Goal: Information Seeking & Learning: Find specific fact

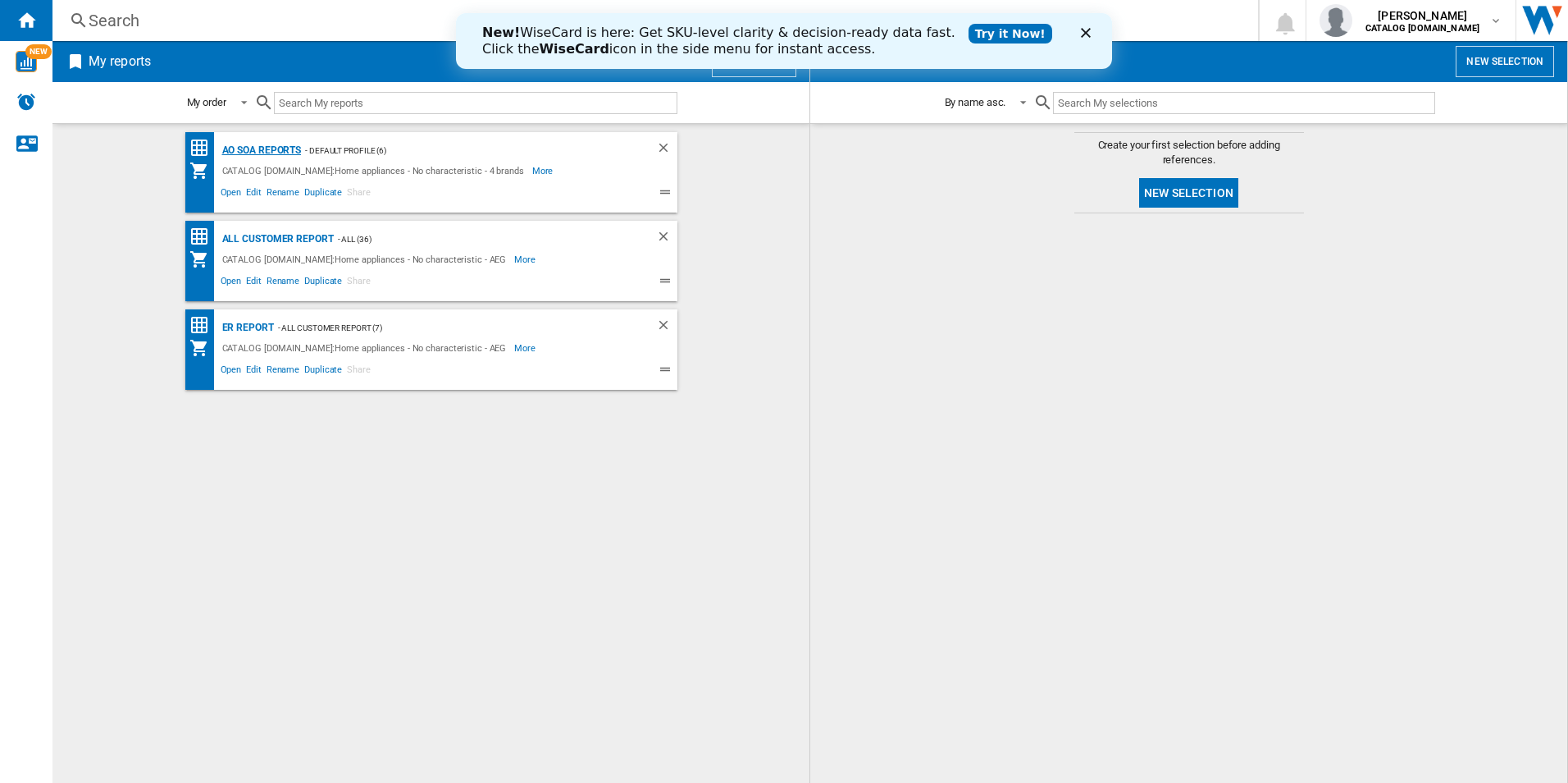
click at [277, 149] on div "AO SOA Reports" at bounding box center [259, 151] width 83 height 21
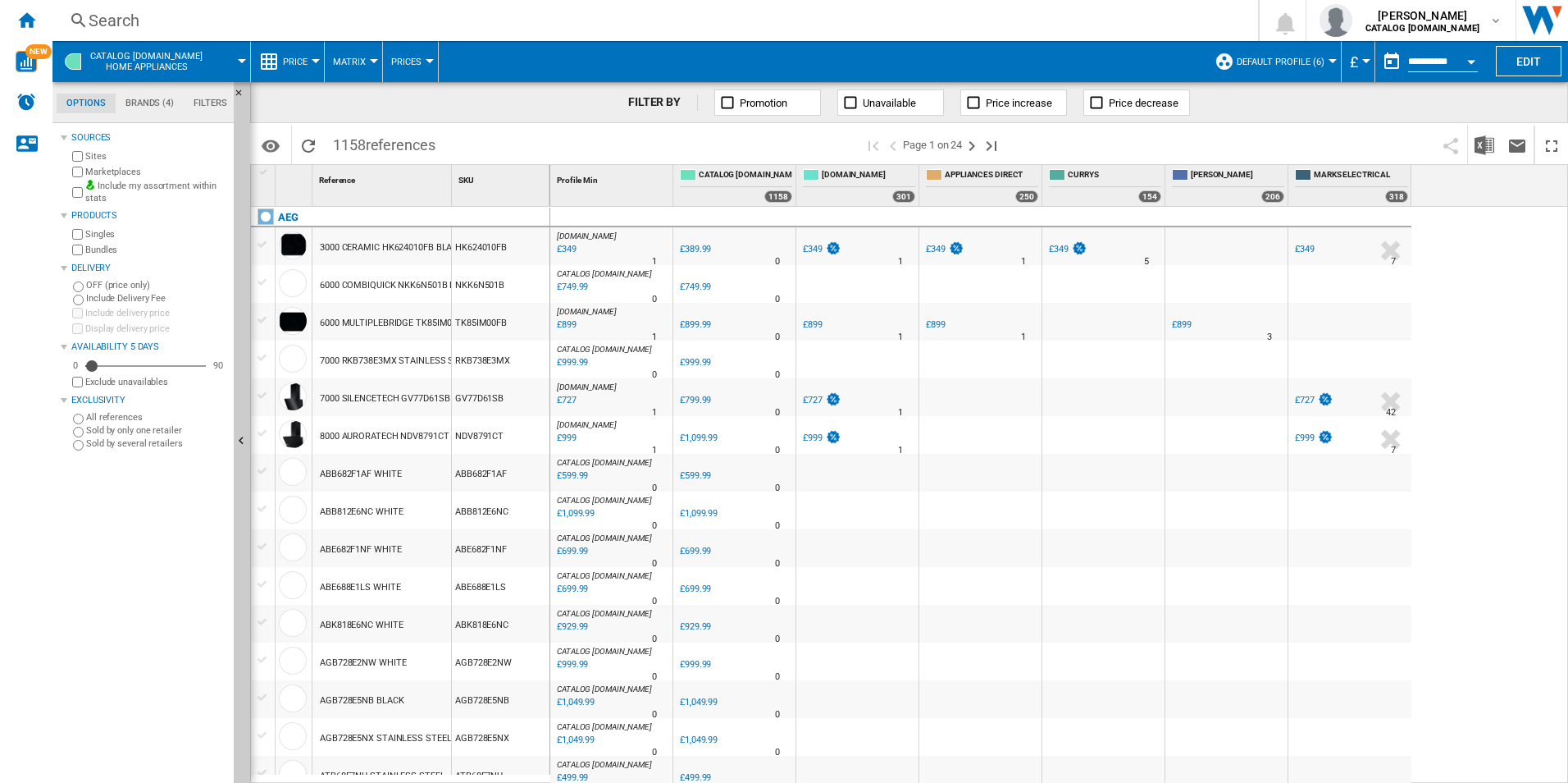
click at [426, 12] on div "Search" at bounding box center [652, 21] width 1127 height 23
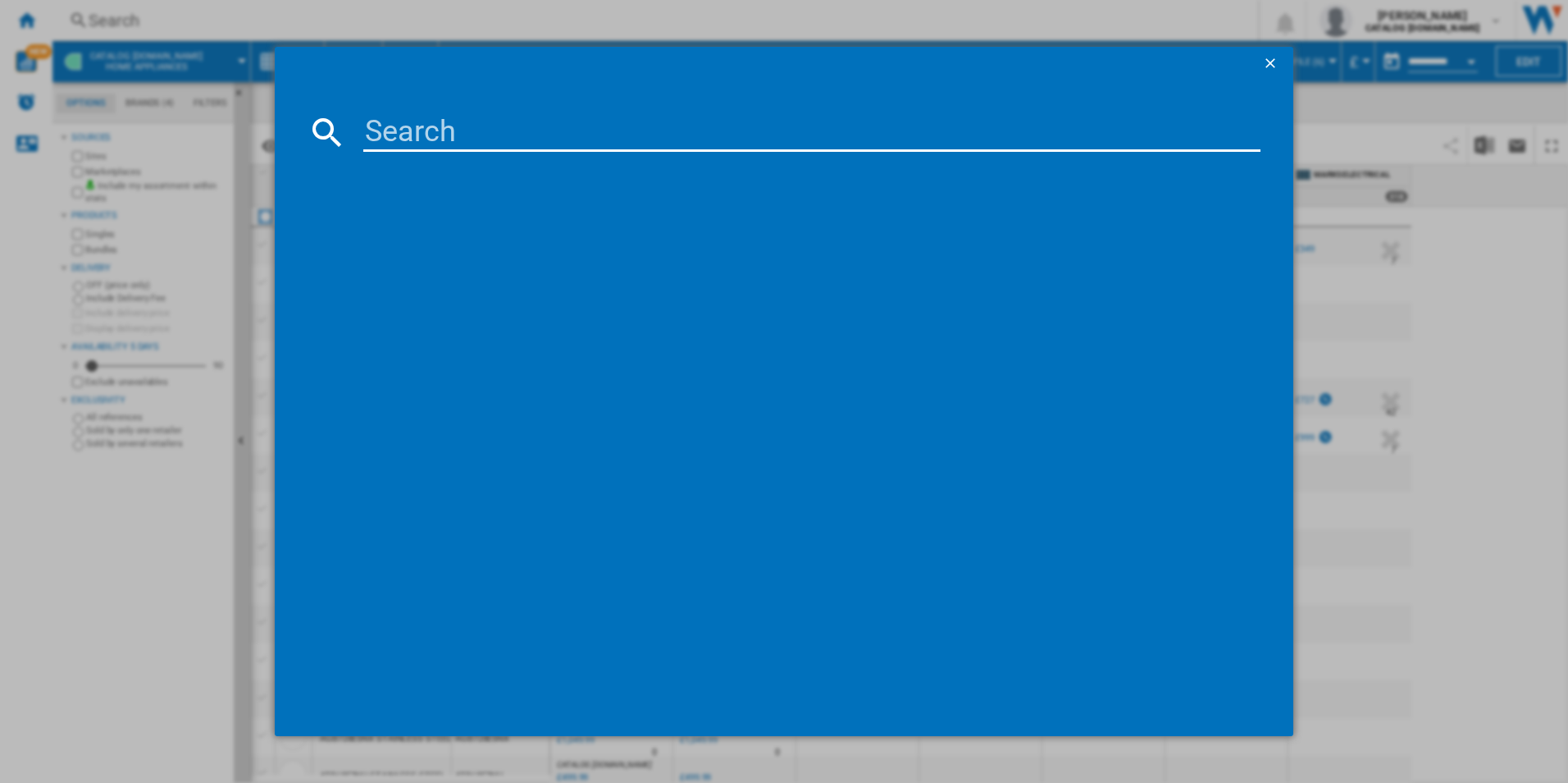
click at [499, 135] on input at bounding box center [812, 132] width 898 height 39
paste input "LFR61144B"
type input "LFR61144B"
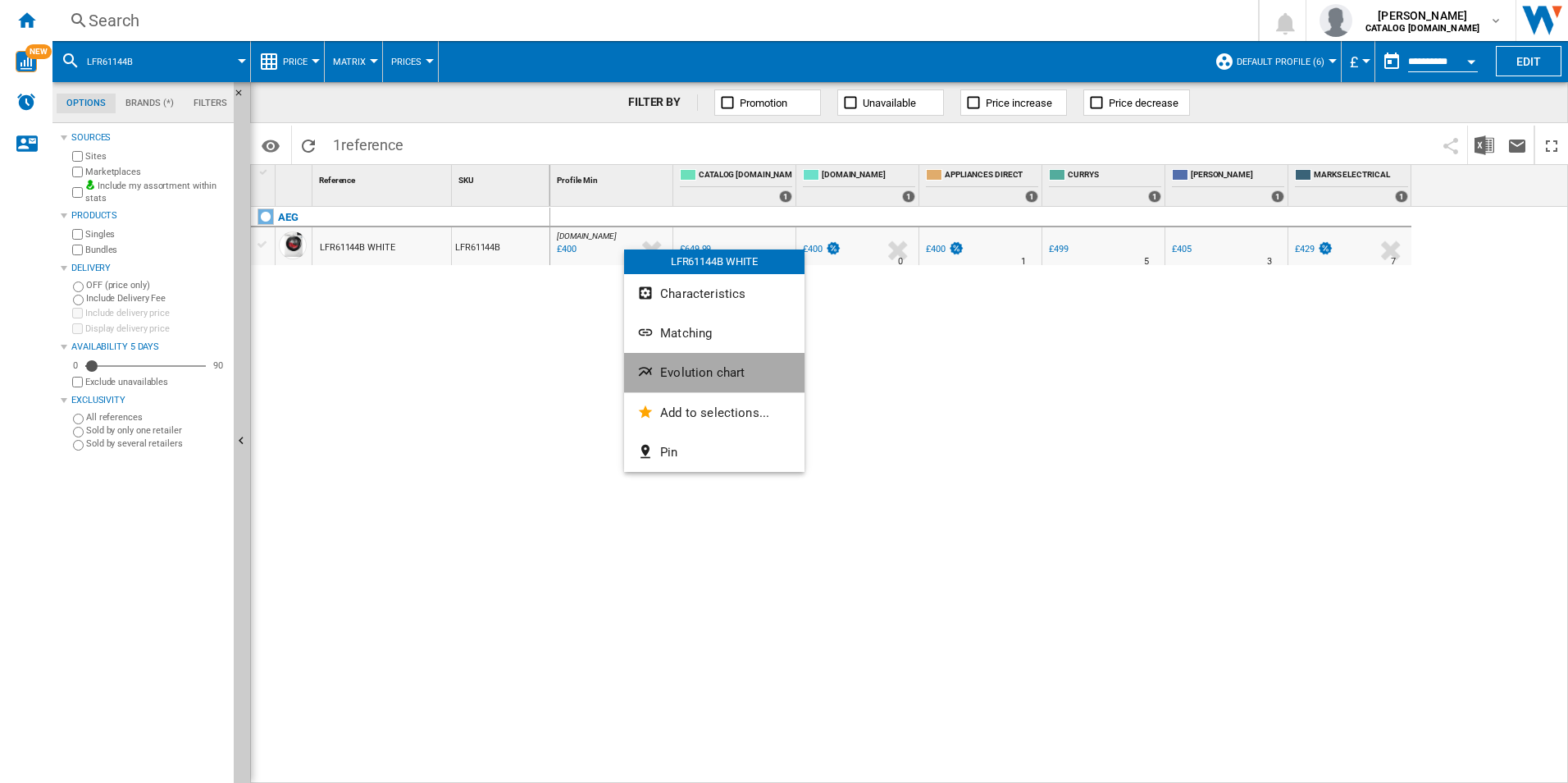
click at [683, 376] on span "Evolution chart" at bounding box center [702, 373] width 84 height 15
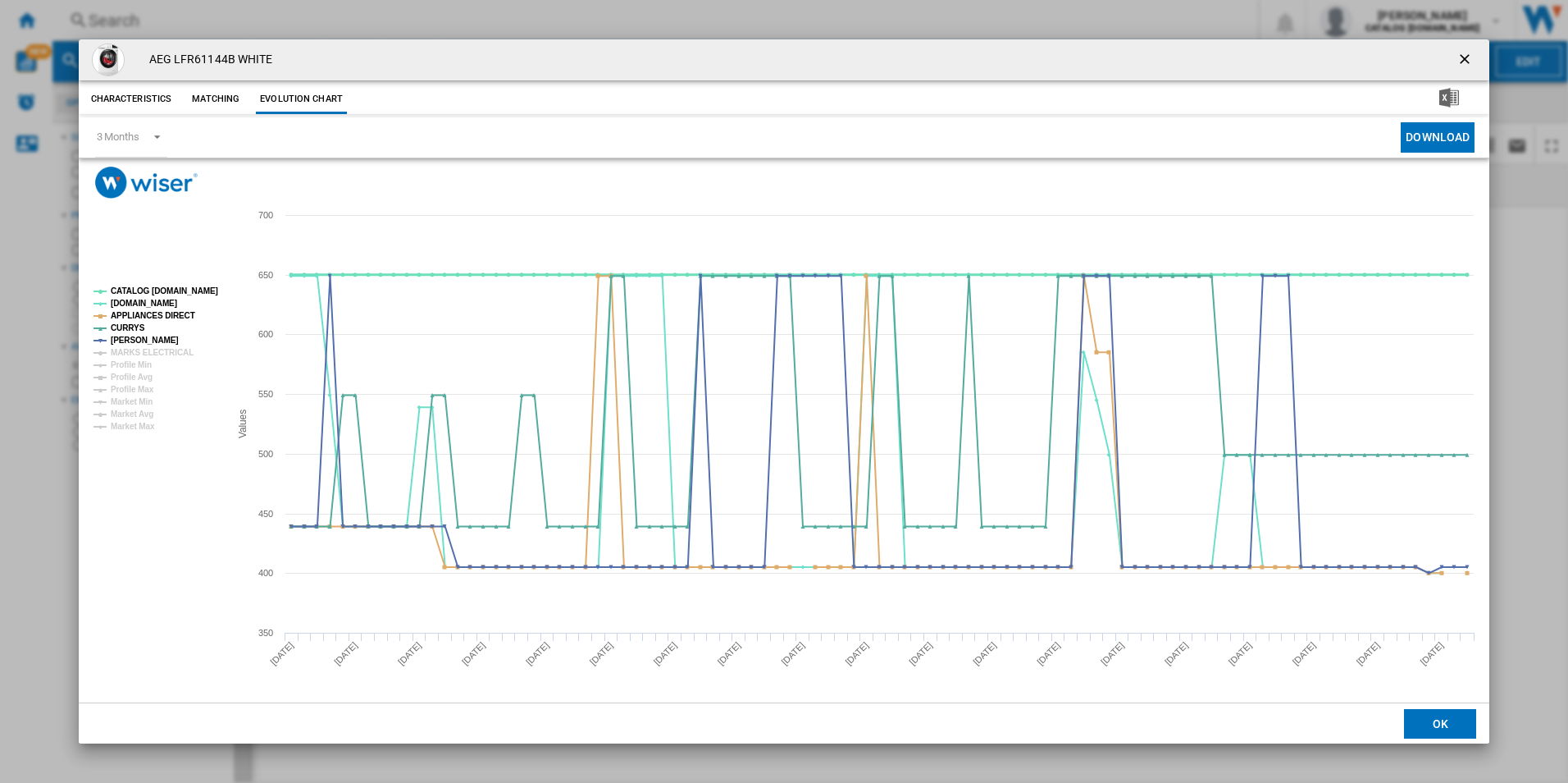
click at [177, 290] on tspan "CATALOG [DOMAIN_NAME]" at bounding box center [164, 291] width 108 height 9
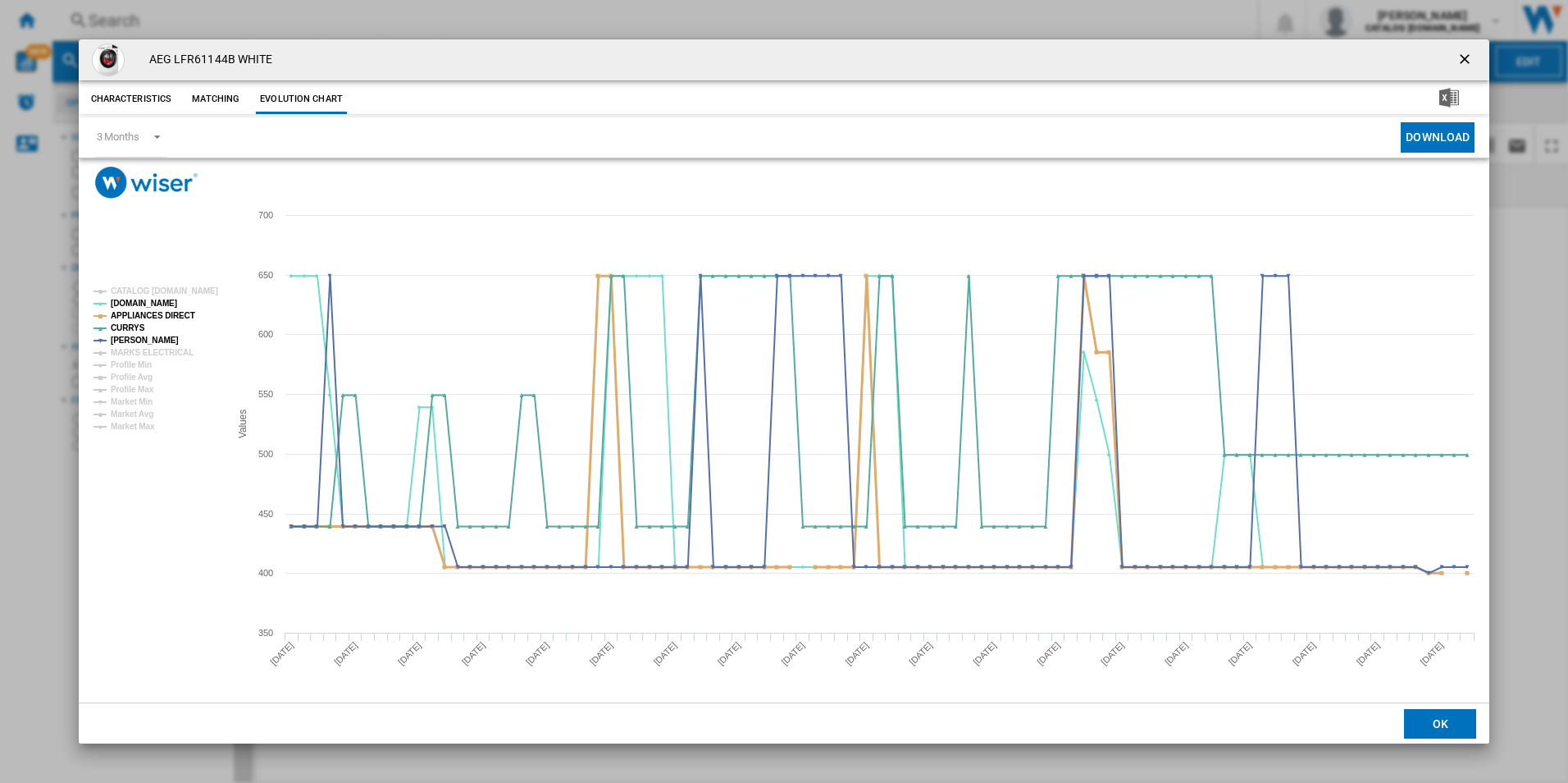
click at [169, 314] on tspan "APPLIANCES DIRECT" at bounding box center [153, 316] width 84 height 9
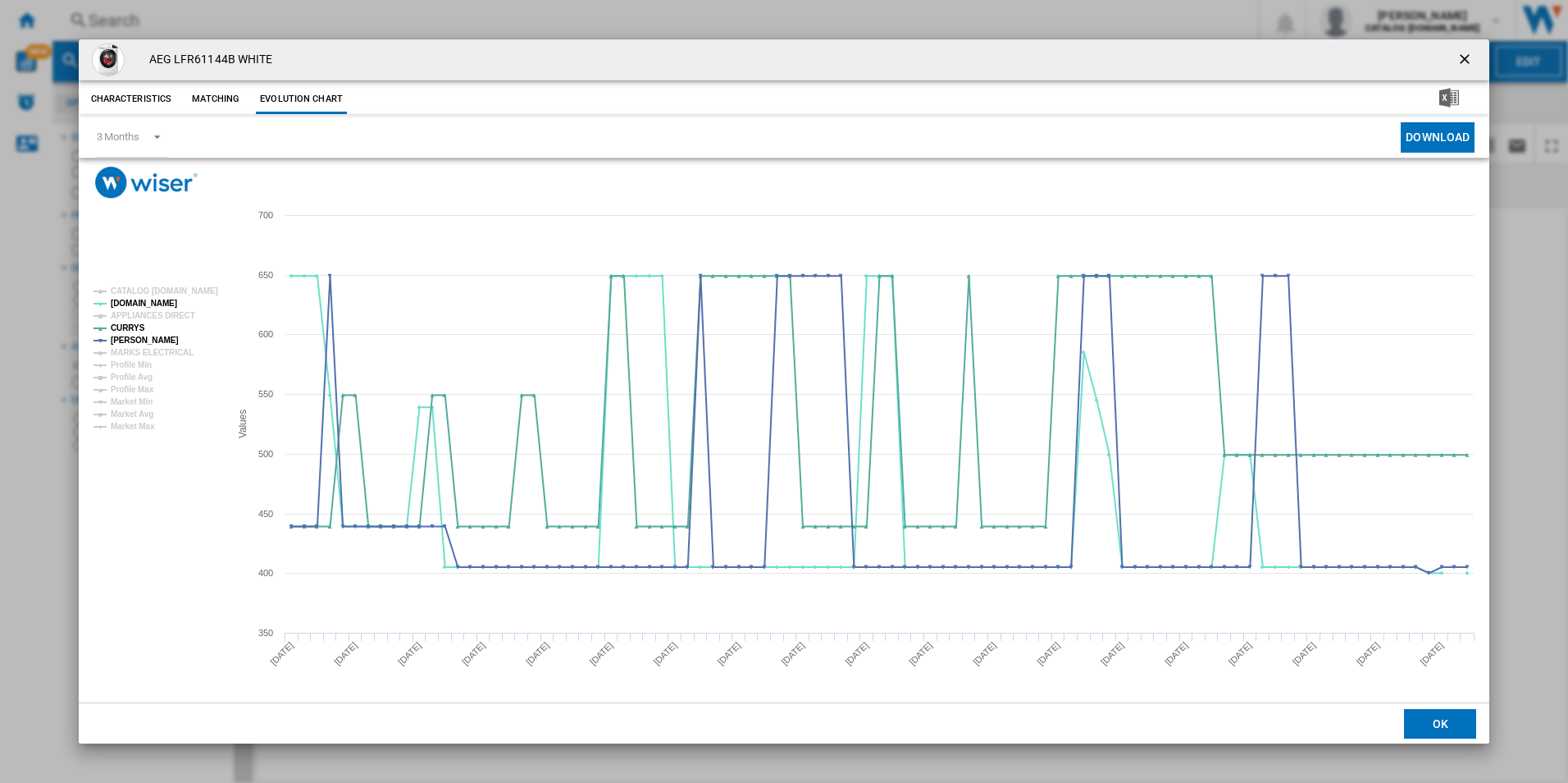
click at [1469, 59] on ng-md-icon "getI18NText('BUTTONS.CLOSE_DIALOG')" at bounding box center [1466, 60] width 20 height 20
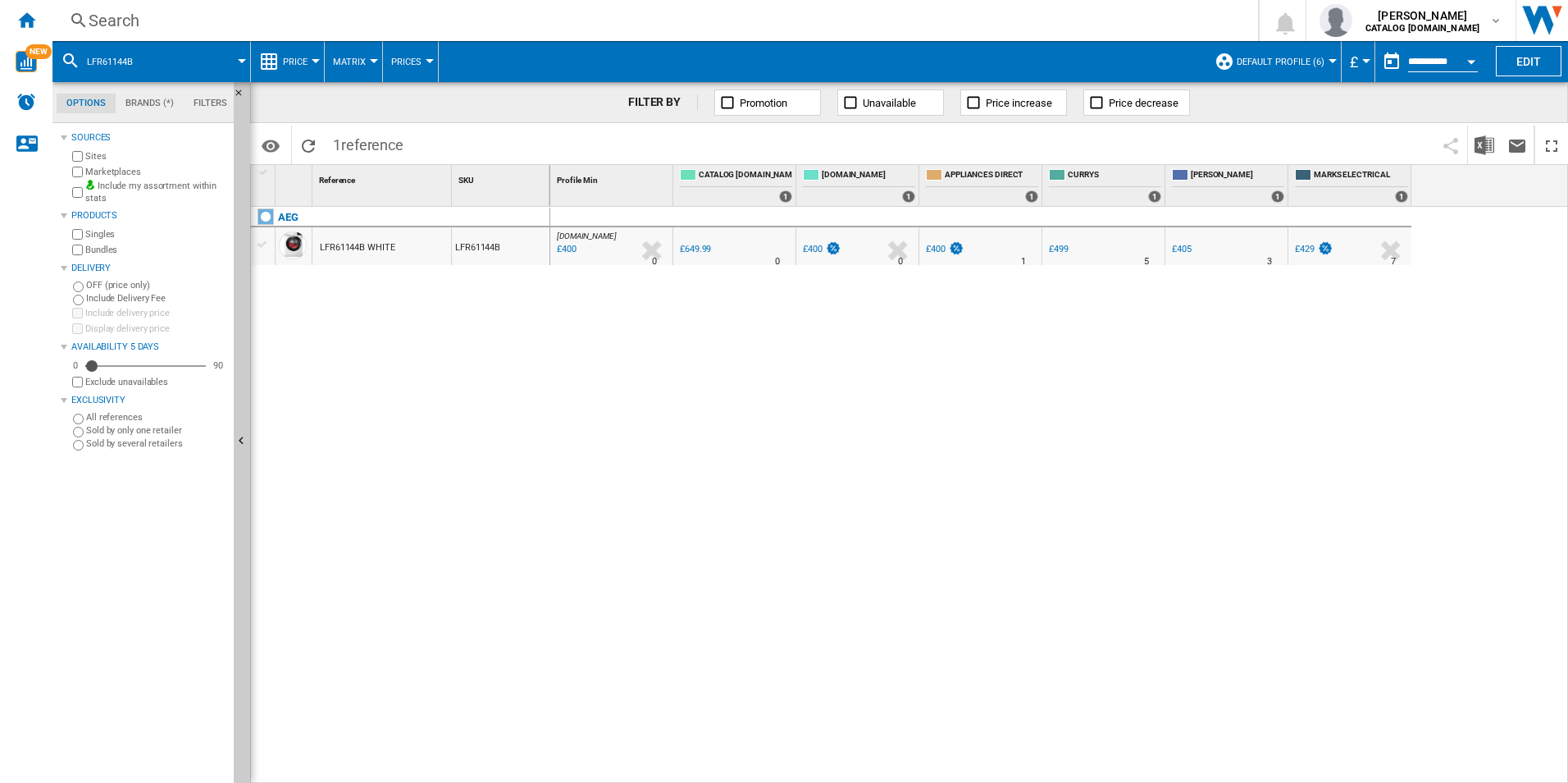
click at [893, 16] on div "Search" at bounding box center [652, 21] width 1127 height 23
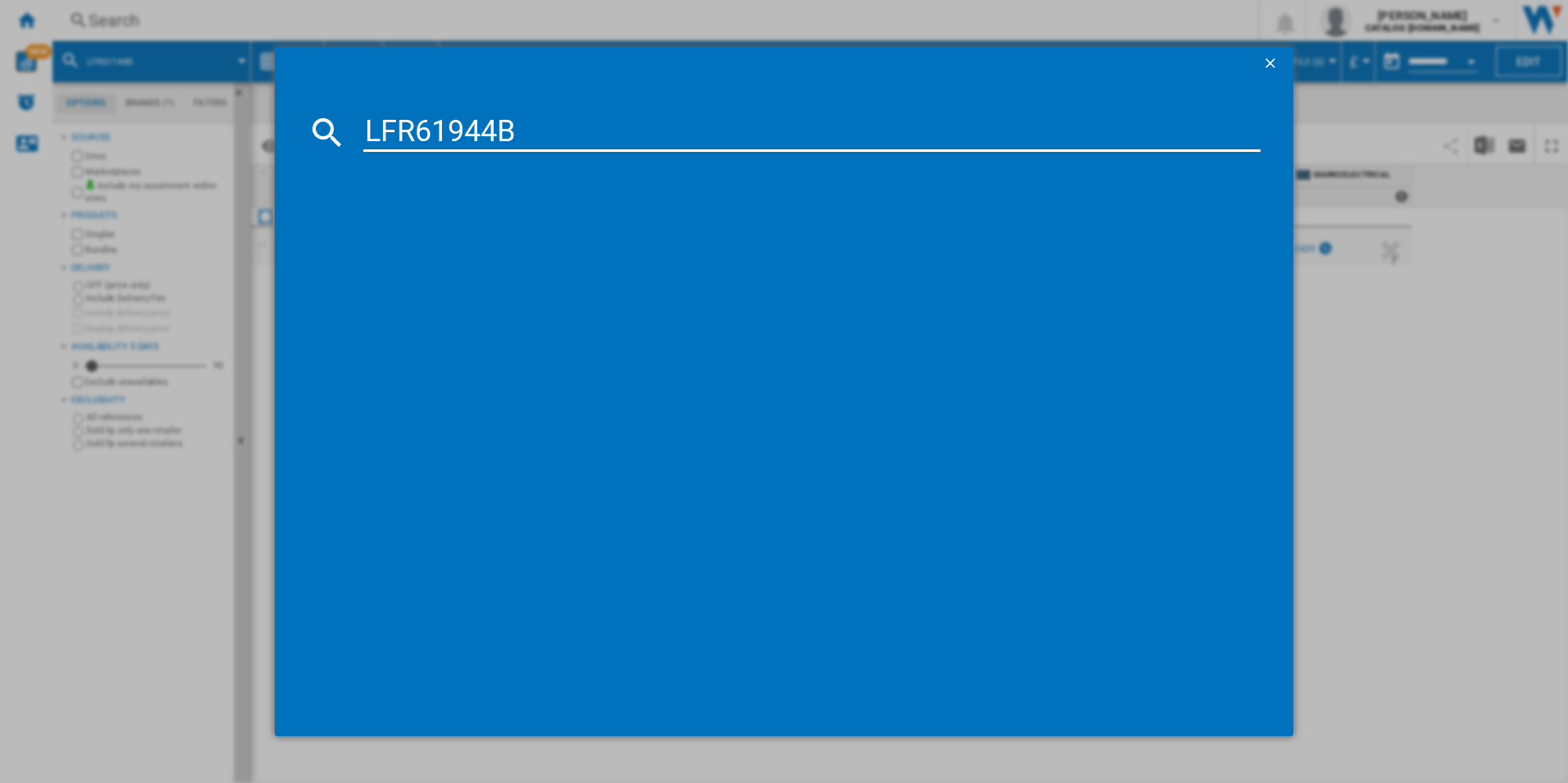
type input "LFR61944B"
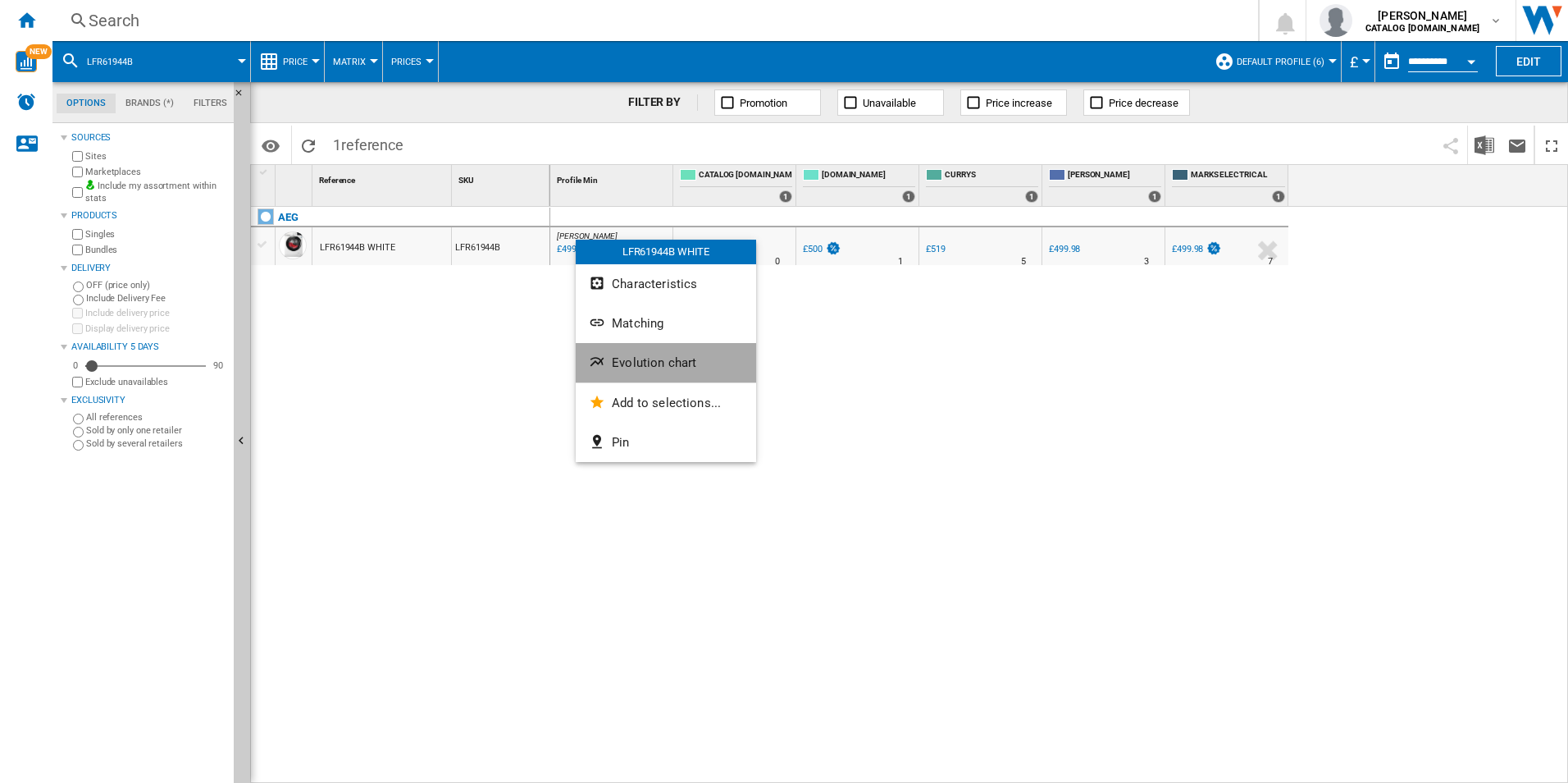
click at [673, 356] on span "Evolution chart" at bounding box center [654, 362] width 84 height 15
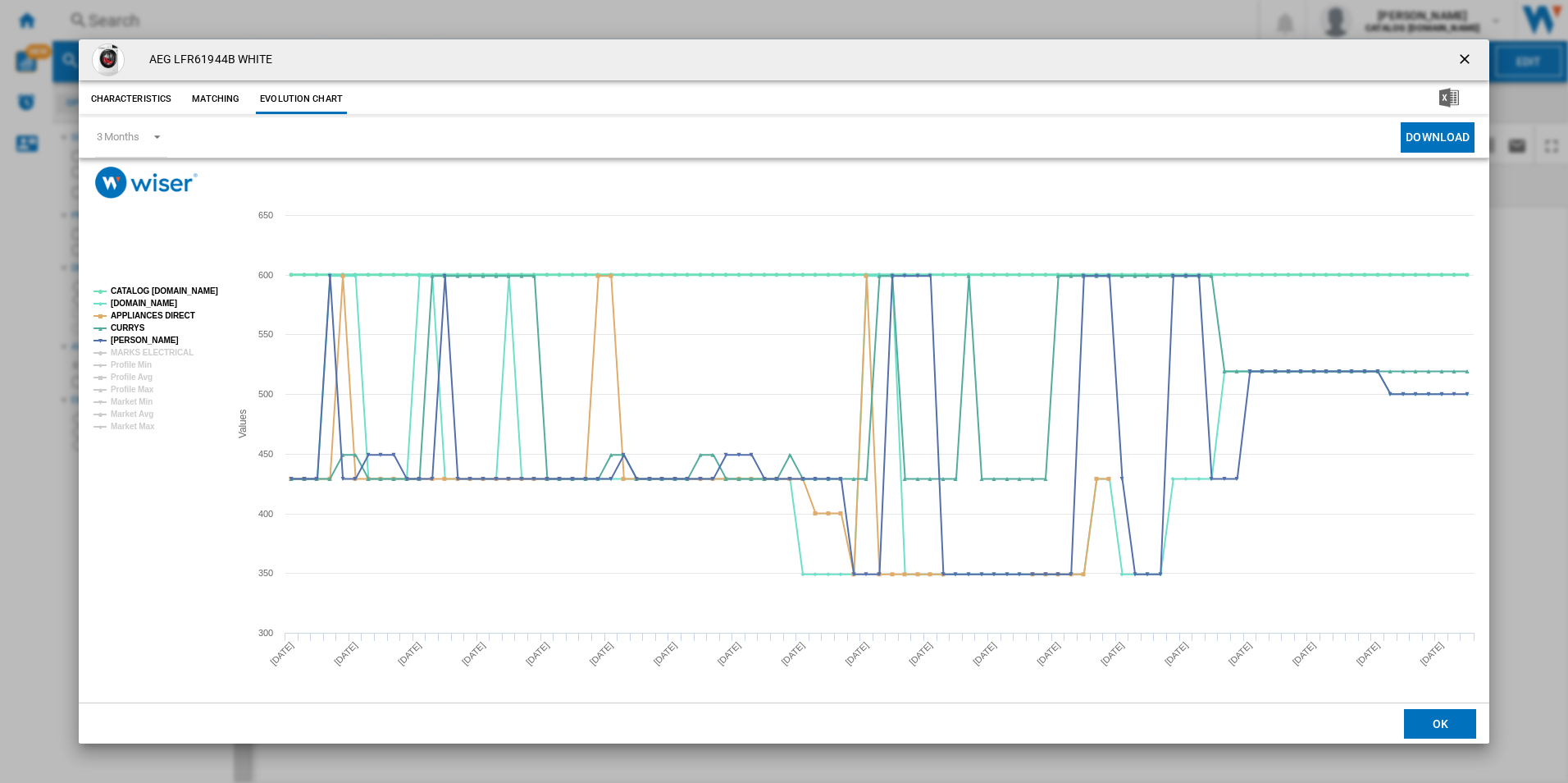
click at [169, 294] on tspan "CATALOG [DOMAIN_NAME]" at bounding box center [164, 291] width 108 height 9
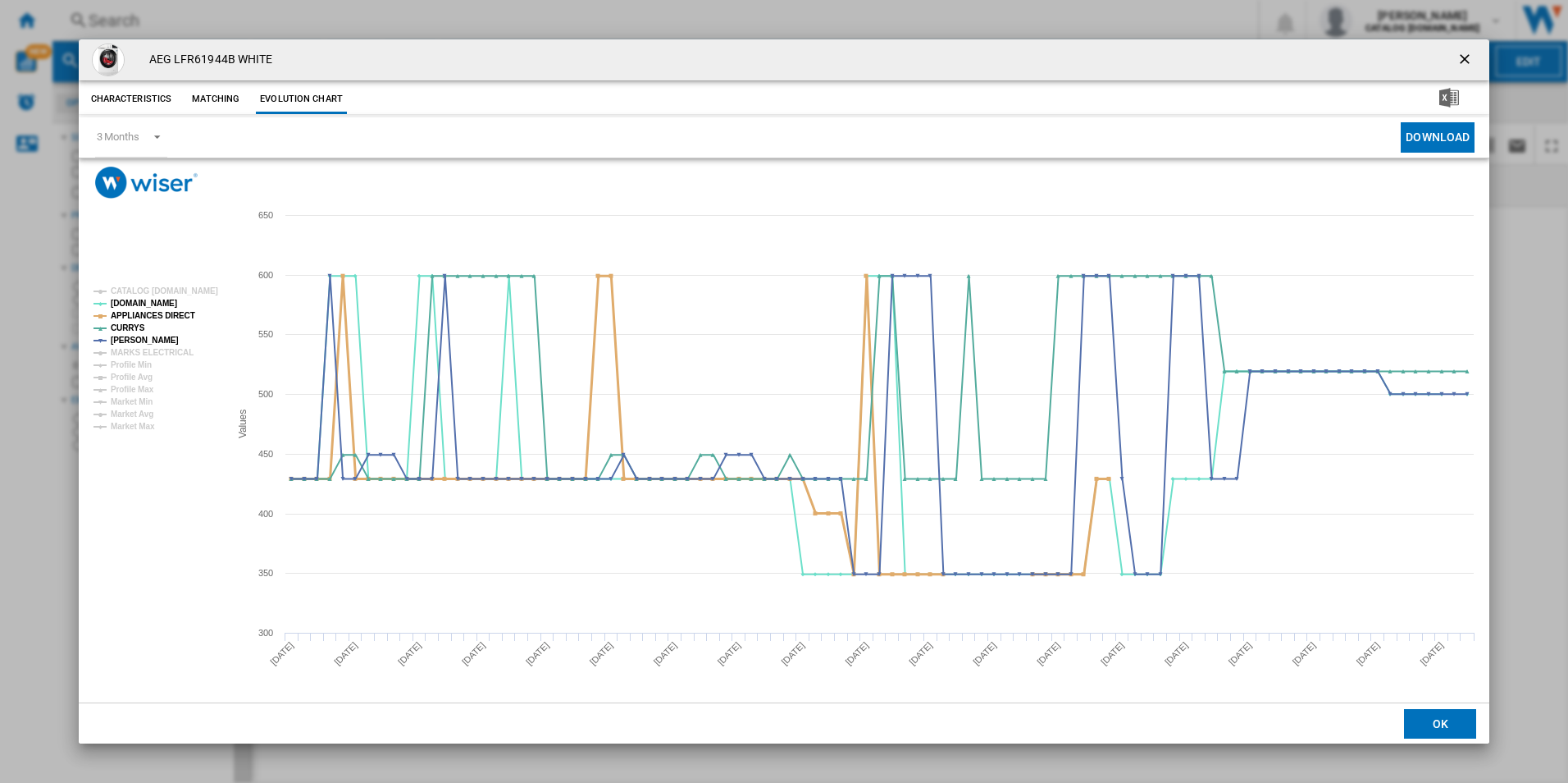
click at [162, 315] on tspan "APPLIANCES DIRECT" at bounding box center [153, 316] width 84 height 9
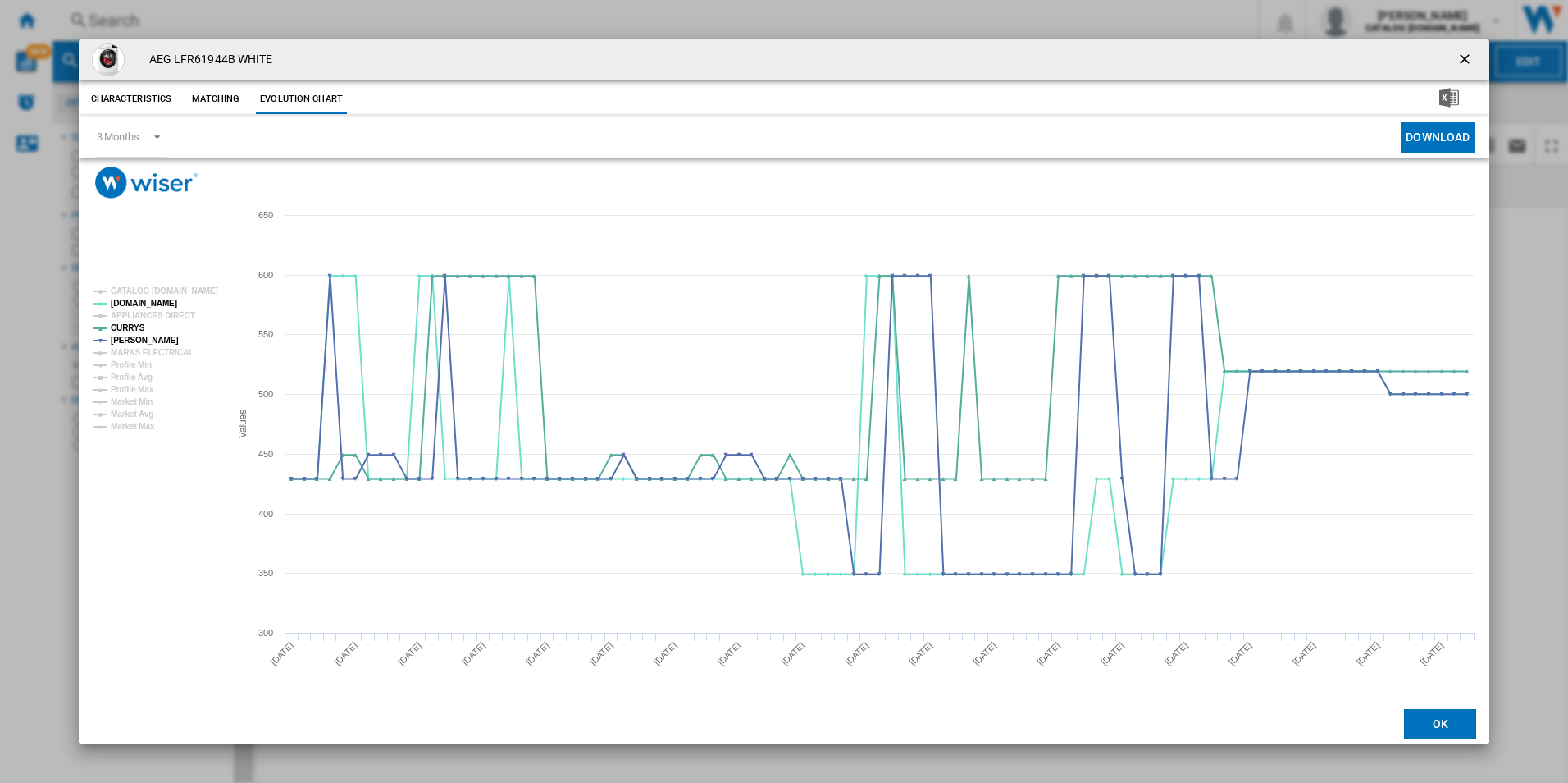
click at [1456, 55] on button "Product popup" at bounding box center [1466, 59] width 33 height 33
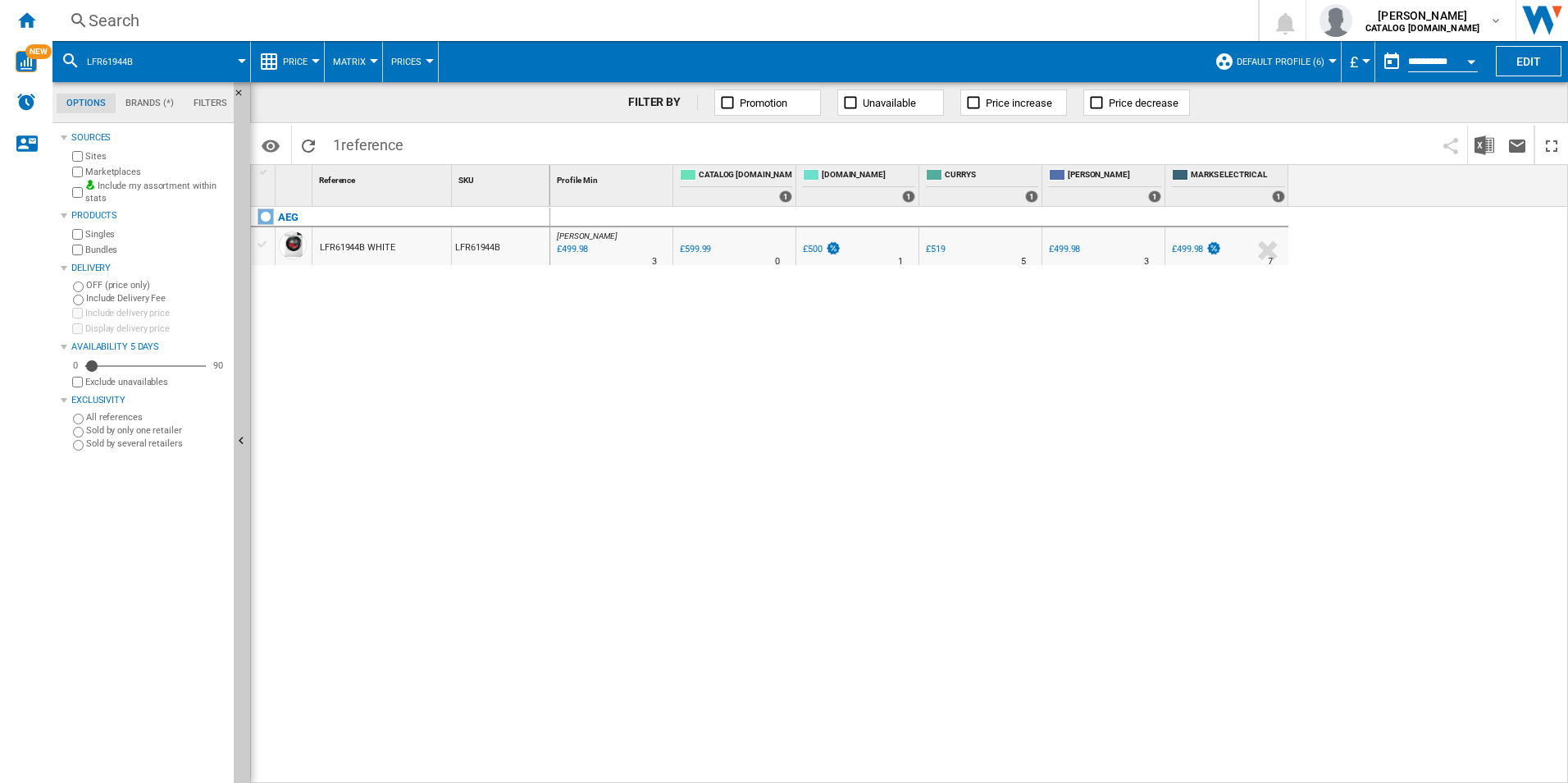
click at [830, 17] on div "Search" at bounding box center [652, 21] width 1127 height 23
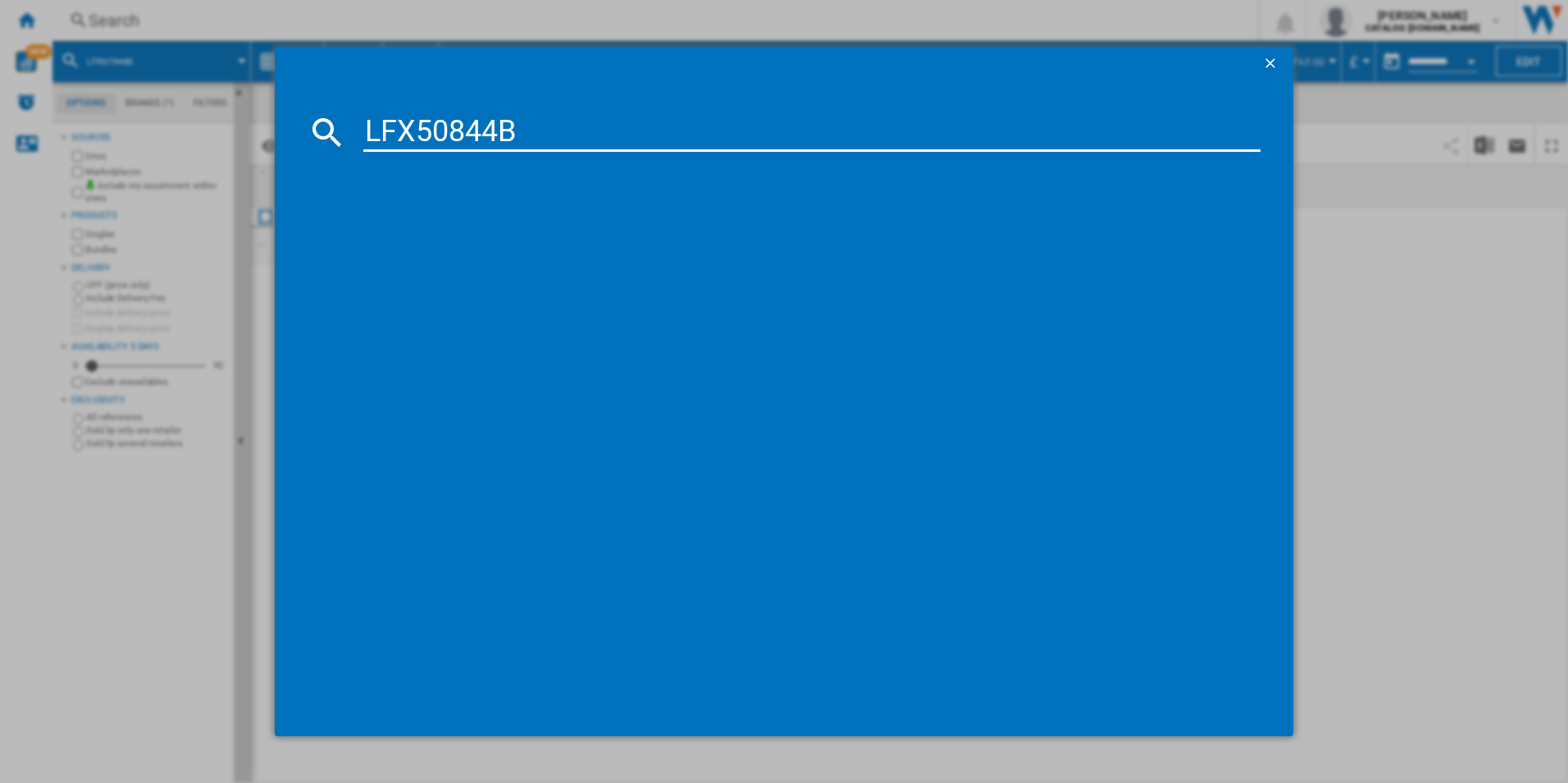
type input "LFX50844B"
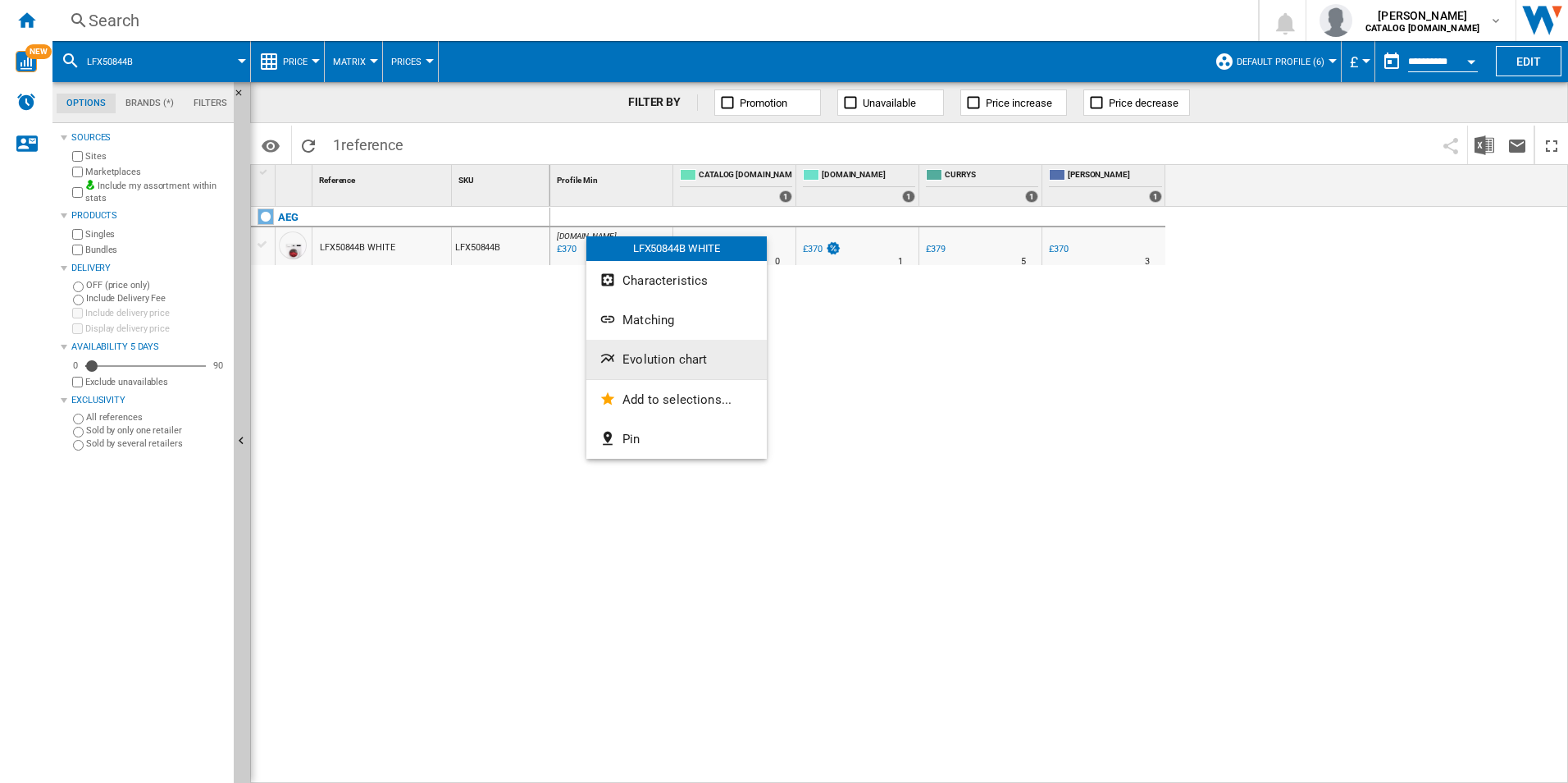
click at [671, 368] on button "Evolution chart" at bounding box center [676, 360] width 181 height 39
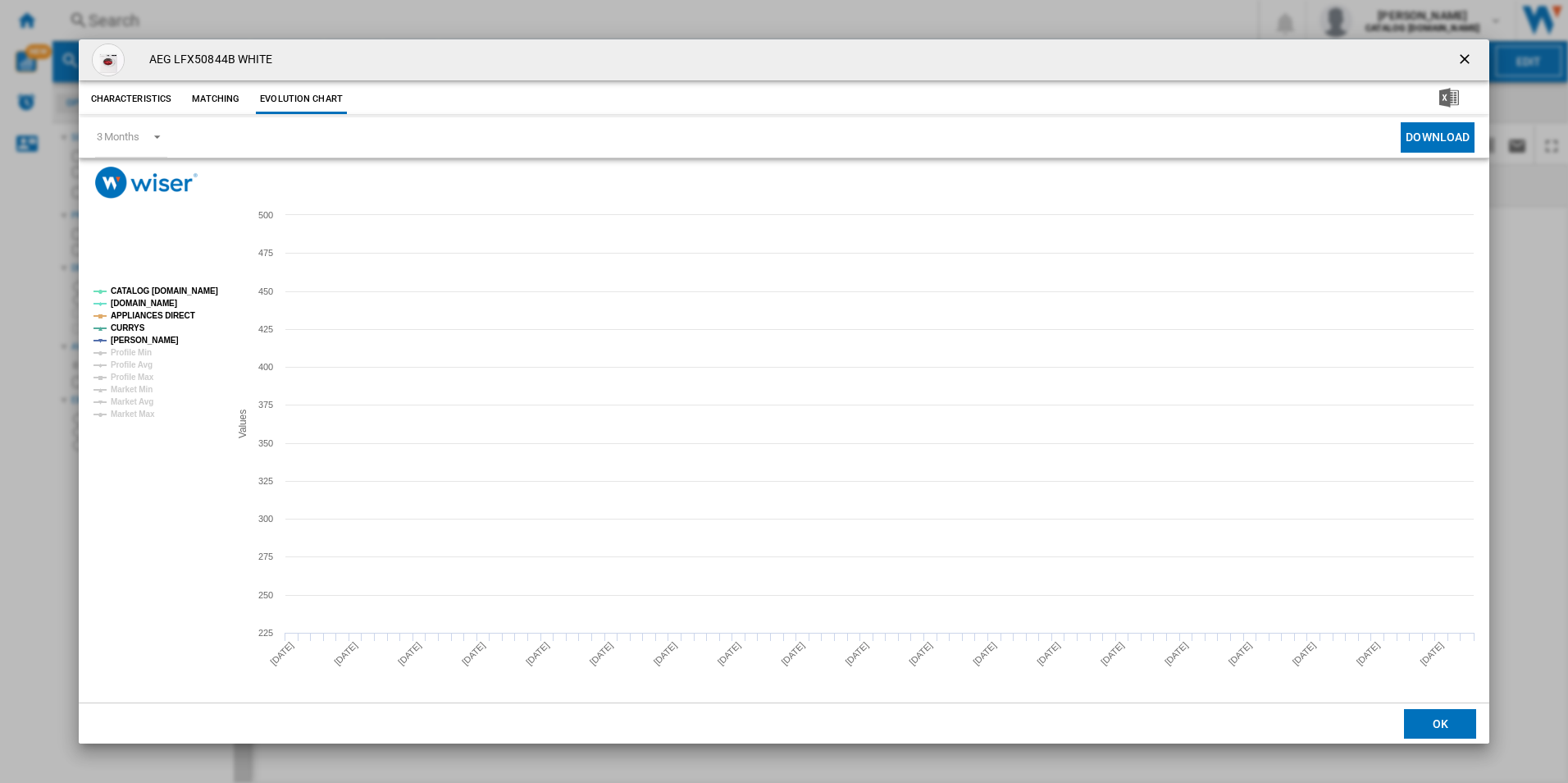
click at [199, 290] on tspan "CATALOG [DOMAIN_NAME]" at bounding box center [164, 291] width 108 height 9
click at [172, 315] on tspan "APPLIANCES DIRECT" at bounding box center [153, 316] width 84 height 9
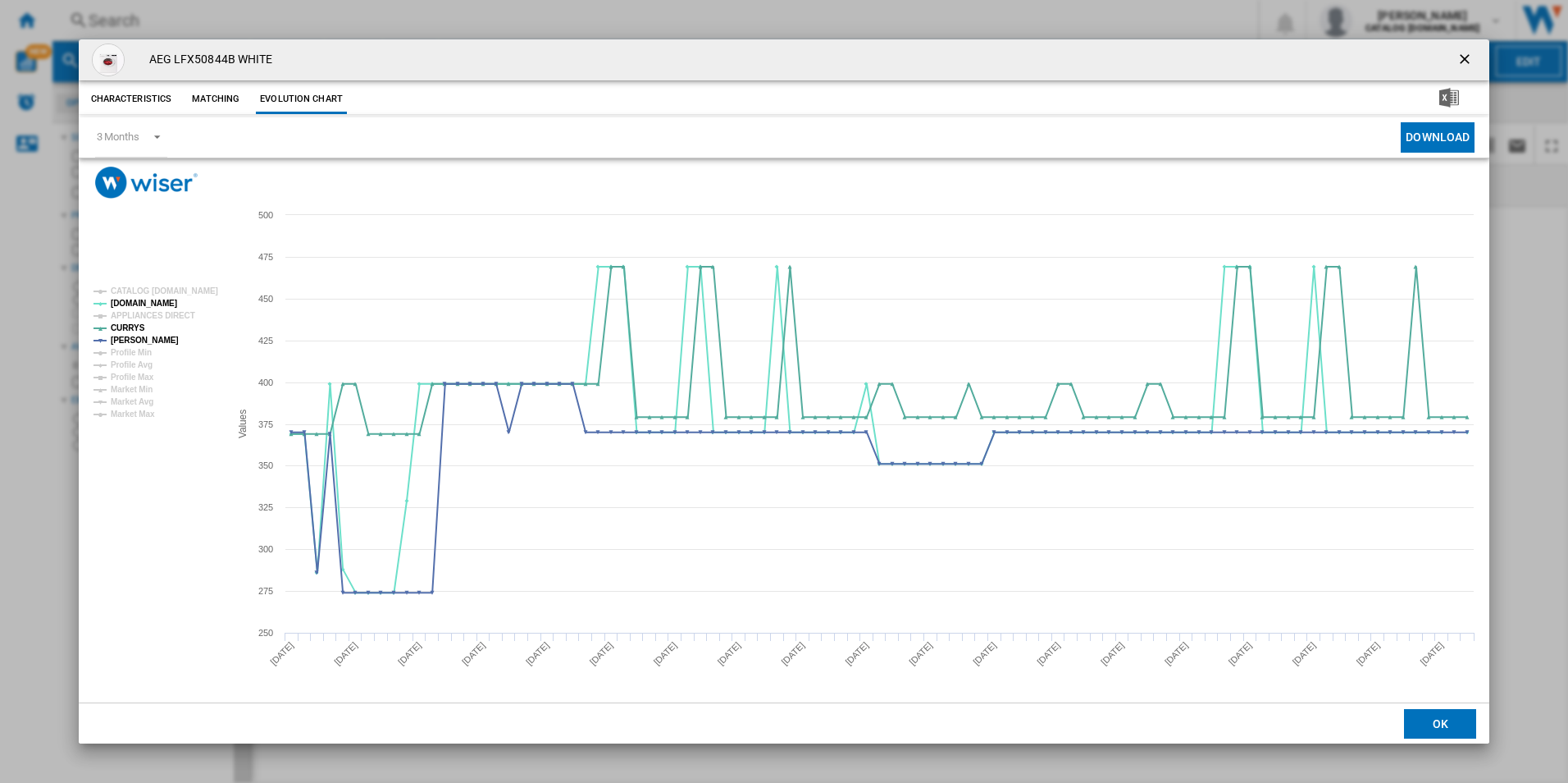
drag, startPoint x: 1478, startPoint y: 55, endPoint x: 1458, endPoint y: 55, distance: 20.0
click at [1478, 55] on button "Product popup" at bounding box center [1466, 59] width 33 height 33
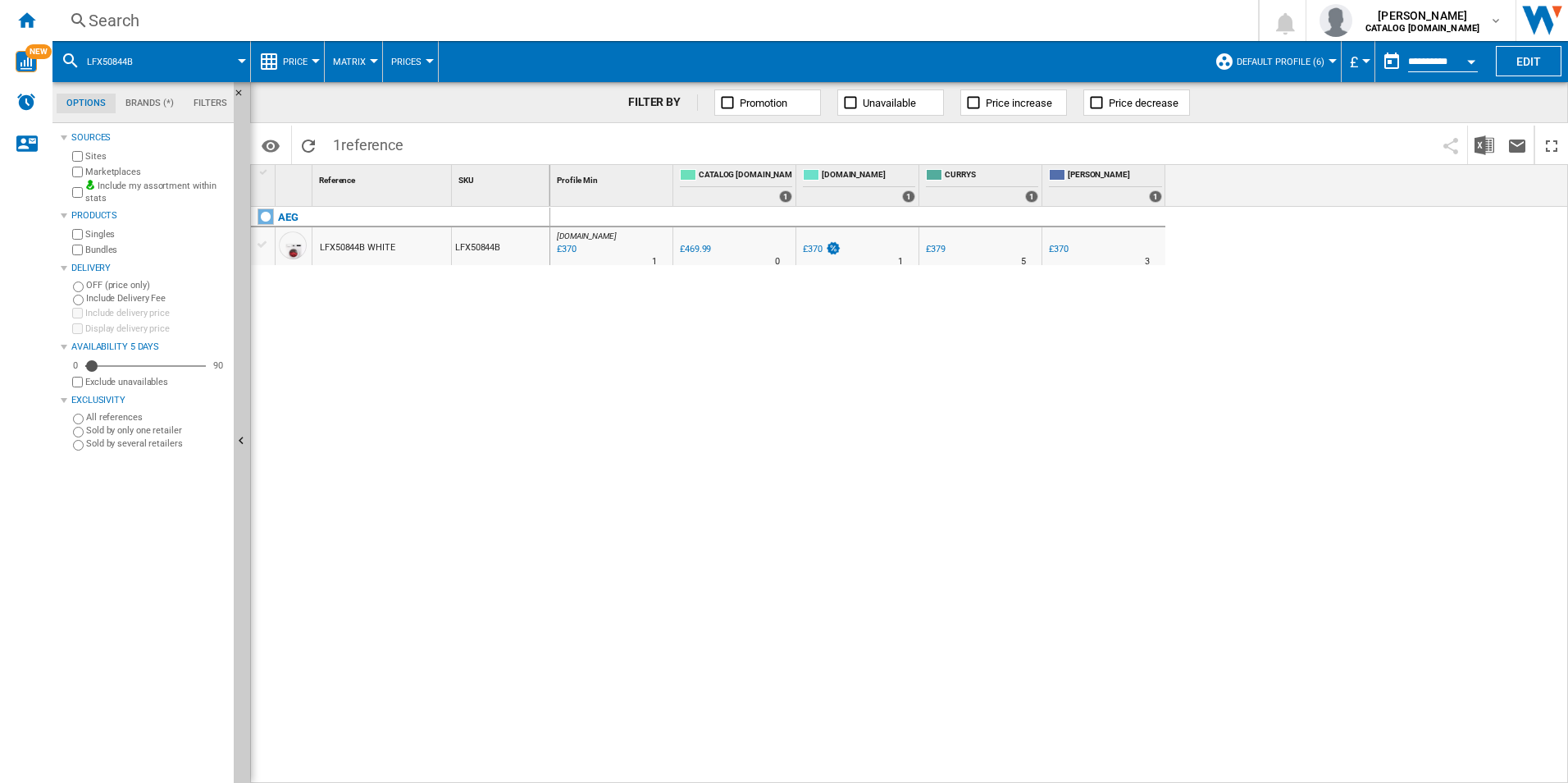
click at [968, 7] on div "Search Search 0 [PERSON_NAME] CATALOG [DOMAIN_NAME] CATALOG [DOMAIN_NAME] My se…" at bounding box center [810, 21] width 1516 height 41
click at [965, 10] on div "Search" at bounding box center [652, 21] width 1127 height 23
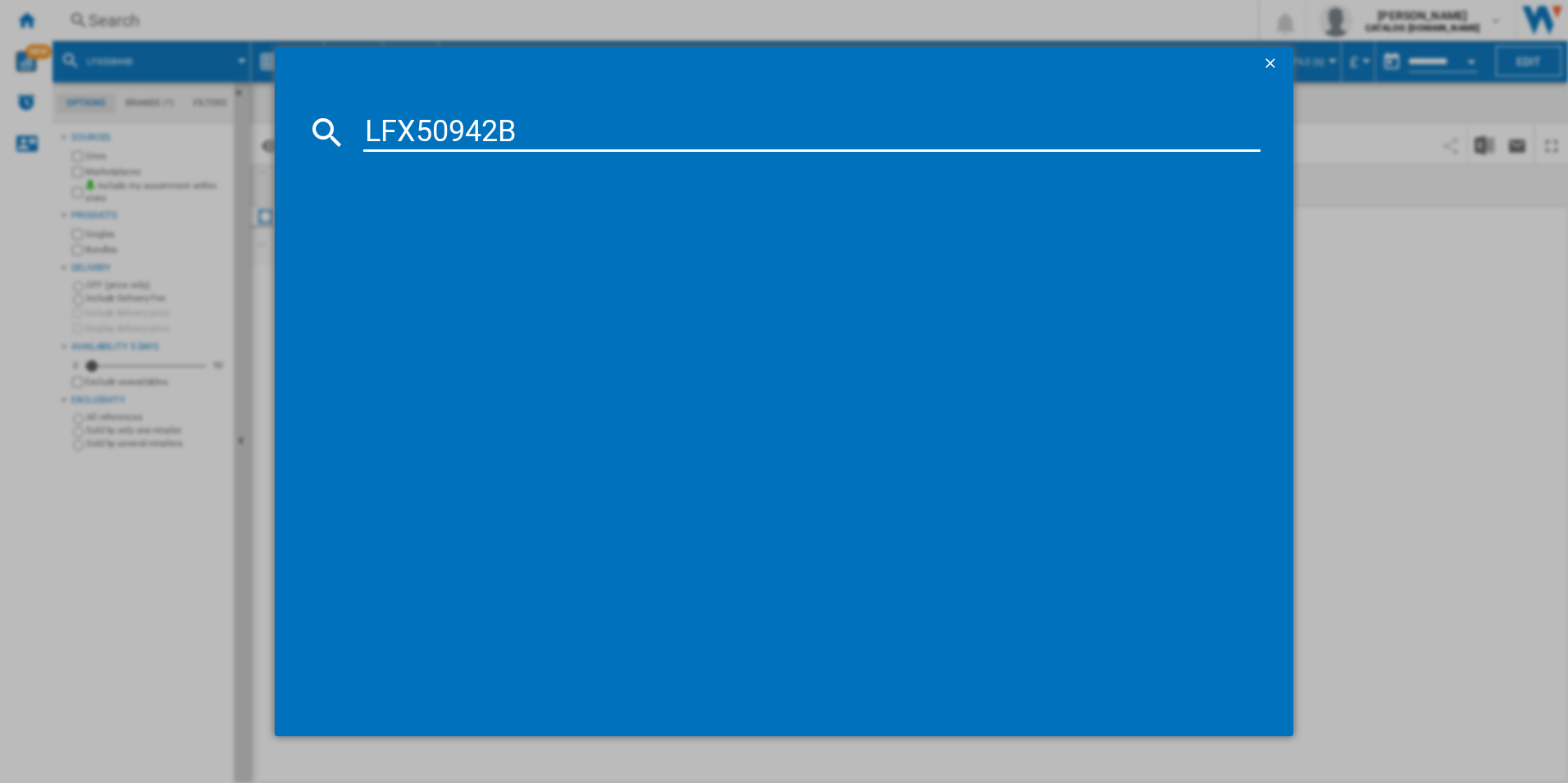
type input "LFX50942B"
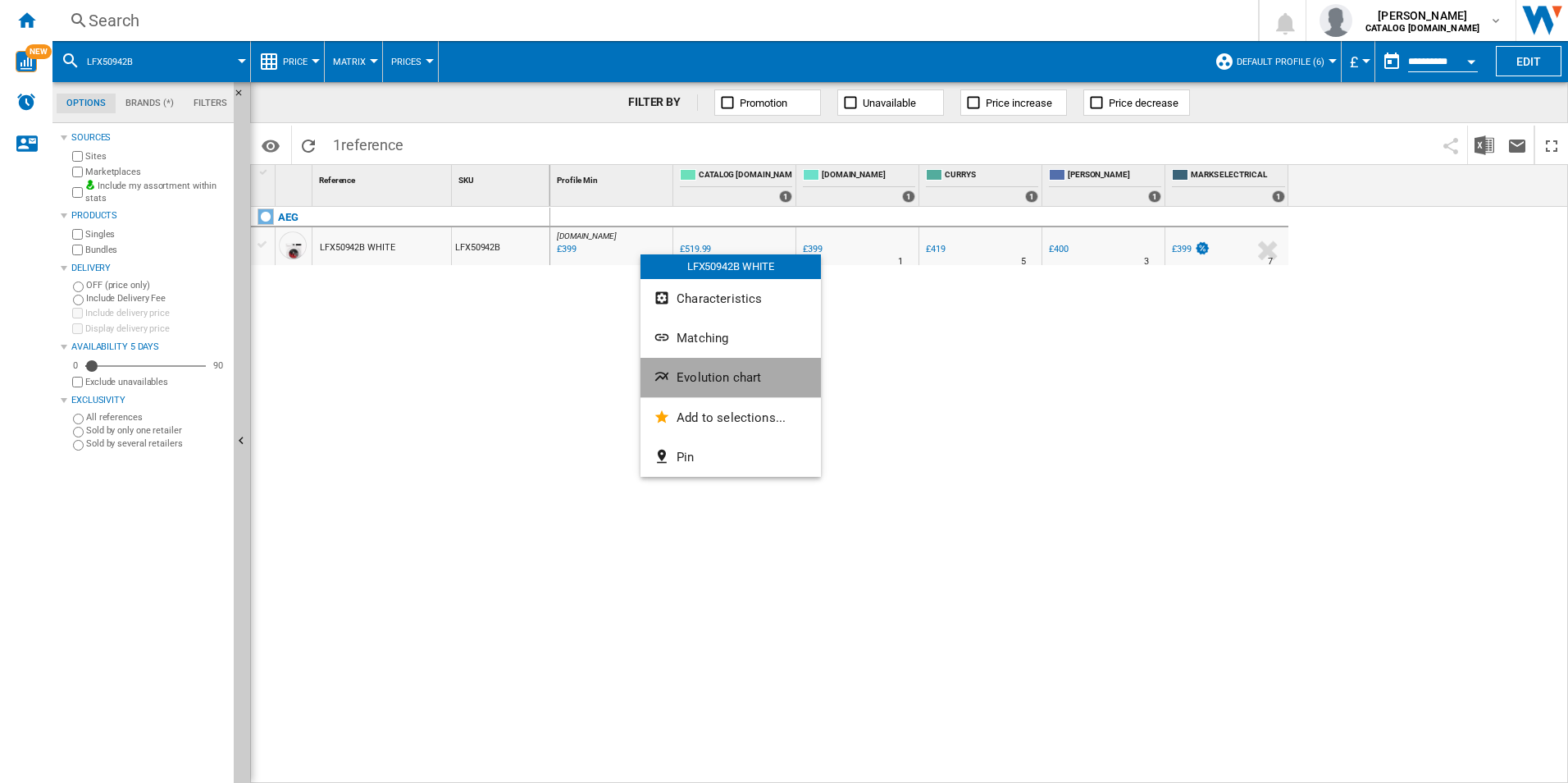
click at [696, 369] on button "Evolution chart" at bounding box center [730, 377] width 181 height 39
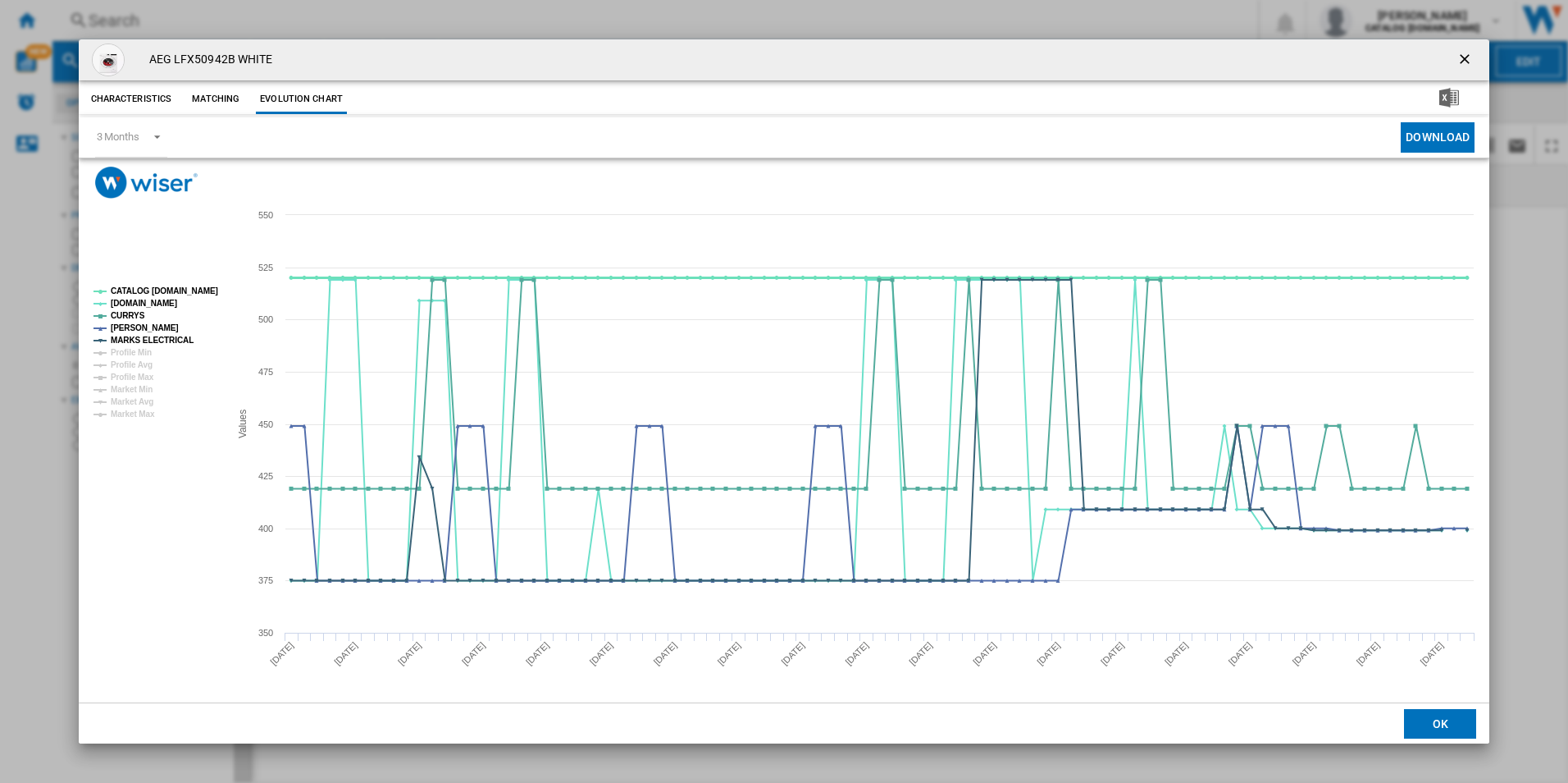
click at [195, 288] on tspan "CATALOG [DOMAIN_NAME]" at bounding box center [164, 291] width 108 height 9
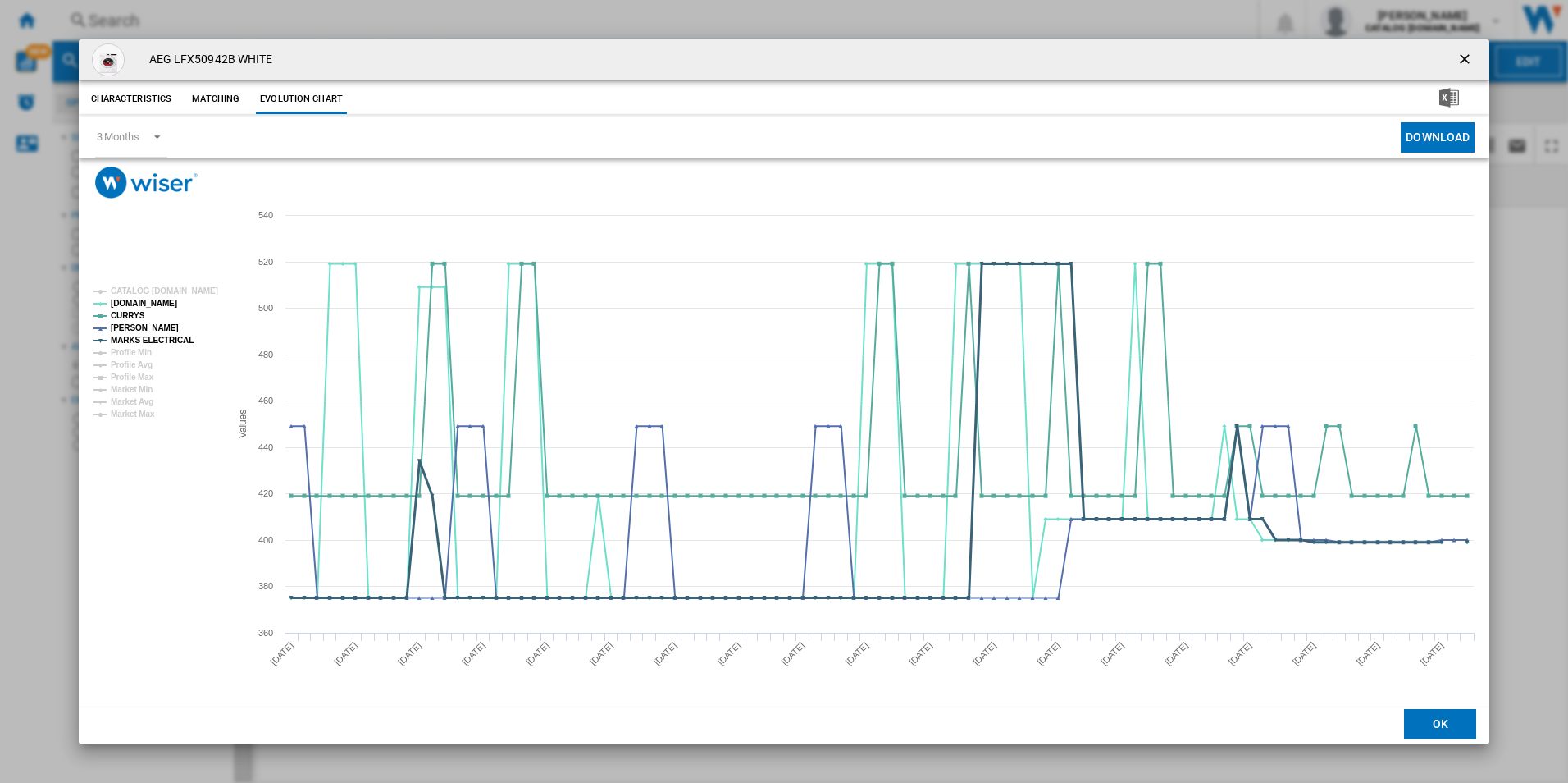
click at [169, 339] on tspan "MARKS ELECTRICAL" at bounding box center [152, 340] width 82 height 9
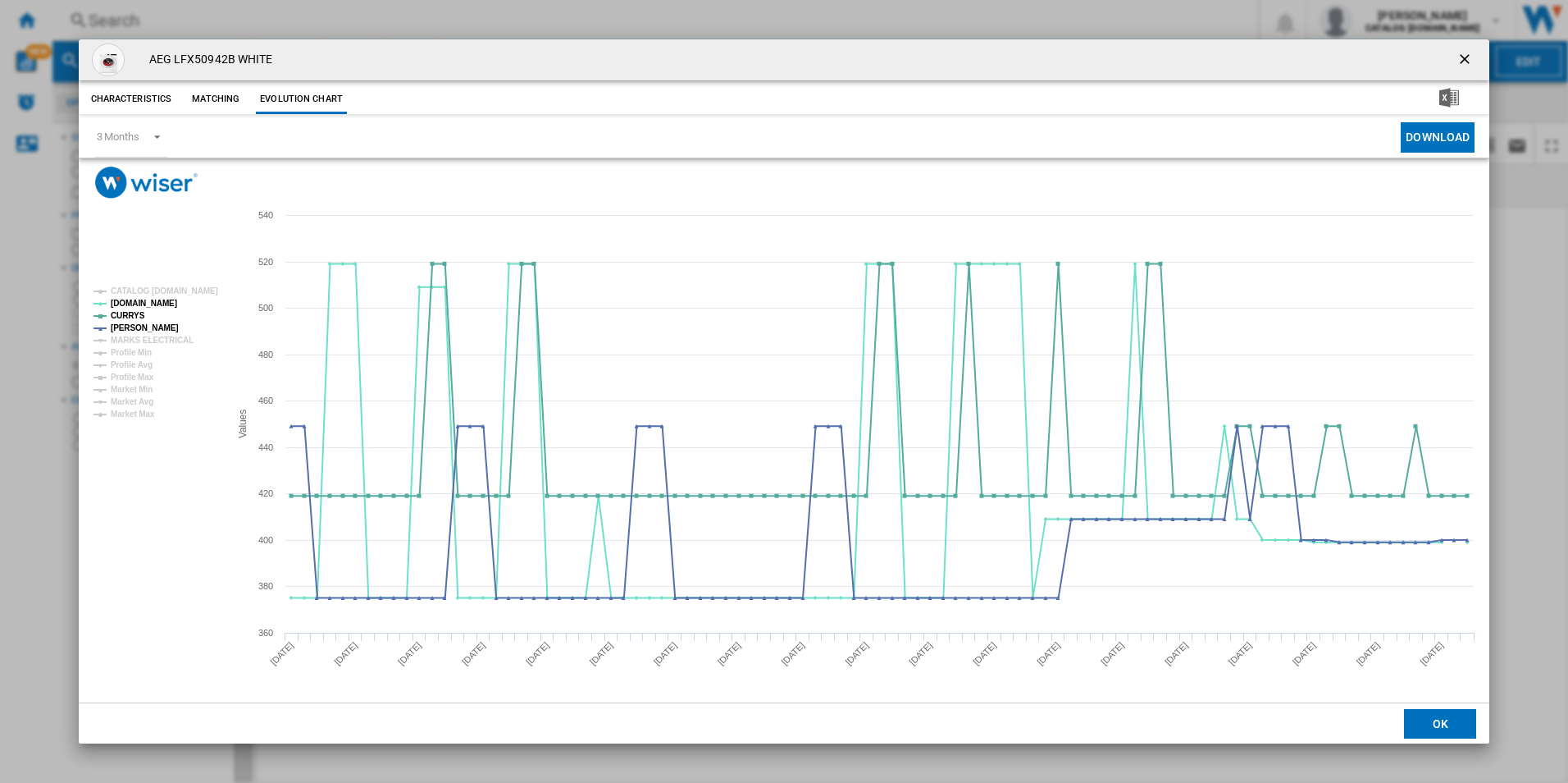
drag, startPoint x: 1463, startPoint y: 56, endPoint x: 1244, endPoint y: 65, distance: 219.2
click at [1463, 56] on ng-md-icon "getI18NText('BUTTONS.CLOSE_DIALOG')" at bounding box center [1466, 60] width 20 height 20
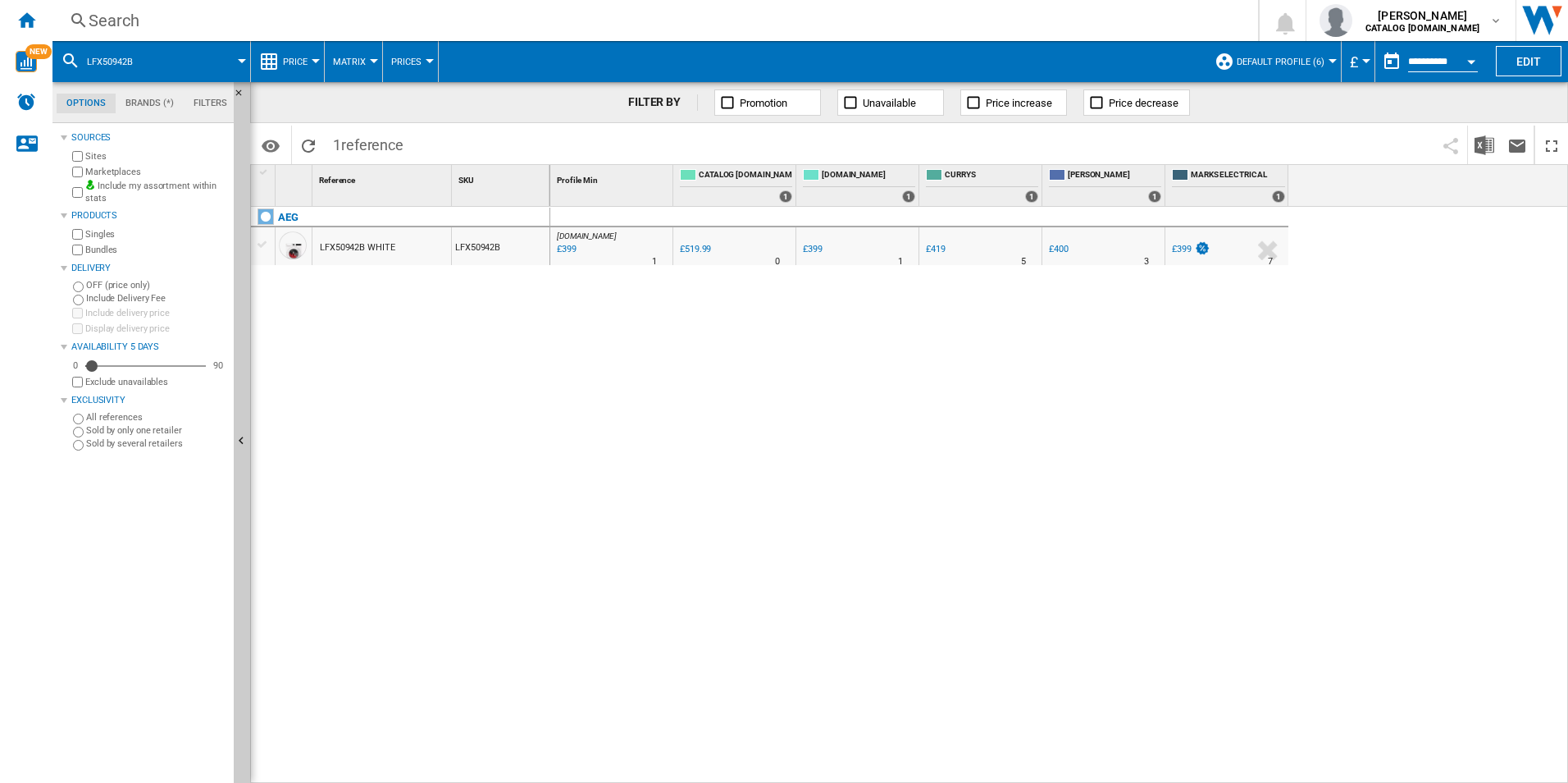
click at [938, 16] on div "Search" at bounding box center [652, 21] width 1127 height 23
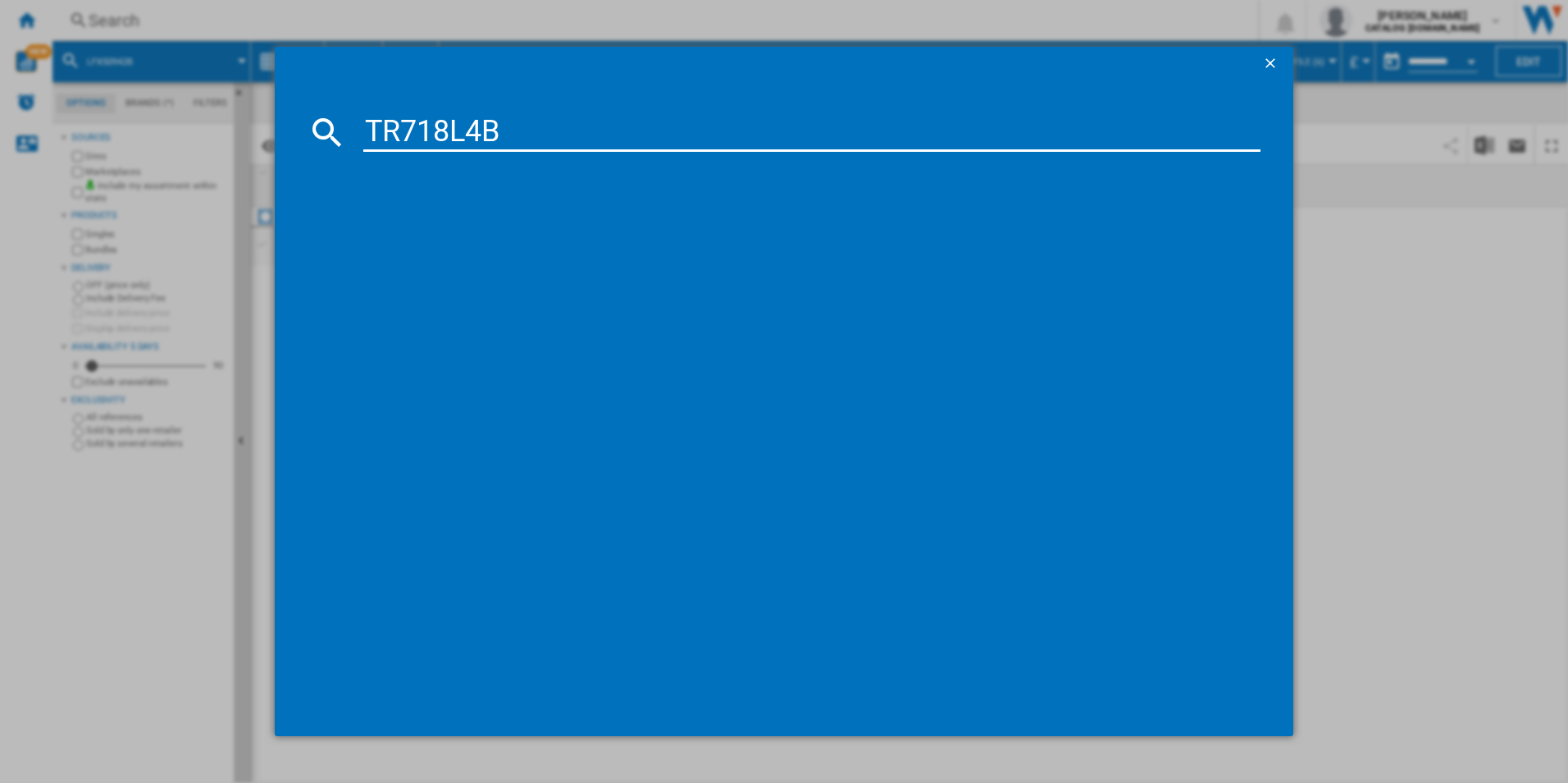
type input "TR718L4B"
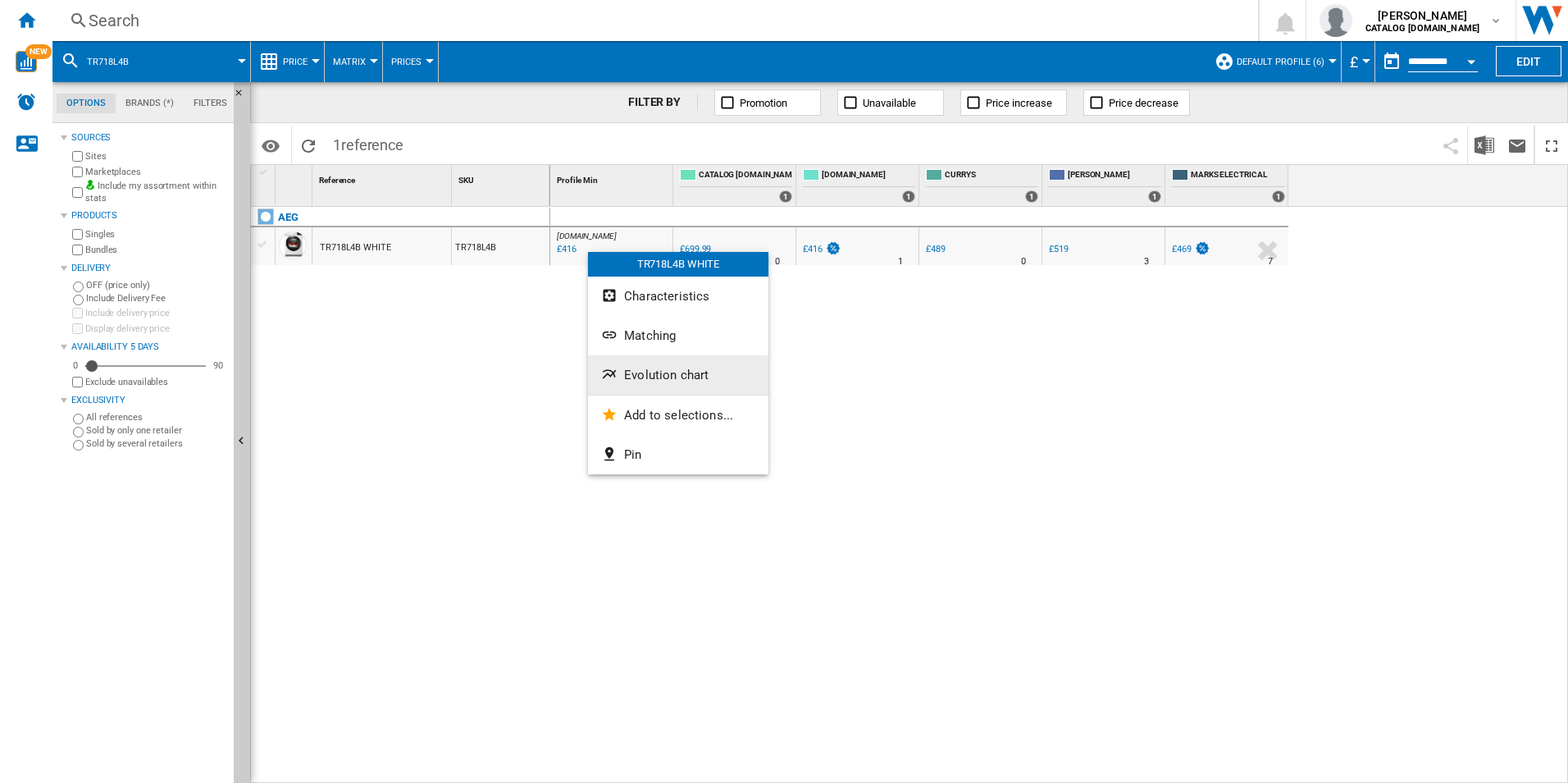
click at [628, 362] on button "Evolution chart" at bounding box center [678, 375] width 181 height 39
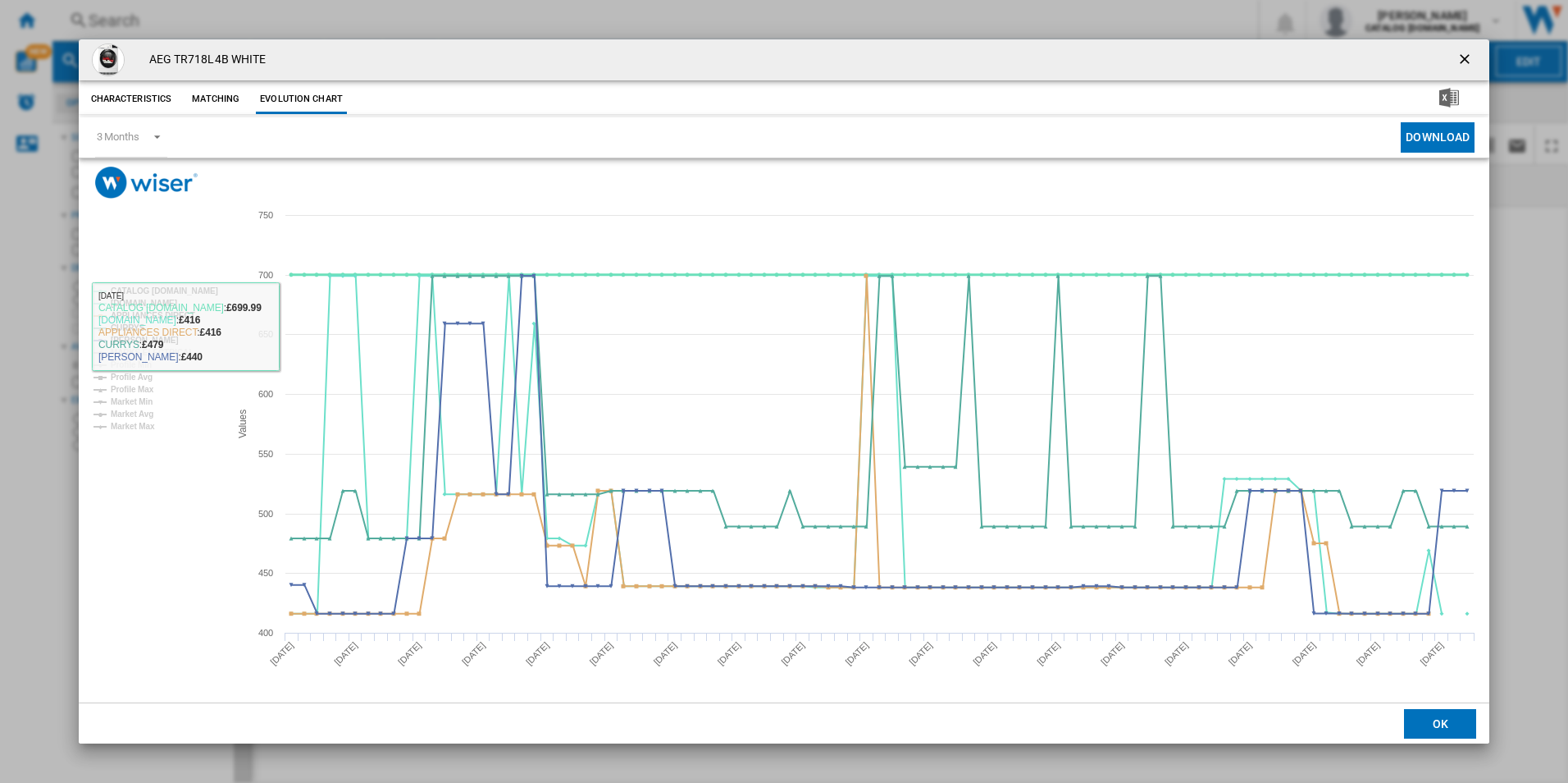
click at [204, 288] on tspan "CATALOG [DOMAIN_NAME]" at bounding box center [164, 291] width 108 height 9
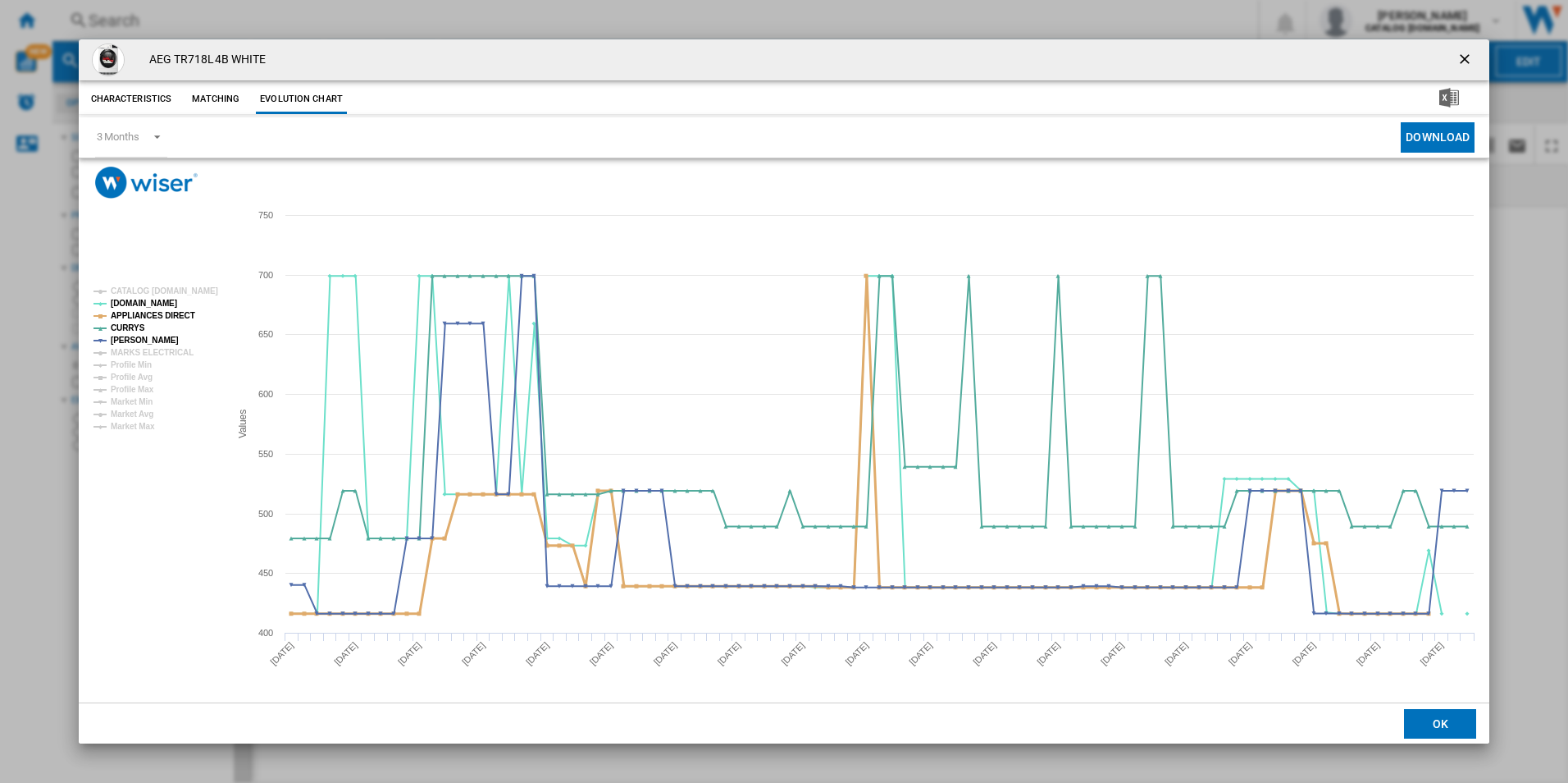
click at [165, 313] on tspan "APPLIANCES DIRECT" at bounding box center [153, 316] width 84 height 9
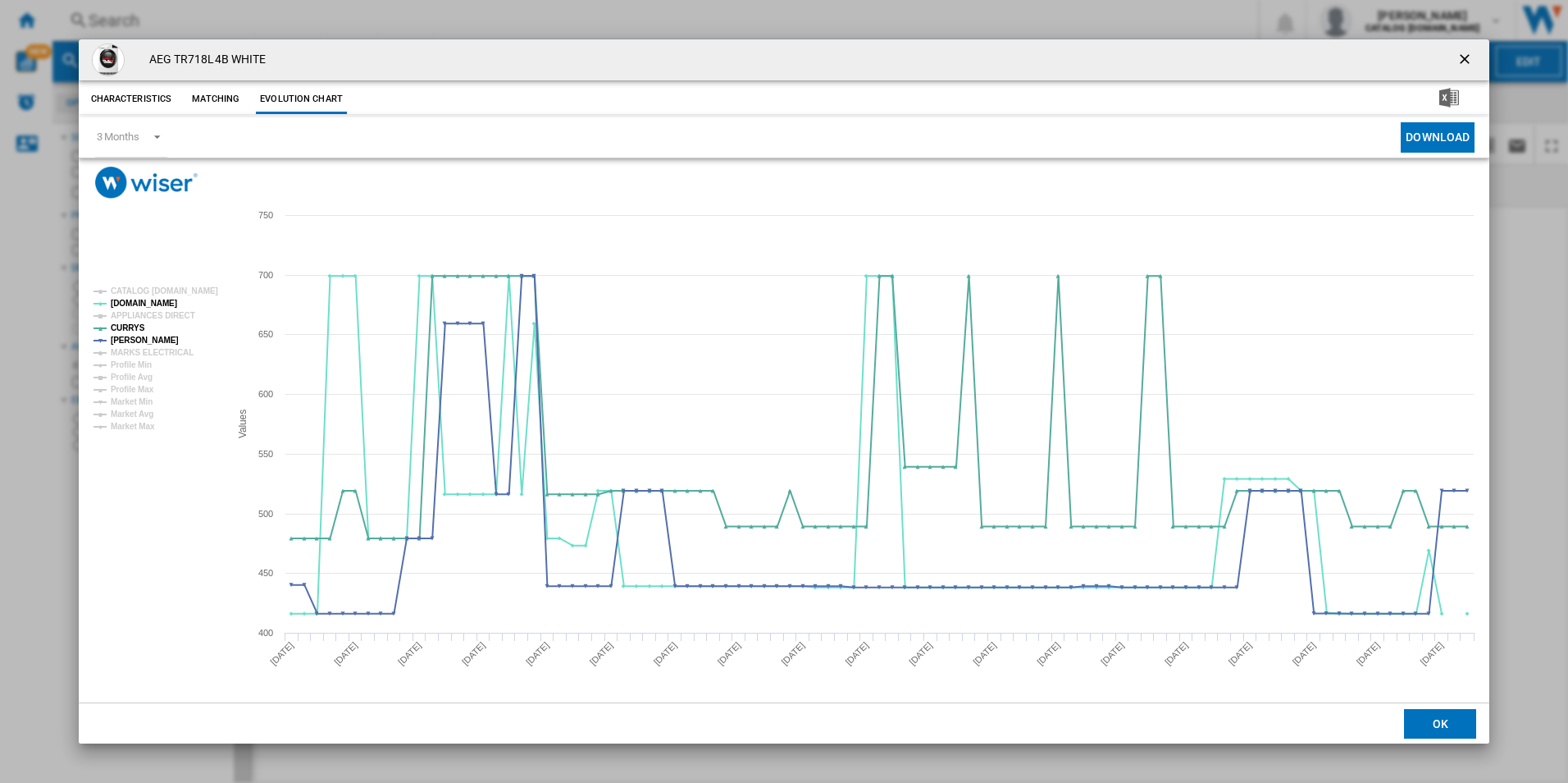
drag, startPoint x: 1472, startPoint y: 60, endPoint x: 1349, endPoint y: 59, distance: 123.0
click at [1472, 60] on ng-md-icon "getI18NText('BUTTONS.CLOSE_DIALOG')" at bounding box center [1466, 60] width 20 height 20
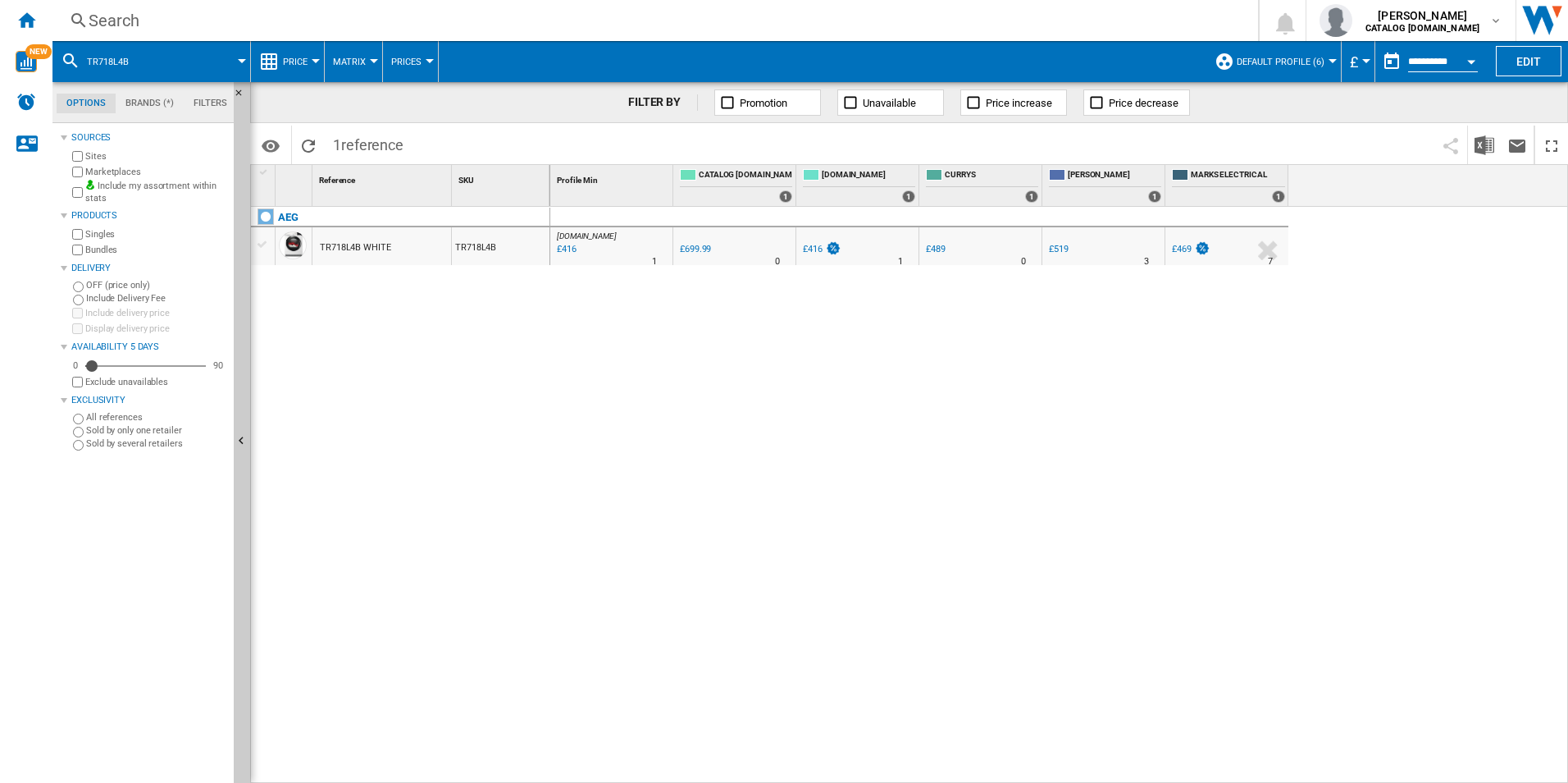
click at [955, 21] on div "Search" at bounding box center [652, 21] width 1127 height 23
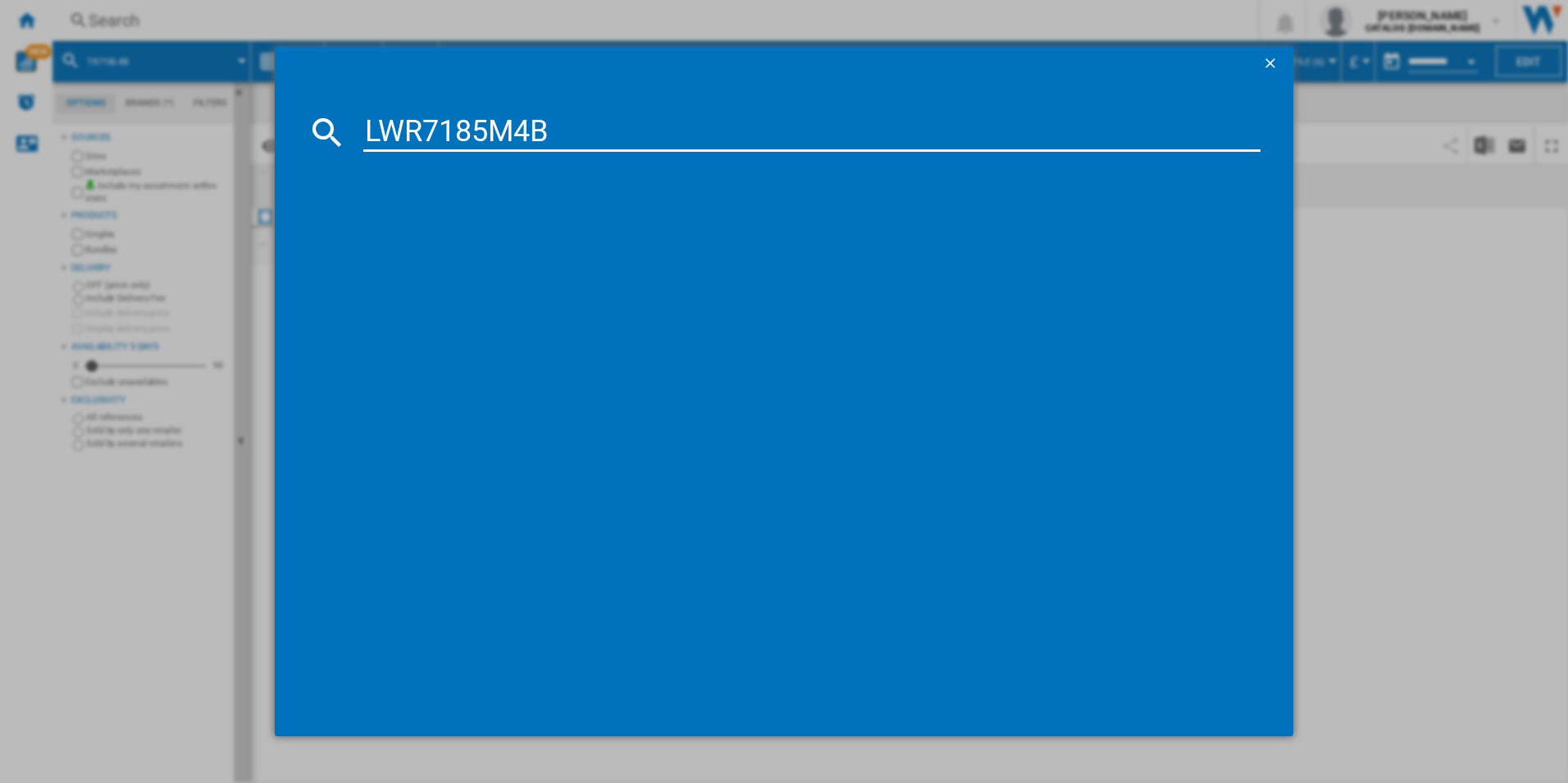
type input "LWR7185M4B"
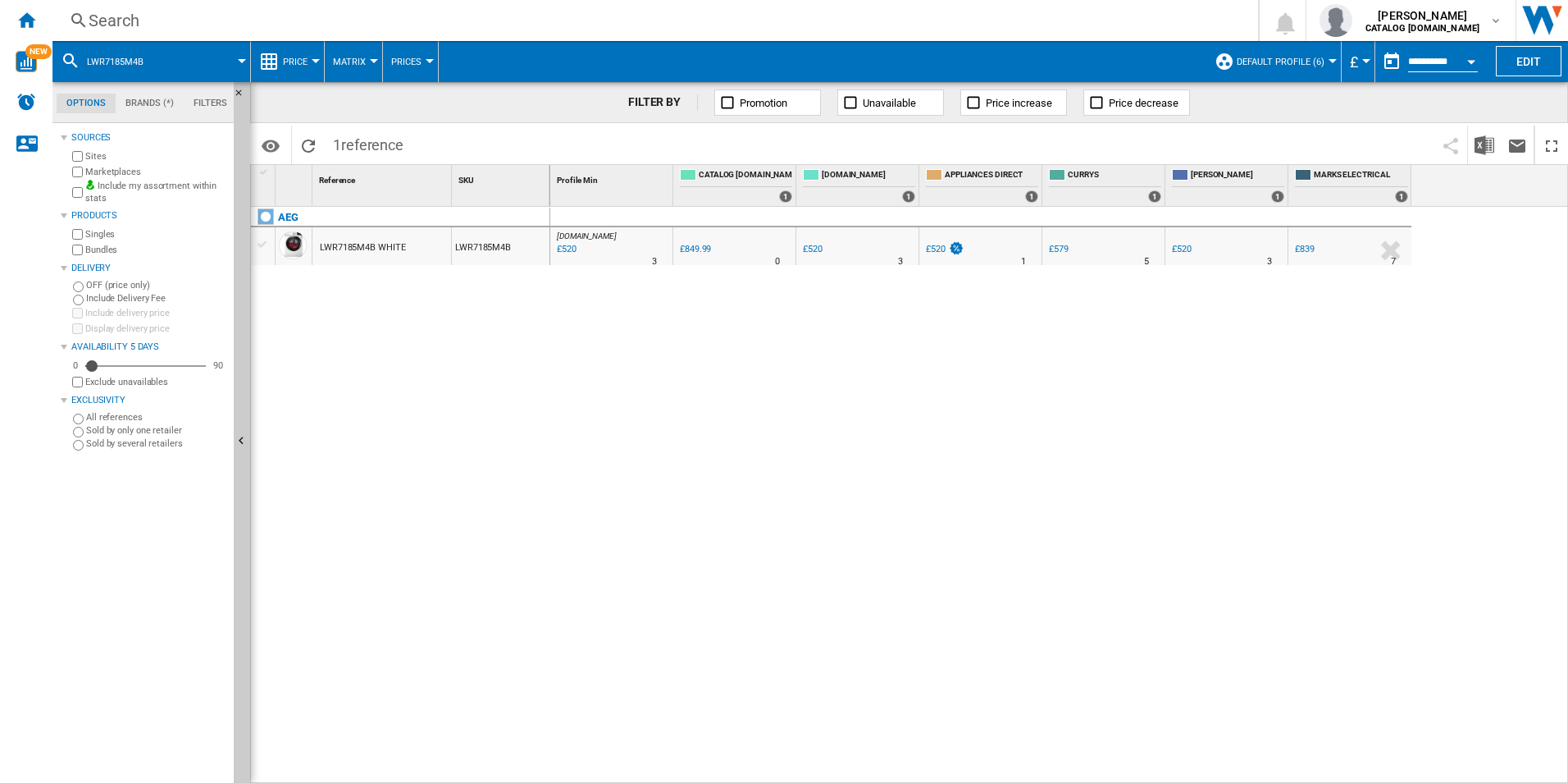
drag, startPoint x: 610, startPoint y: 265, endPoint x: 579, endPoint y: 314, distance: 58.0
click at [579, 314] on div "[DOMAIN_NAME] : AO -38.8 % £520 % N/A 3 [DOMAIN_NAME] : AO 0.0 % £849.99 % N/A" at bounding box center [1060, 495] width 1018 height 577
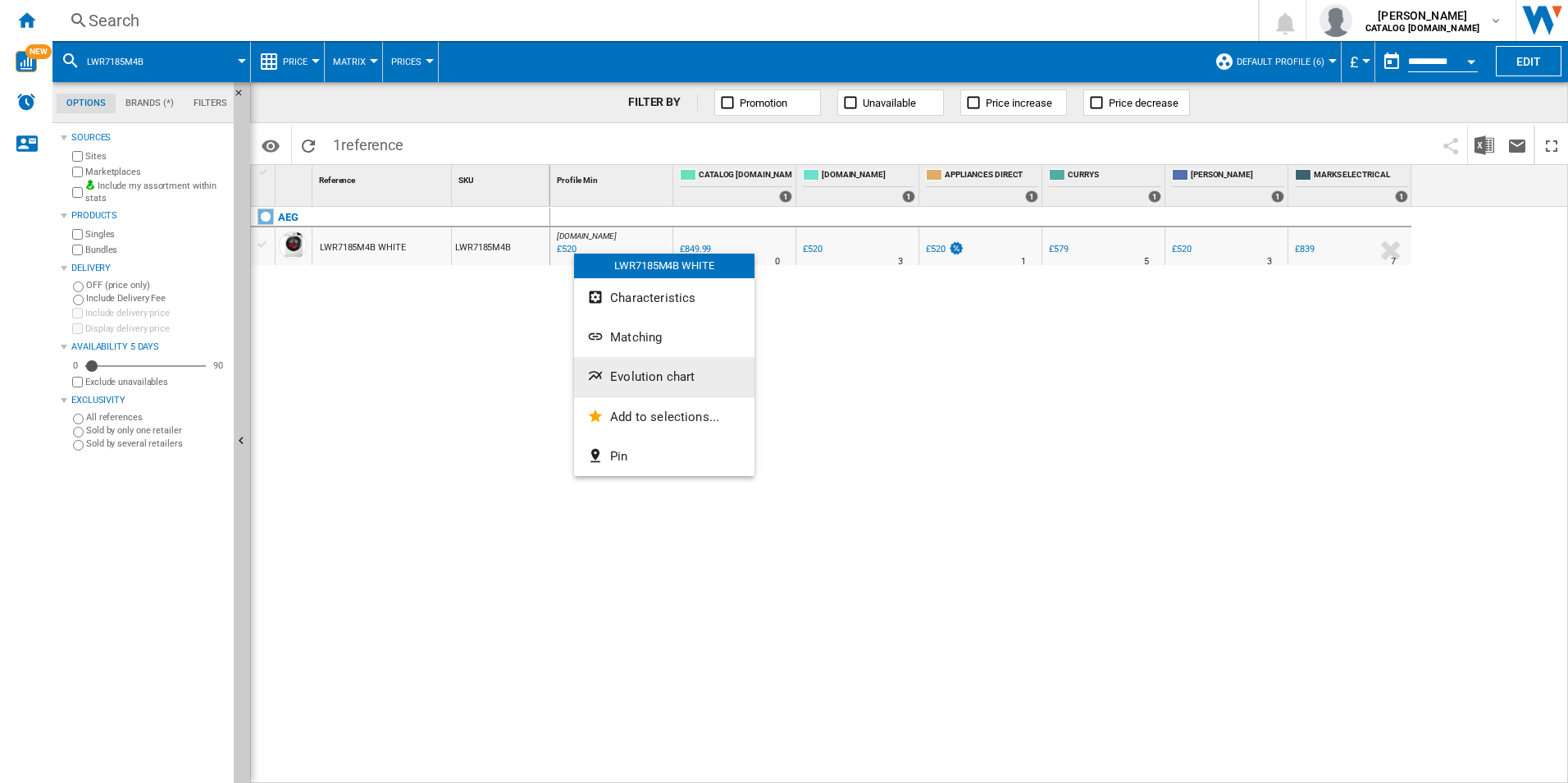
click at [634, 375] on span "Evolution chart" at bounding box center [652, 377] width 84 height 15
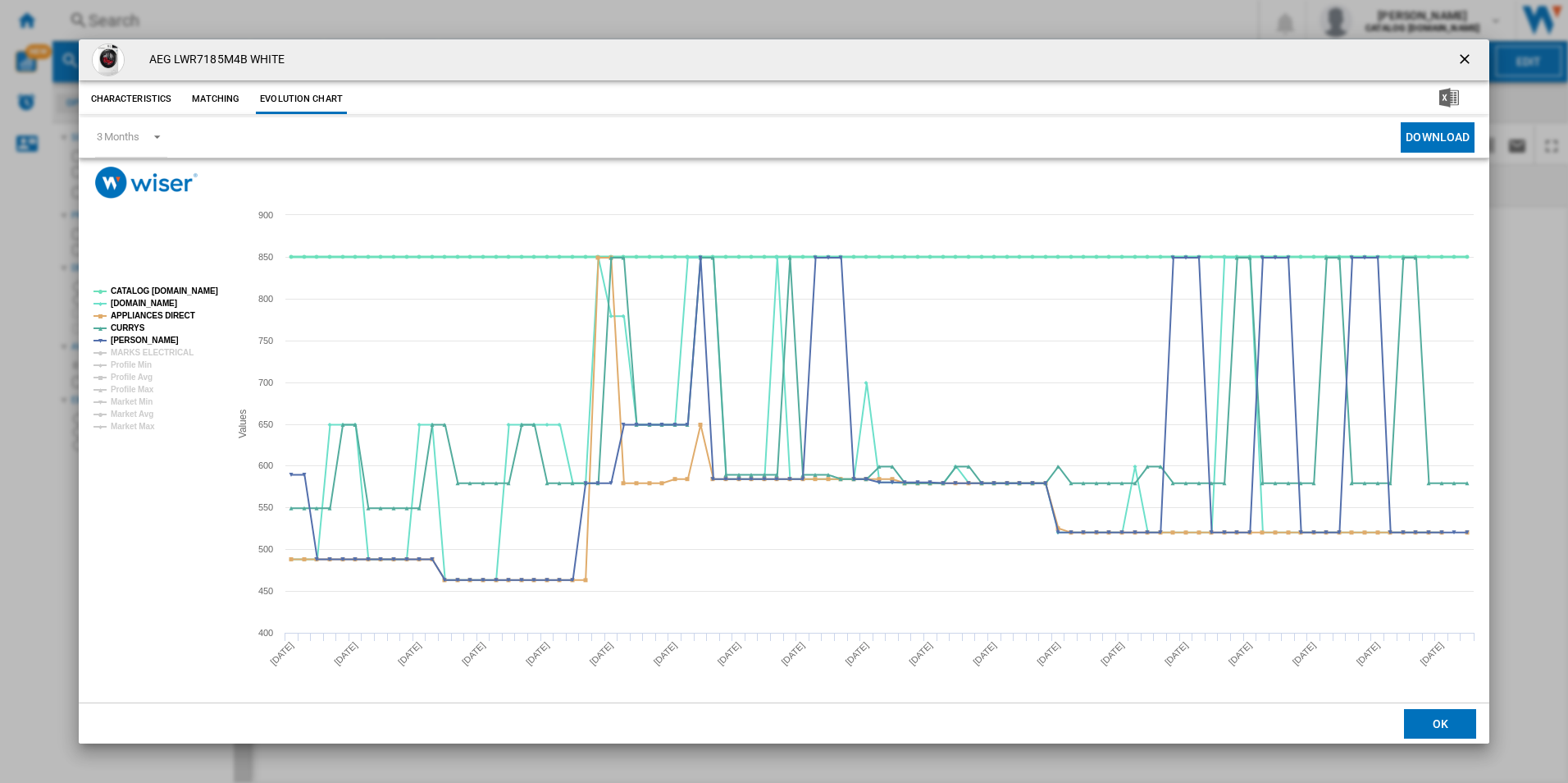
click at [197, 290] on tspan "CATALOG [DOMAIN_NAME]" at bounding box center [164, 291] width 108 height 9
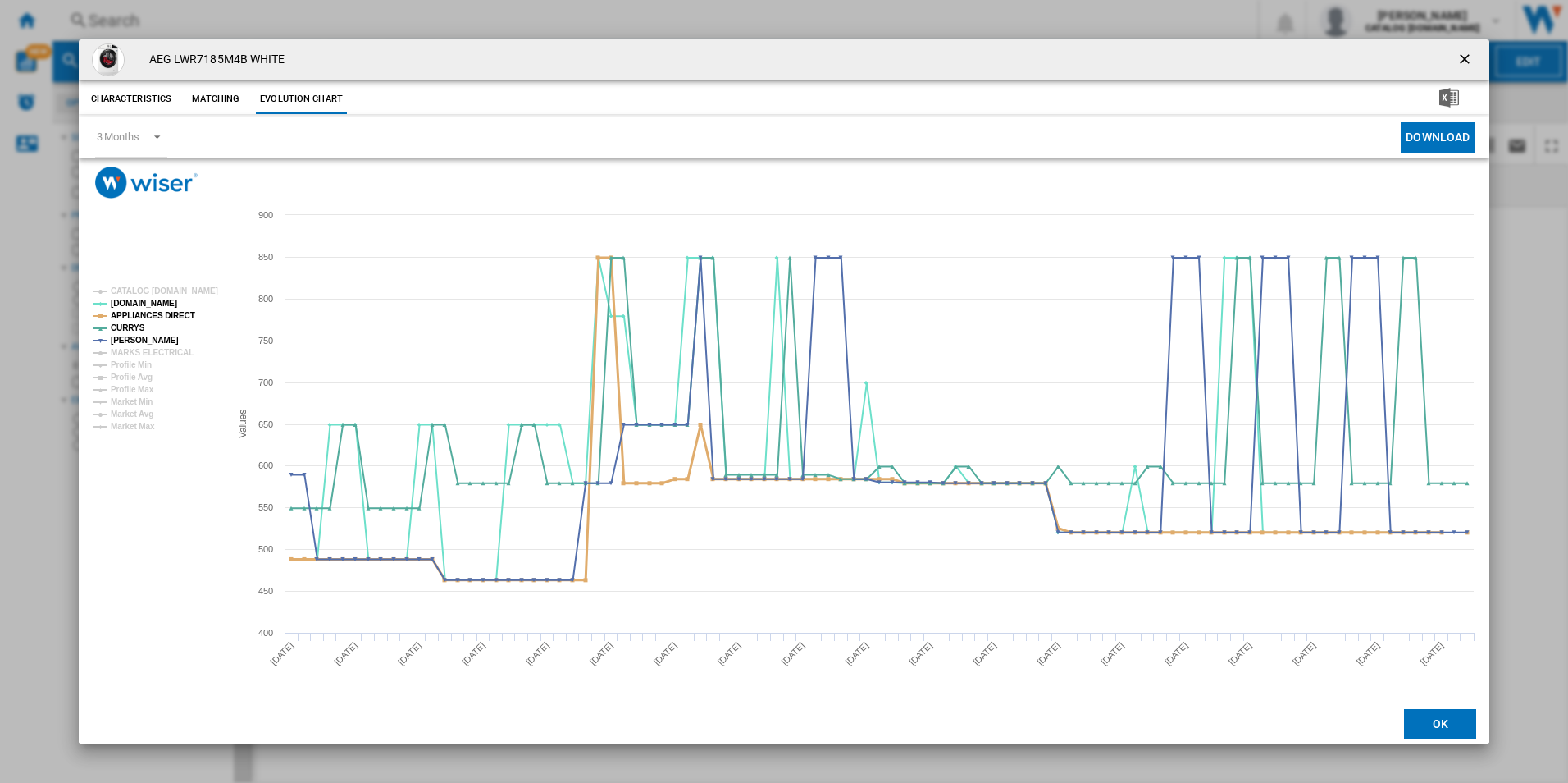
click at [165, 315] on tspan "APPLIANCES DIRECT" at bounding box center [153, 316] width 84 height 9
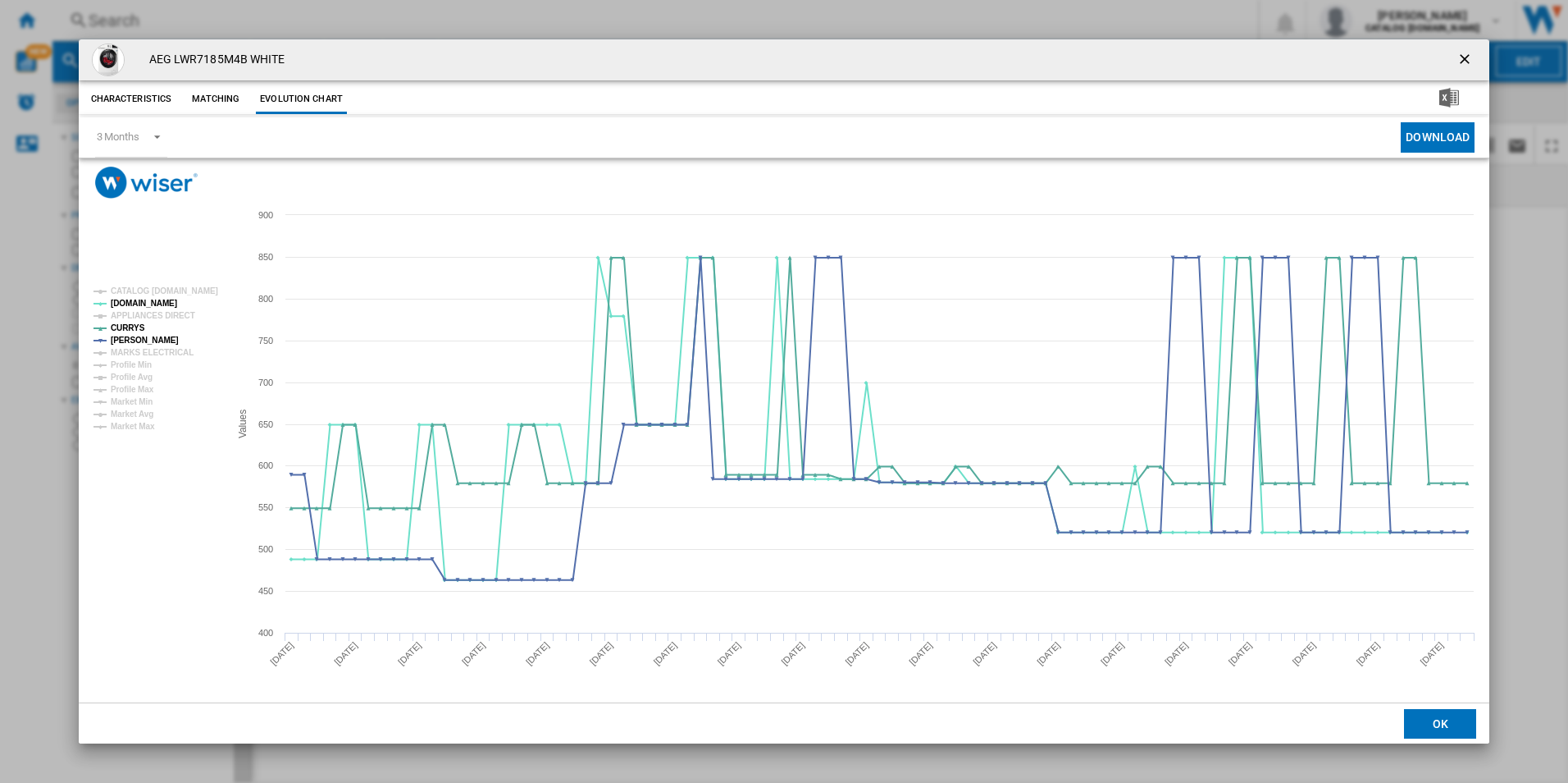
drag, startPoint x: 1459, startPoint y: 61, endPoint x: 1302, endPoint y: 69, distance: 157.2
click at [1459, 61] on ng-md-icon "getI18NText('BUTTONS.CLOSE_DIALOG')" at bounding box center [1466, 60] width 20 height 20
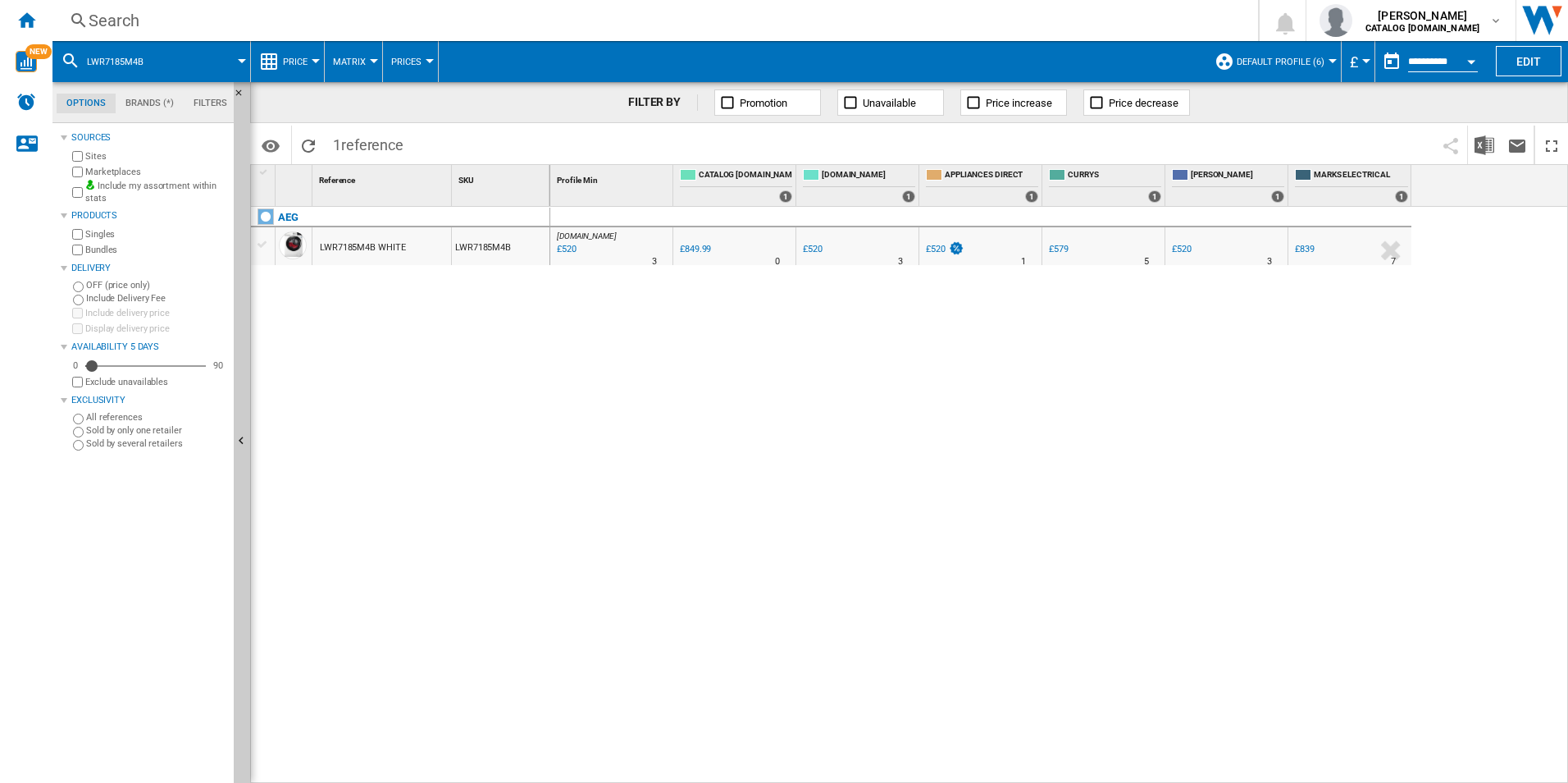
click at [952, 19] on div "Search" at bounding box center [652, 21] width 1127 height 23
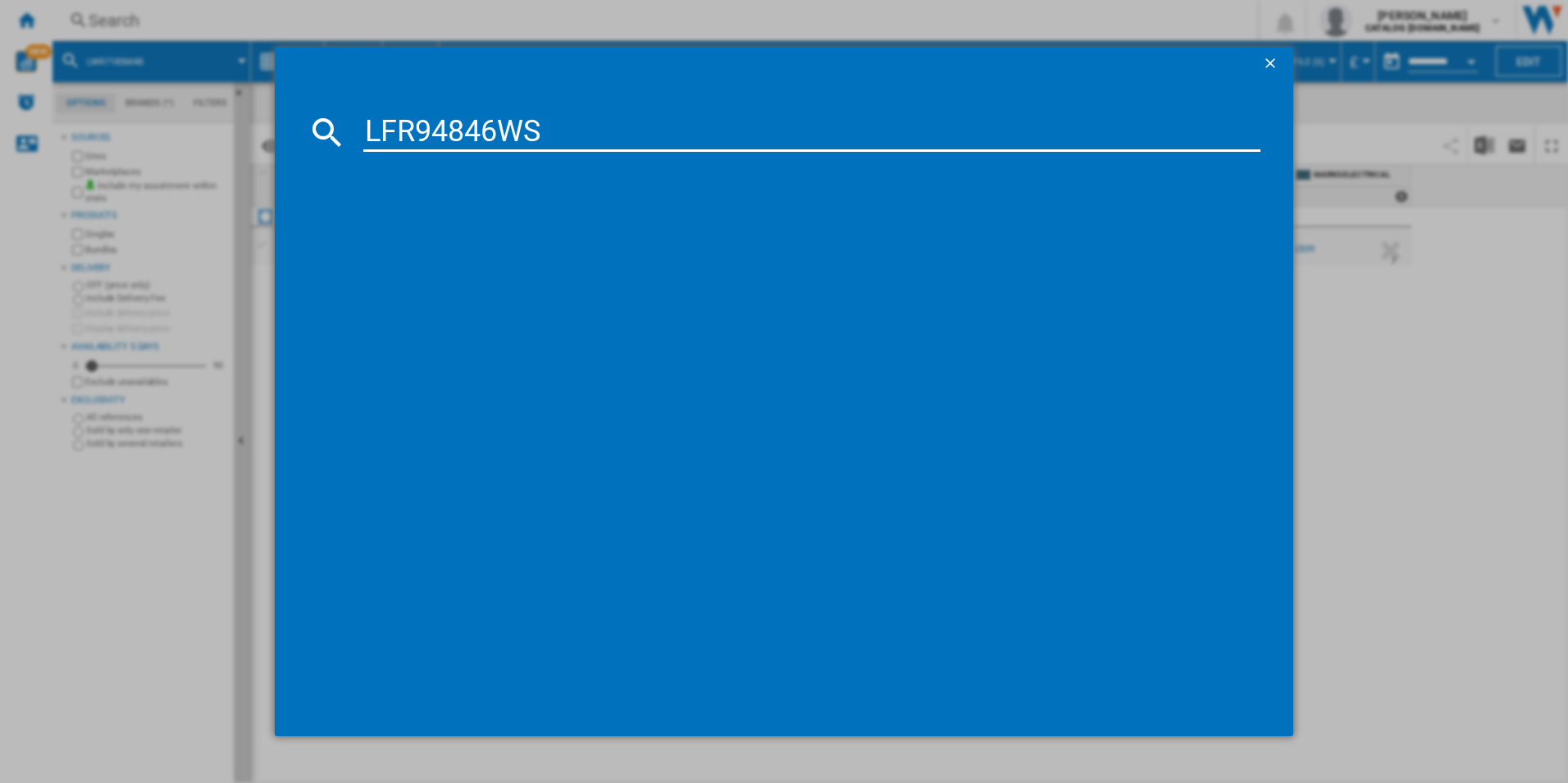
type input "LFR94846WS"
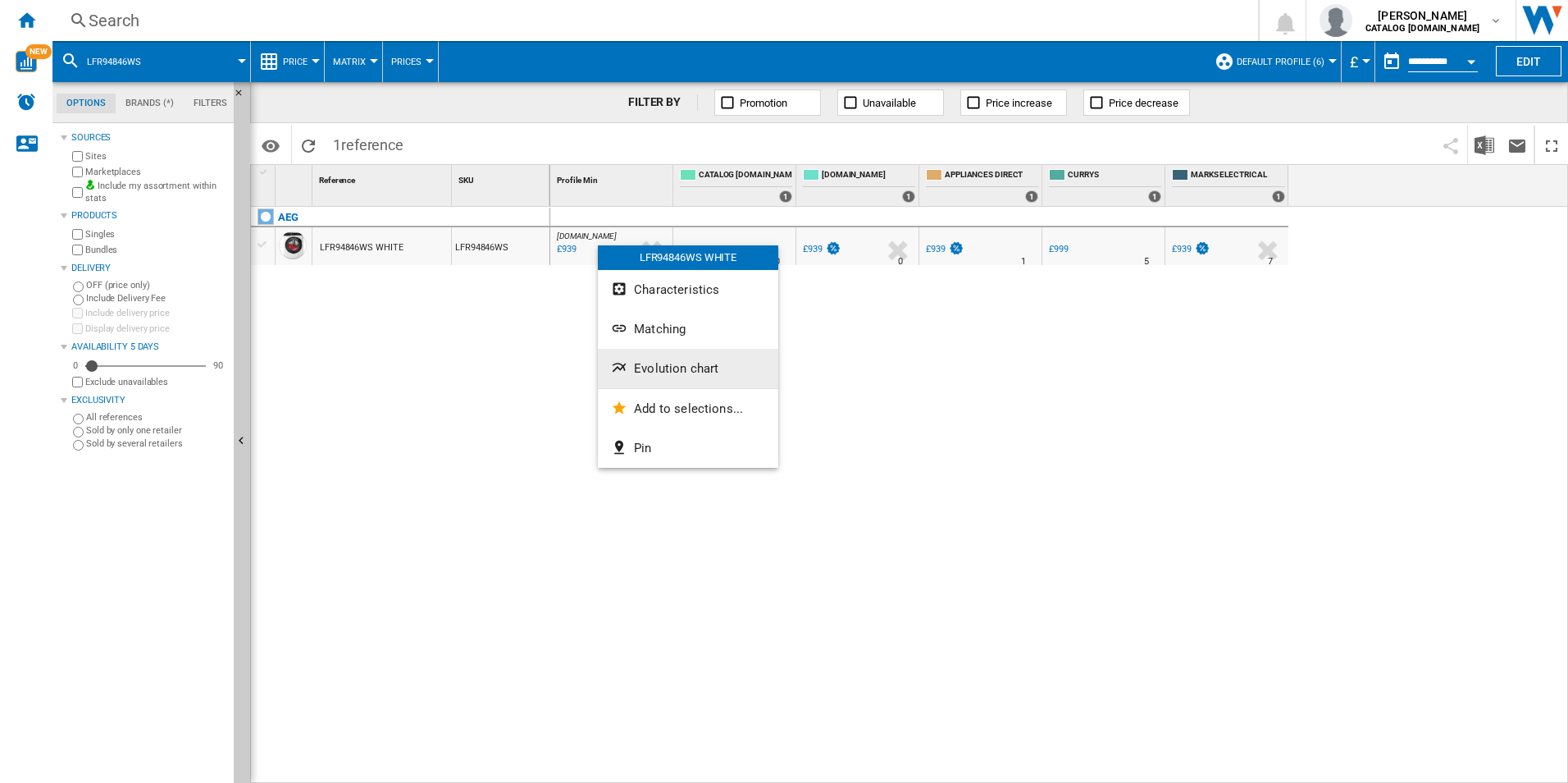
click at [653, 367] on span "Evolution chart" at bounding box center [676, 368] width 84 height 15
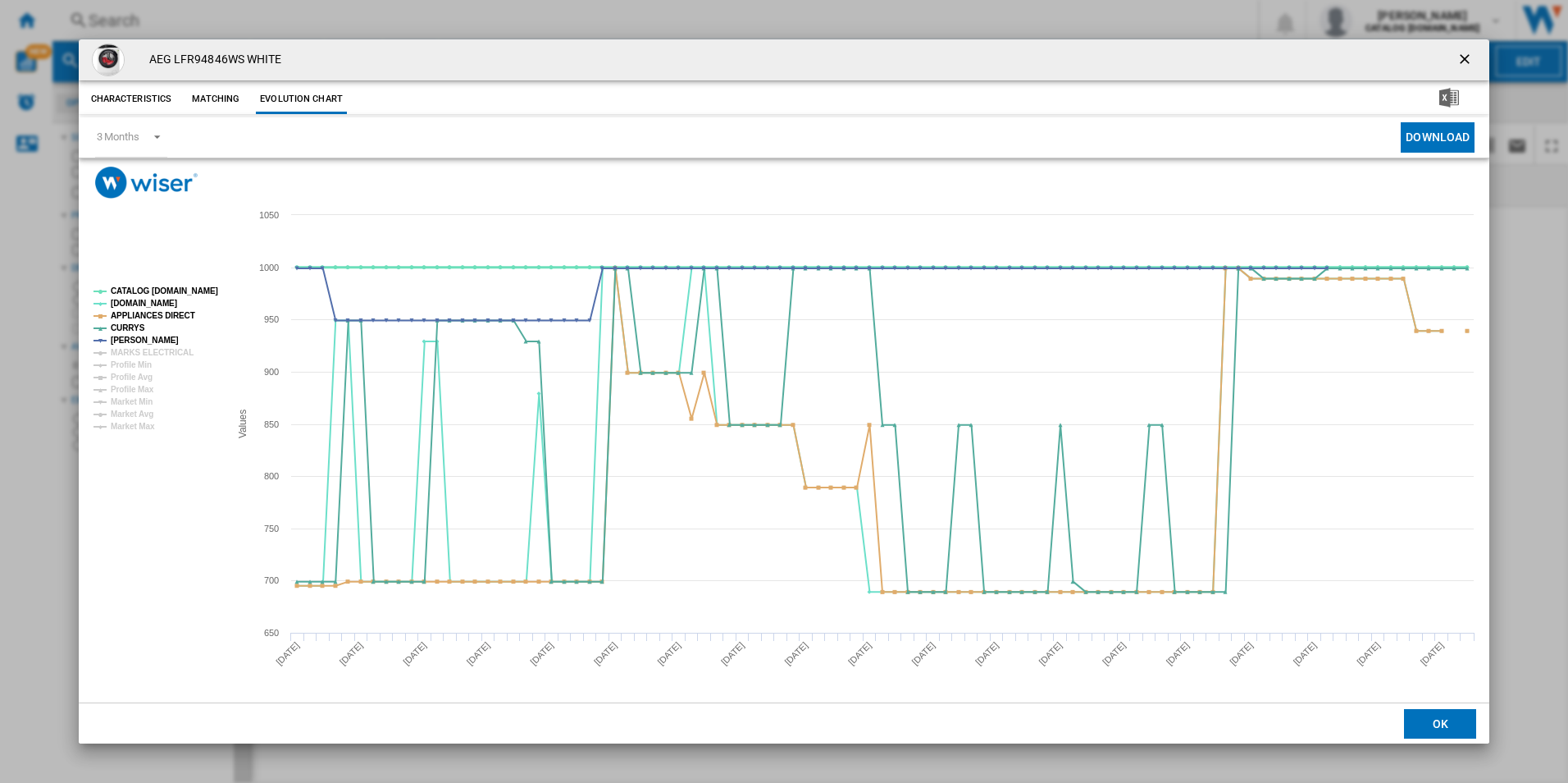
click at [181, 288] on tspan "CATALOG [DOMAIN_NAME]" at bounding box center [164, 291] width 108 height 9
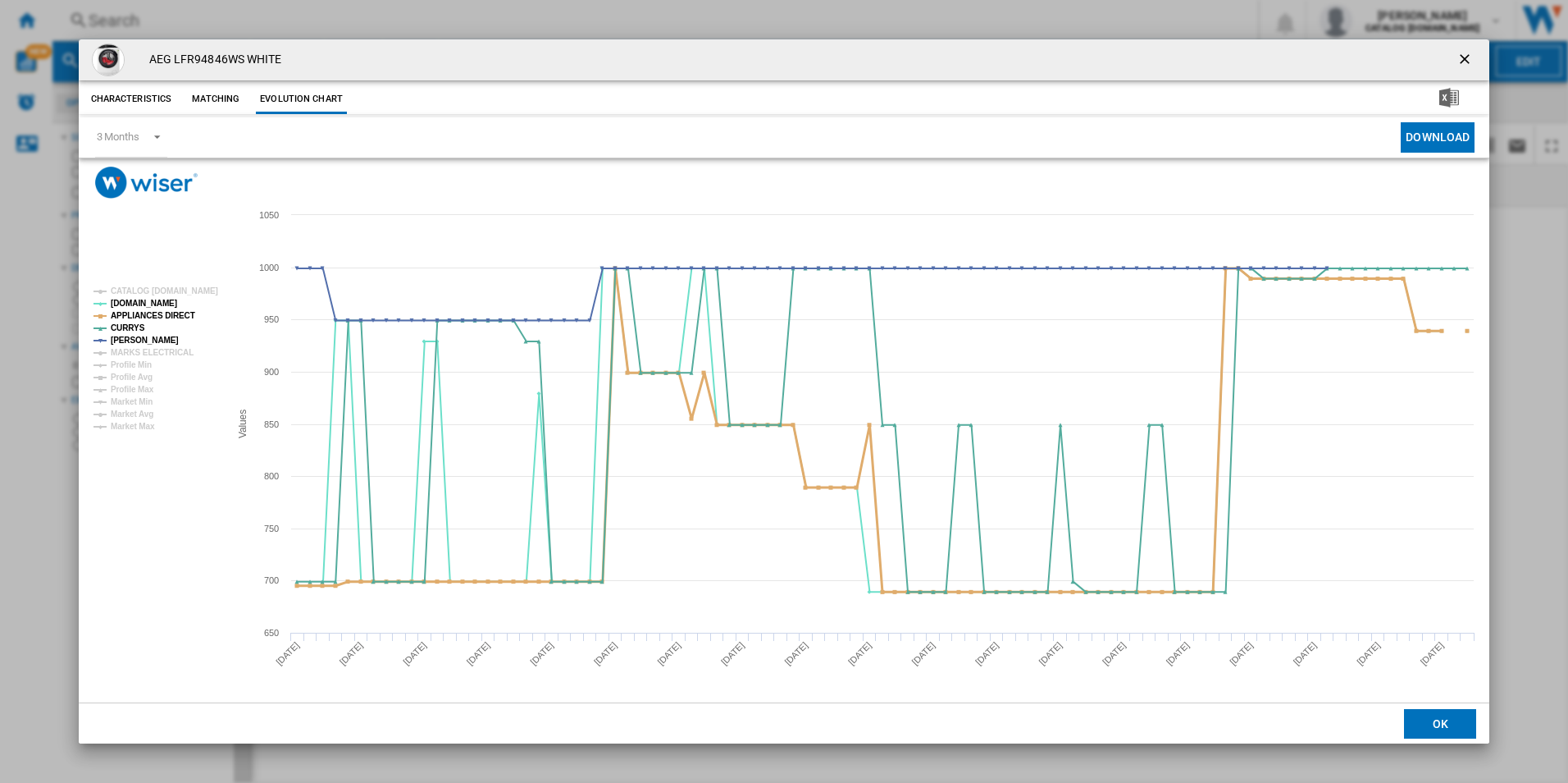
click at [169, 319] on tspan "APPLIANCES DIRECT" at bounding box center [153, 316] width 84 height 9
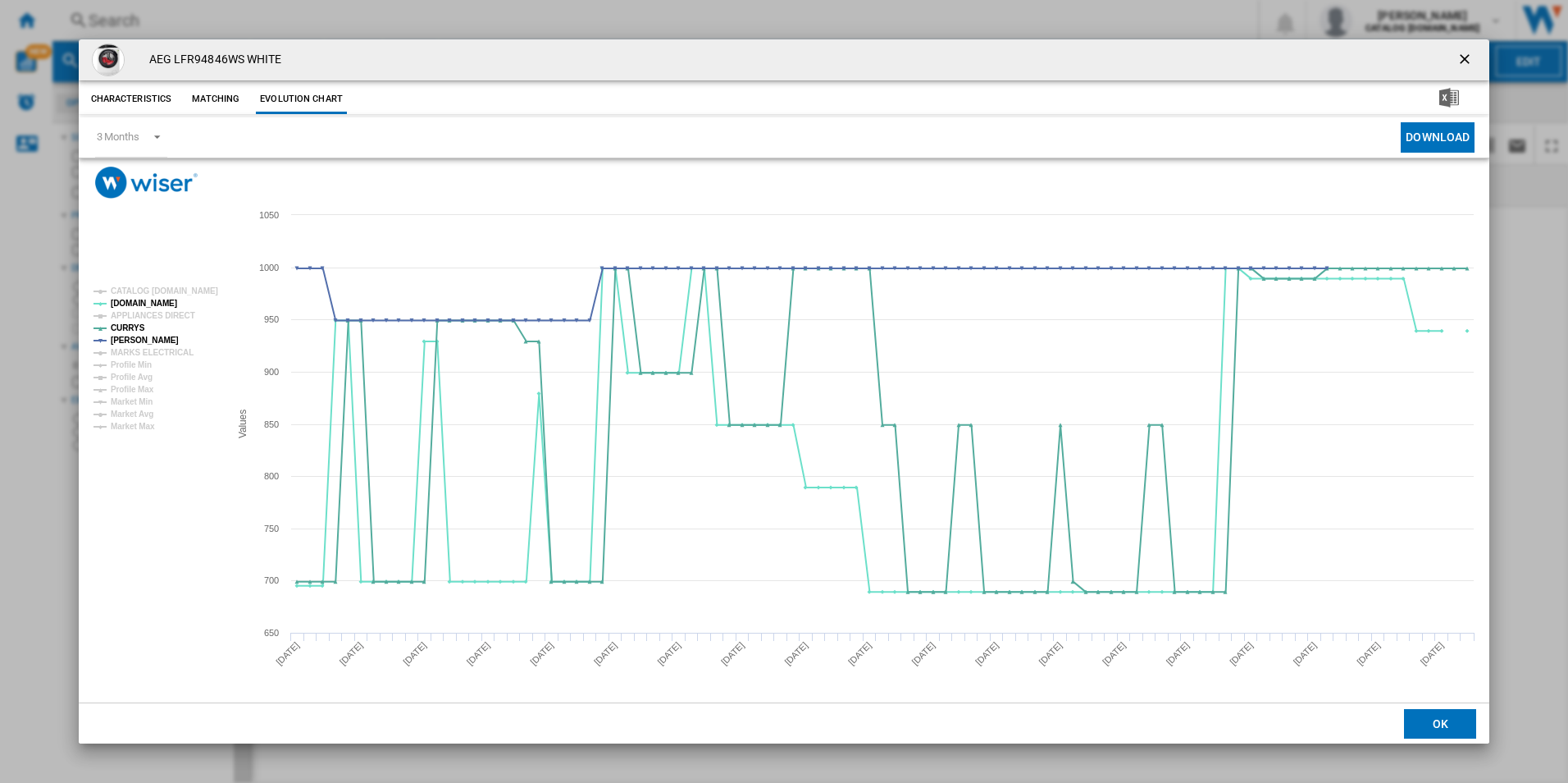
click at [1452, 59] on button "Product popup" at bounding box center [1466, 59] width 33 height 33
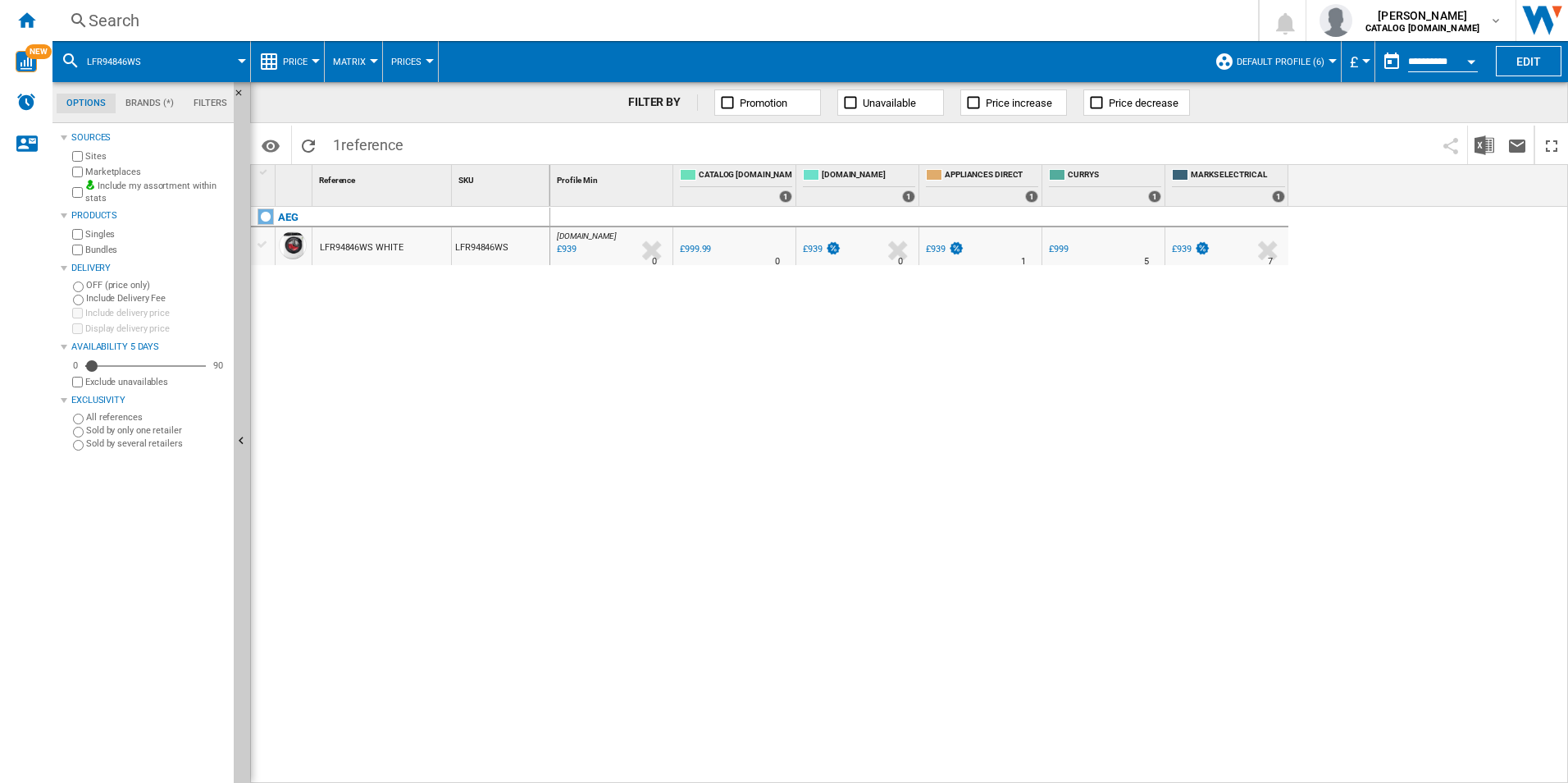
click at [851, 22] on div "Search" at bounding box center [652, 21] width 1127 height 23
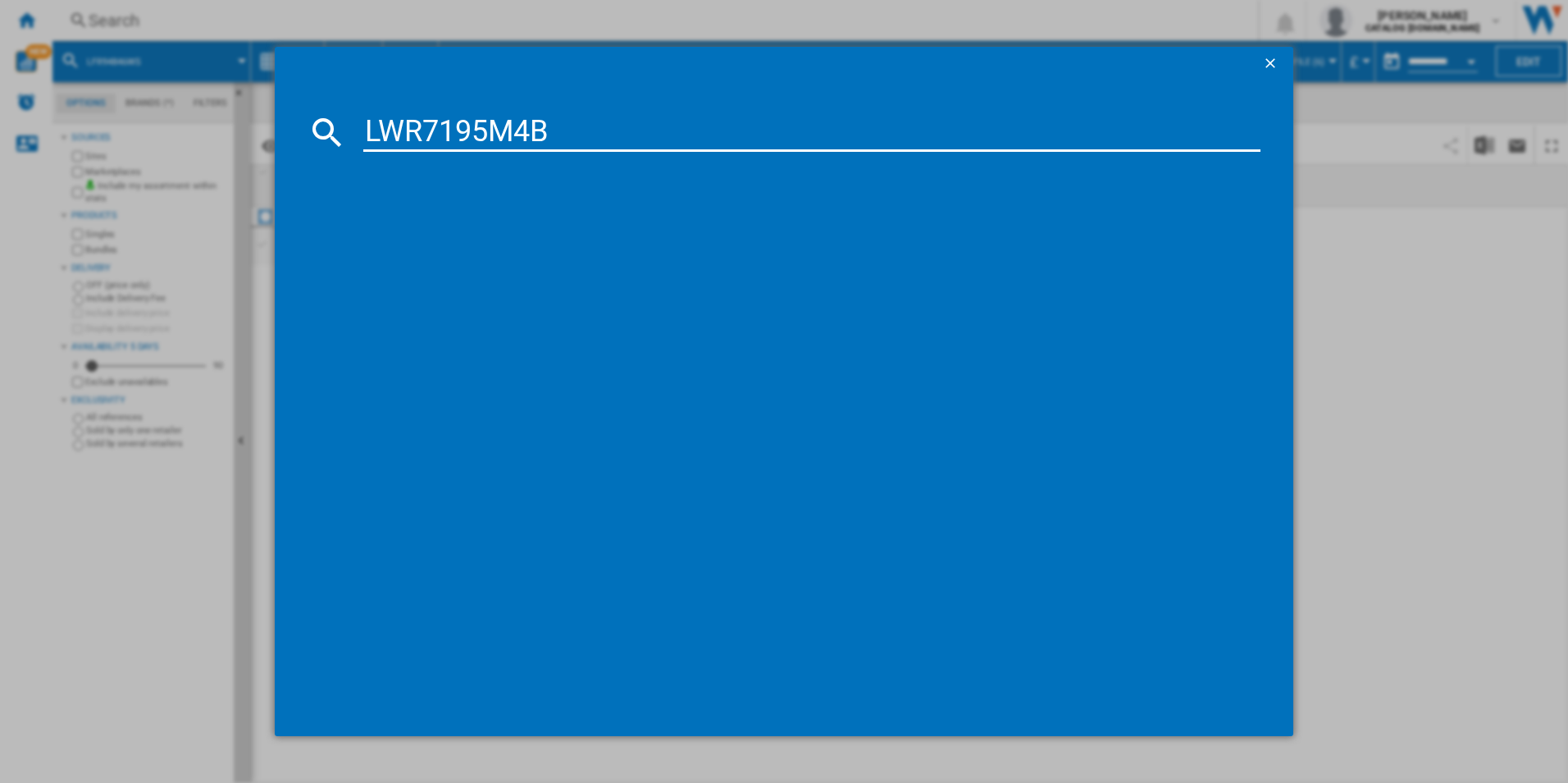
type input "LWR7195M4B"
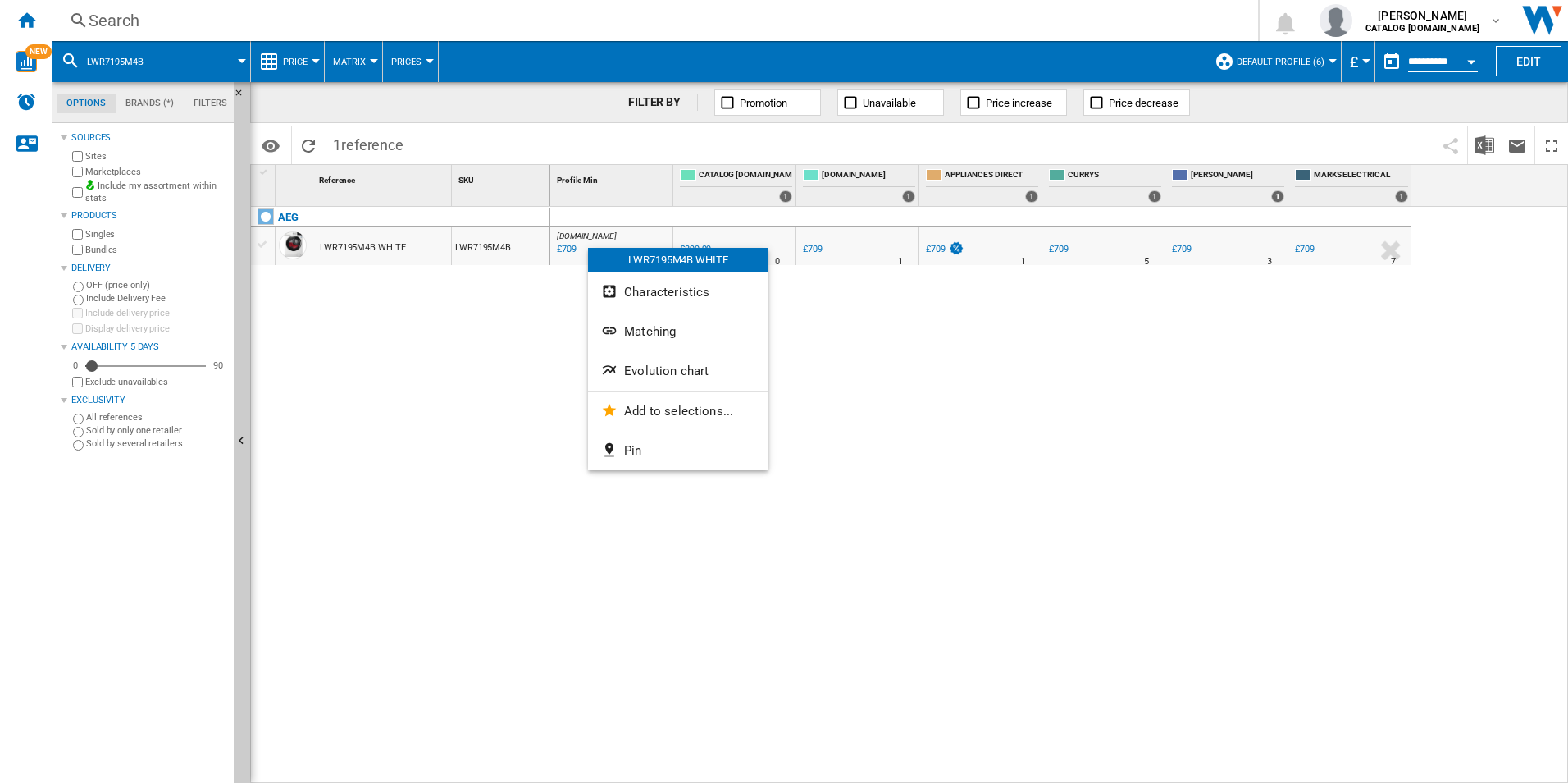
click at [655, 384] on button "Evolution chart" at bounding box center [678, 371] width 181 height 39
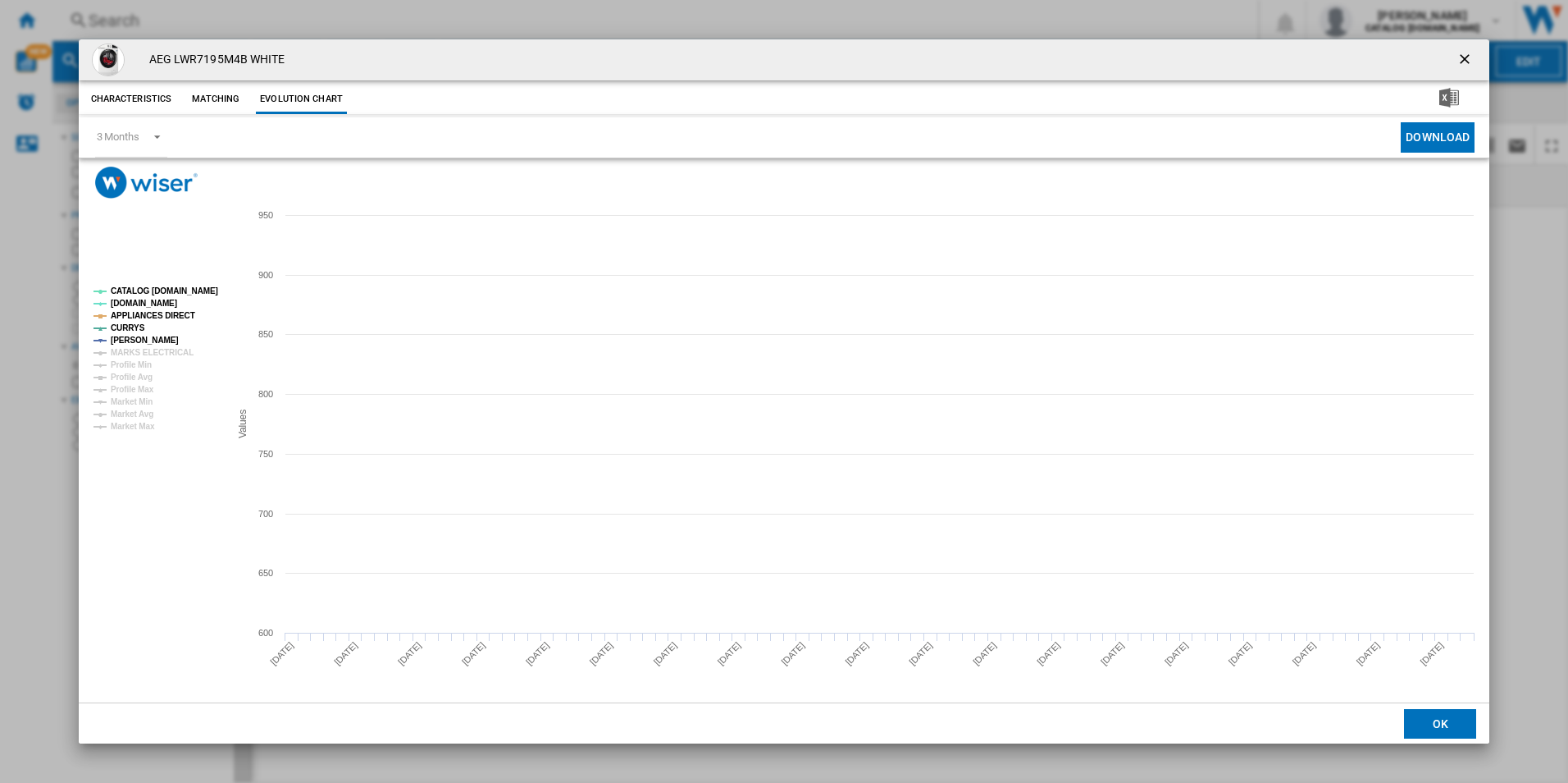
click at [194, 287] on tspan "CATALOG [DOMAIN_NAME]" at bounding box center [164, 291] width 108 height 9
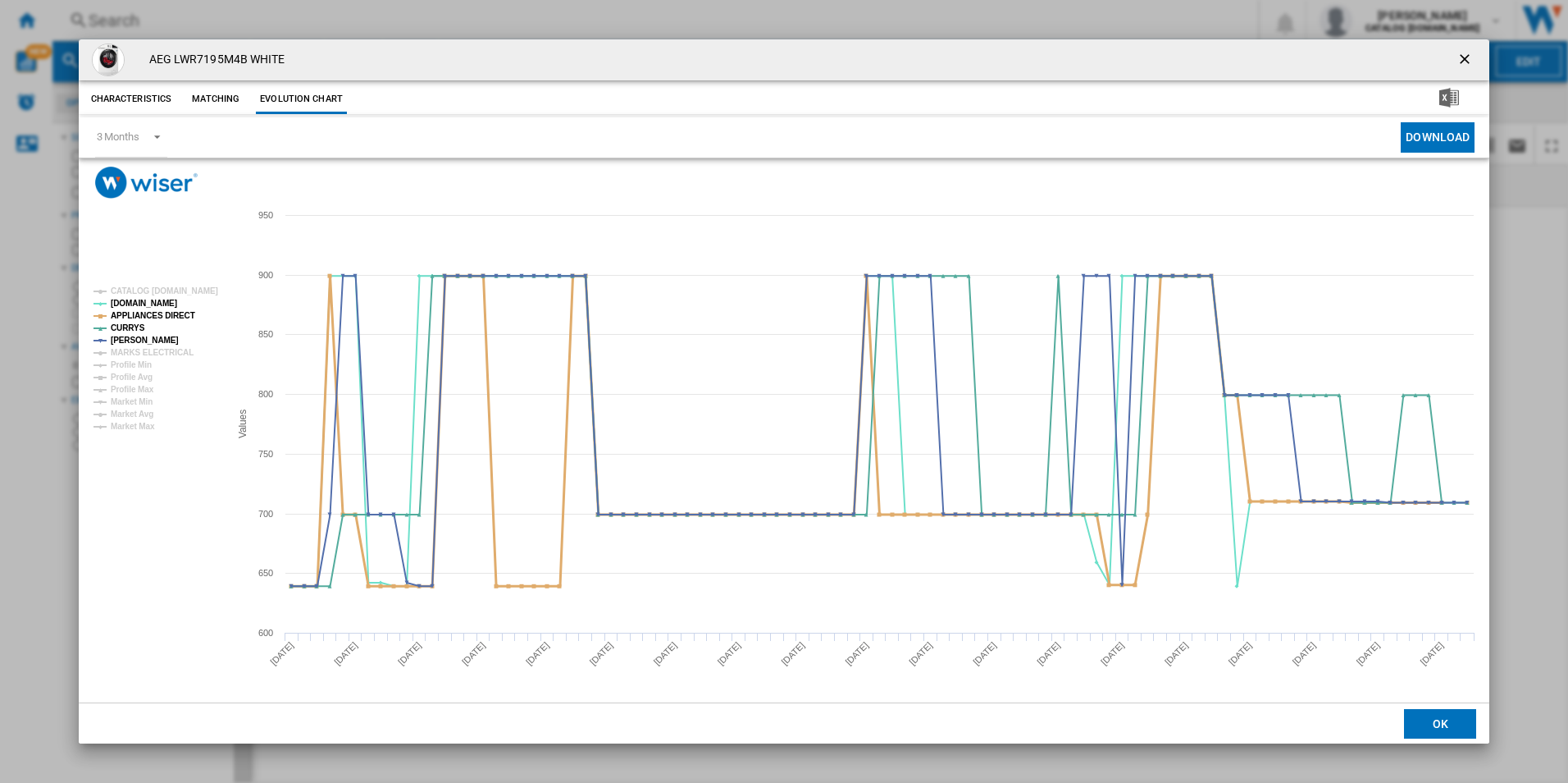
click at [178, 314] on tspan "APPLIANCES DIRECT" at bounding box center [153, 316] width 84 height 9
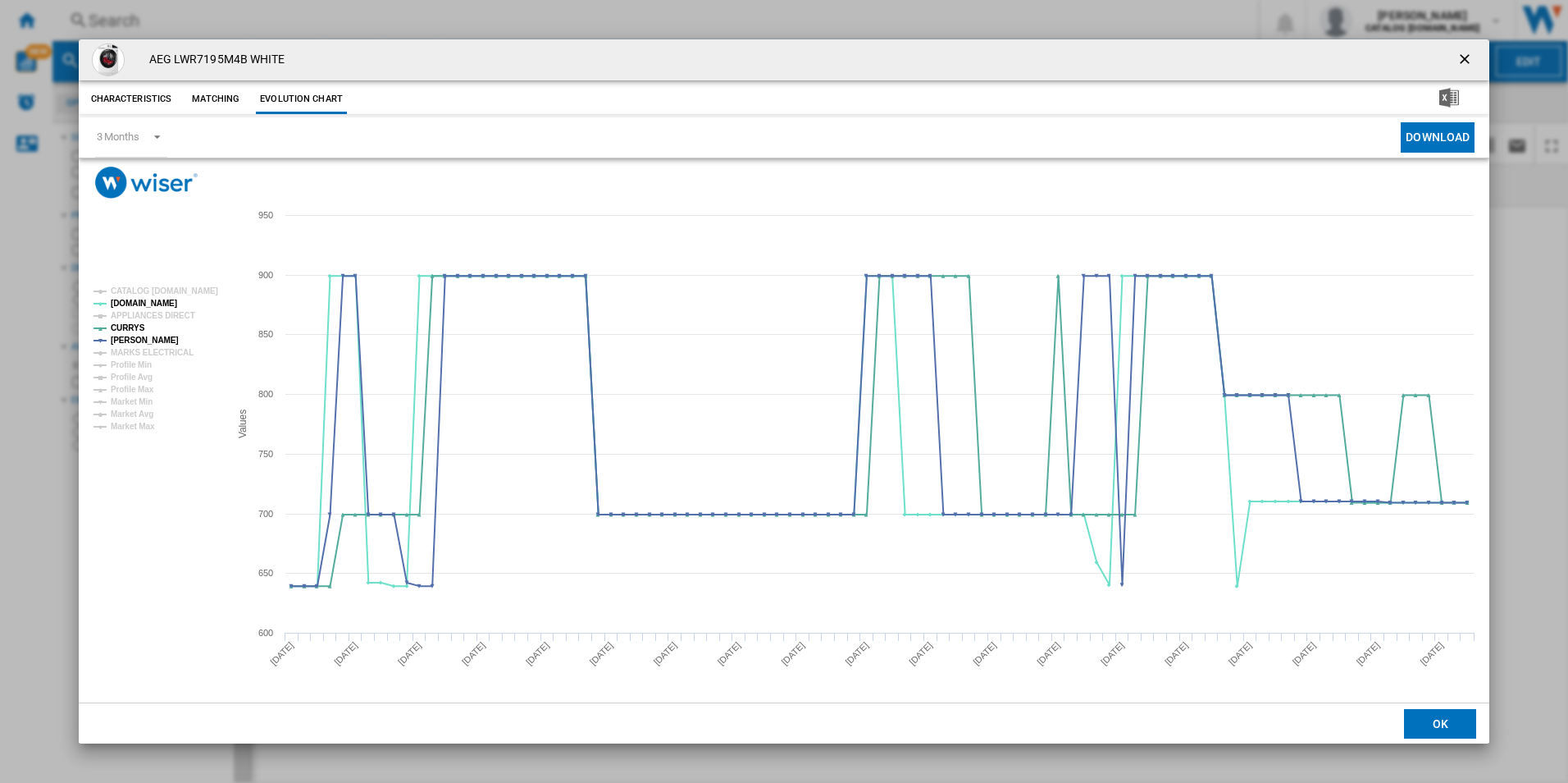
click at [1465, 56] on ng-md-icon "getI18NText('BUTTONS.CLOSE_DIALOG')" at bounding box center [1466, 60] width 20 height 20
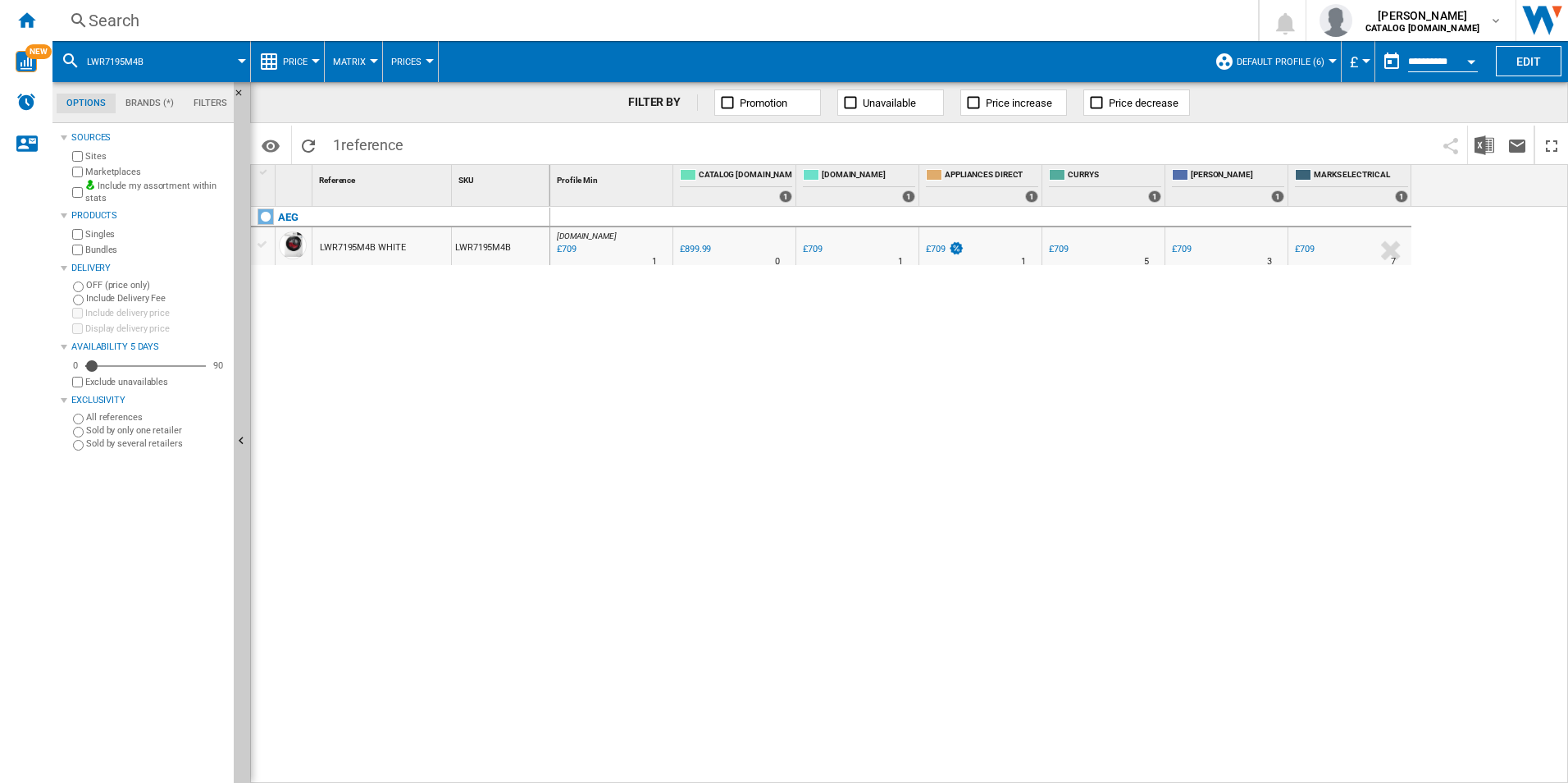
click at [841, 15] on div "Search" at bounding box center [652, 21] width 1127 height 23
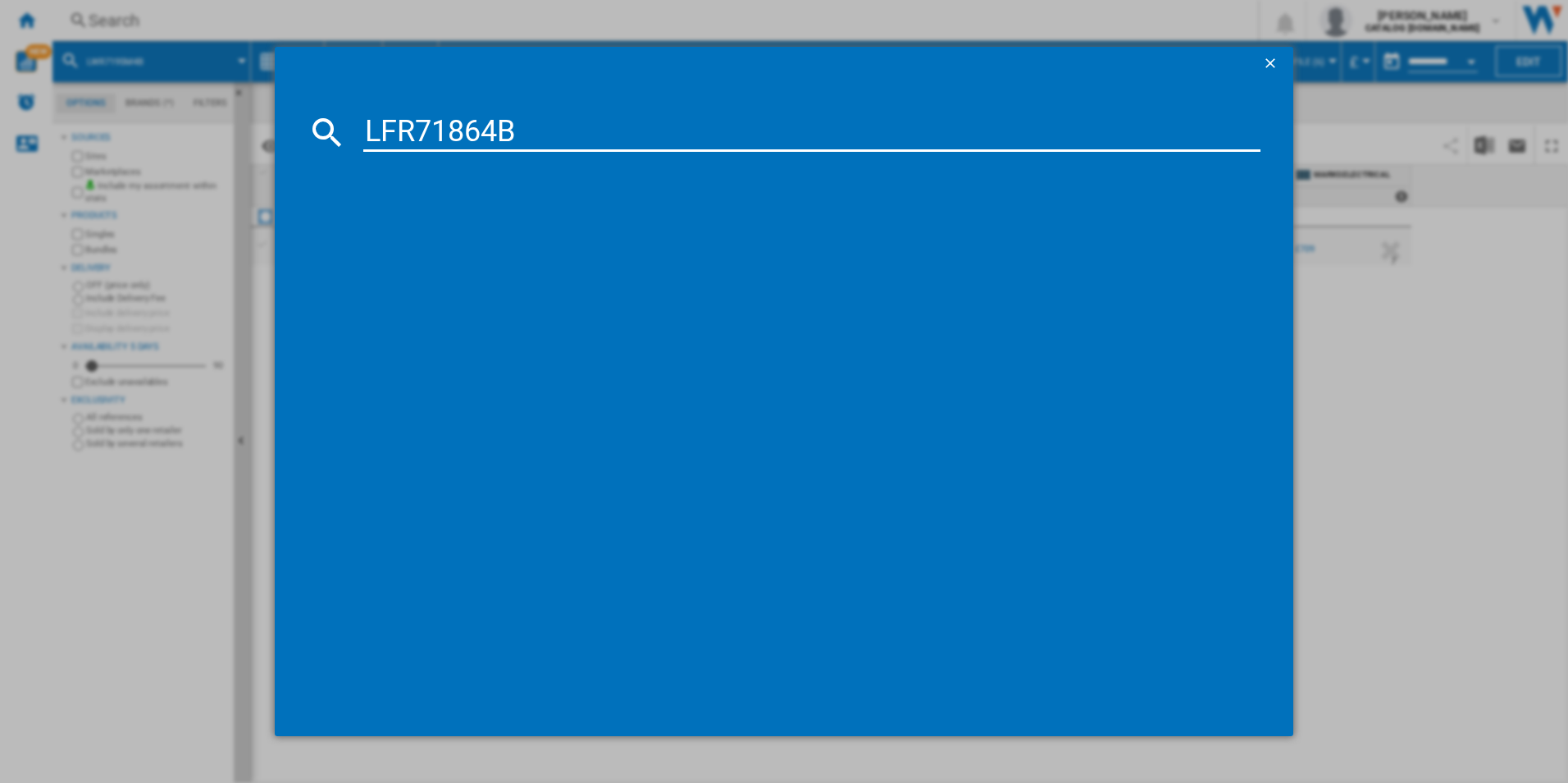
type input "LFR71864B"
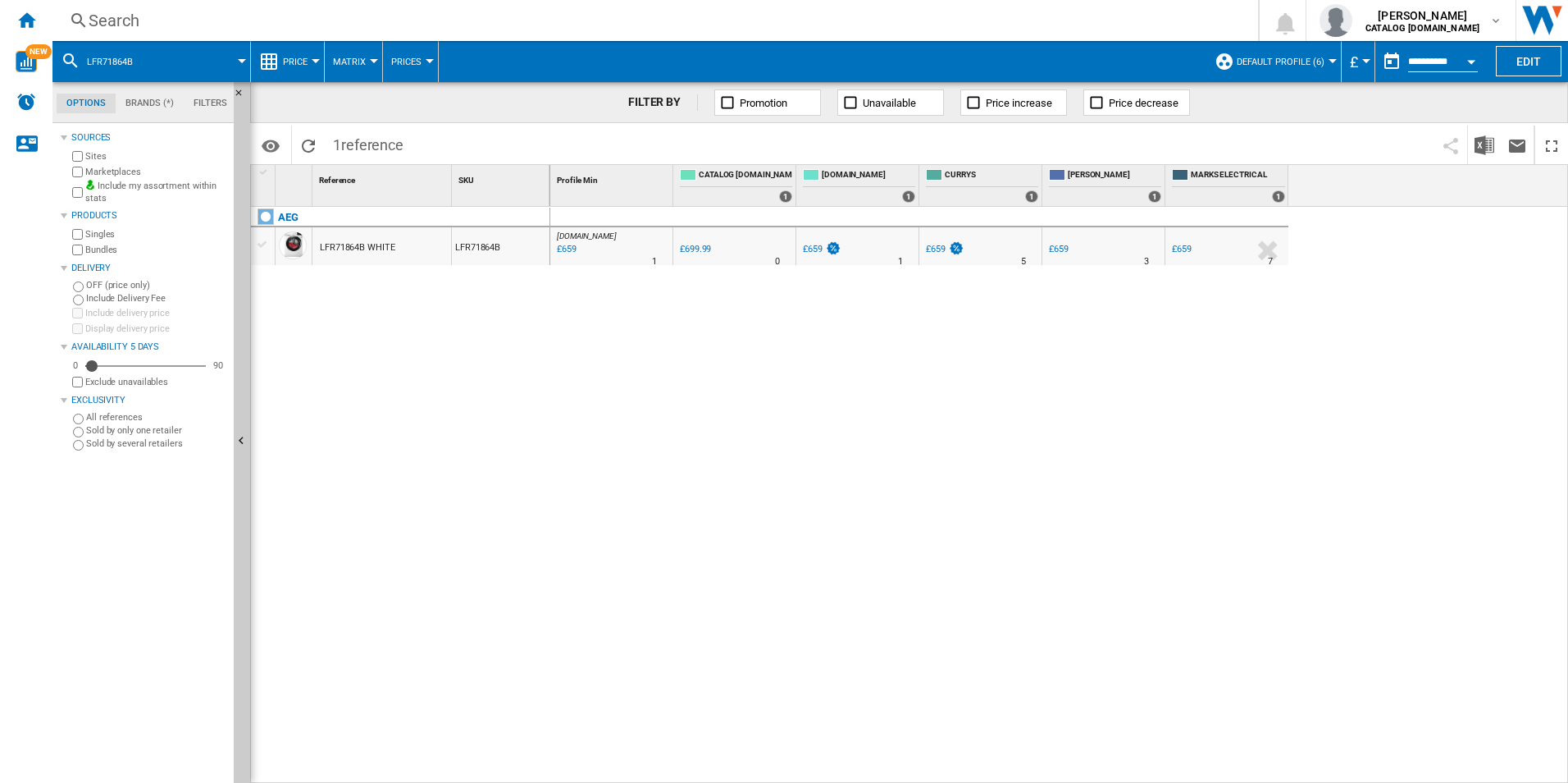
drag, startPoint x: 579, startPoint y: 235, endPoint x: 469, endPoint y: 307, distance: 131.5
click at [460, 312] on div at bounding box center [784, 392] width 1568 height 783
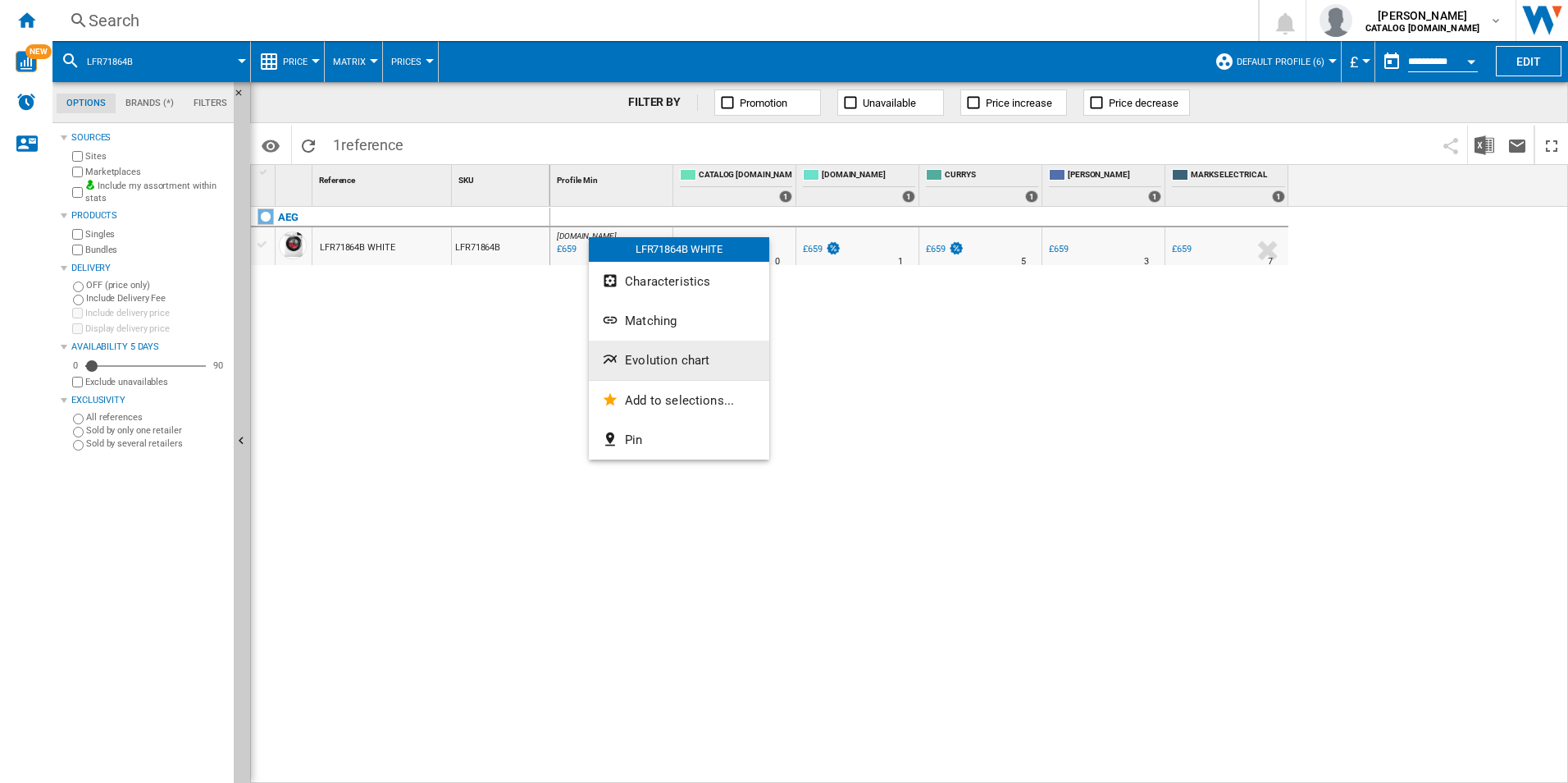
click at [622, 347] on button "Evolution chart" at bounding box center [679, 361] width 181 height 39
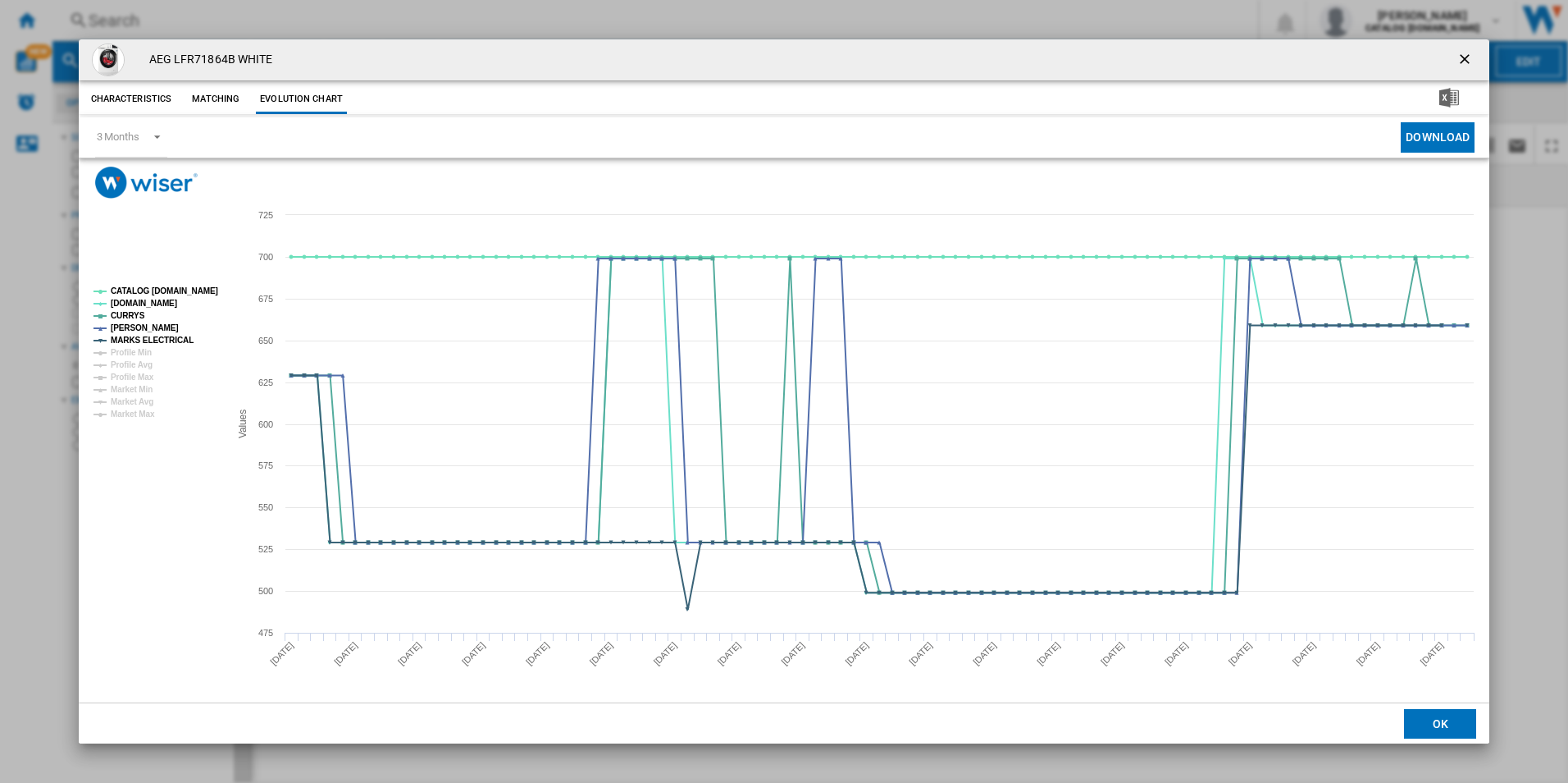
click at [194, 293] on tspan "CATALOG [DOMAIN_NAME]" at bounding box center [164, 291] width 108 height 9
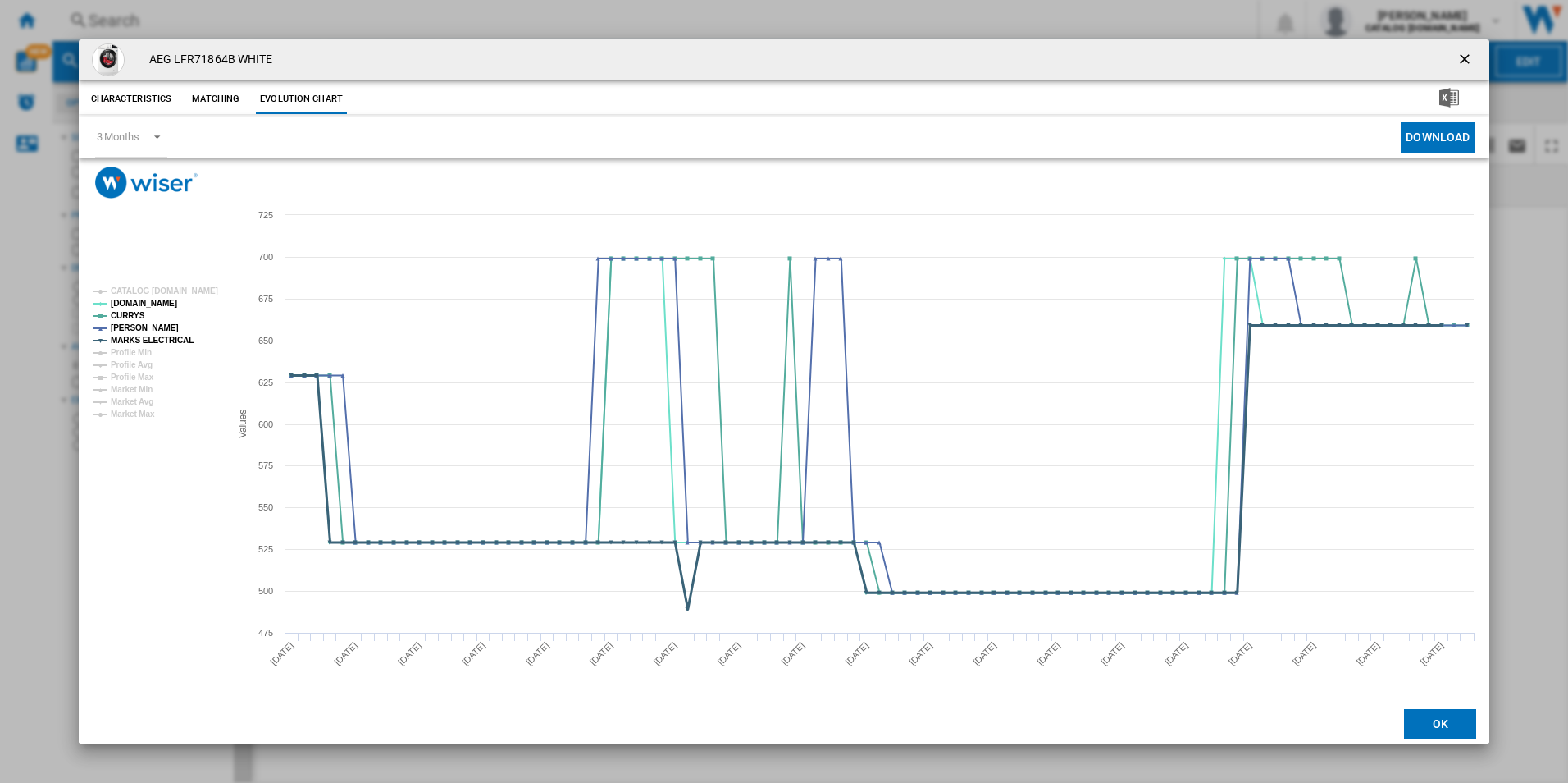
click at [182, 339] on tspan "MARKS ELECTRICAL" at bounding box center [152, 340] width 82 height 9
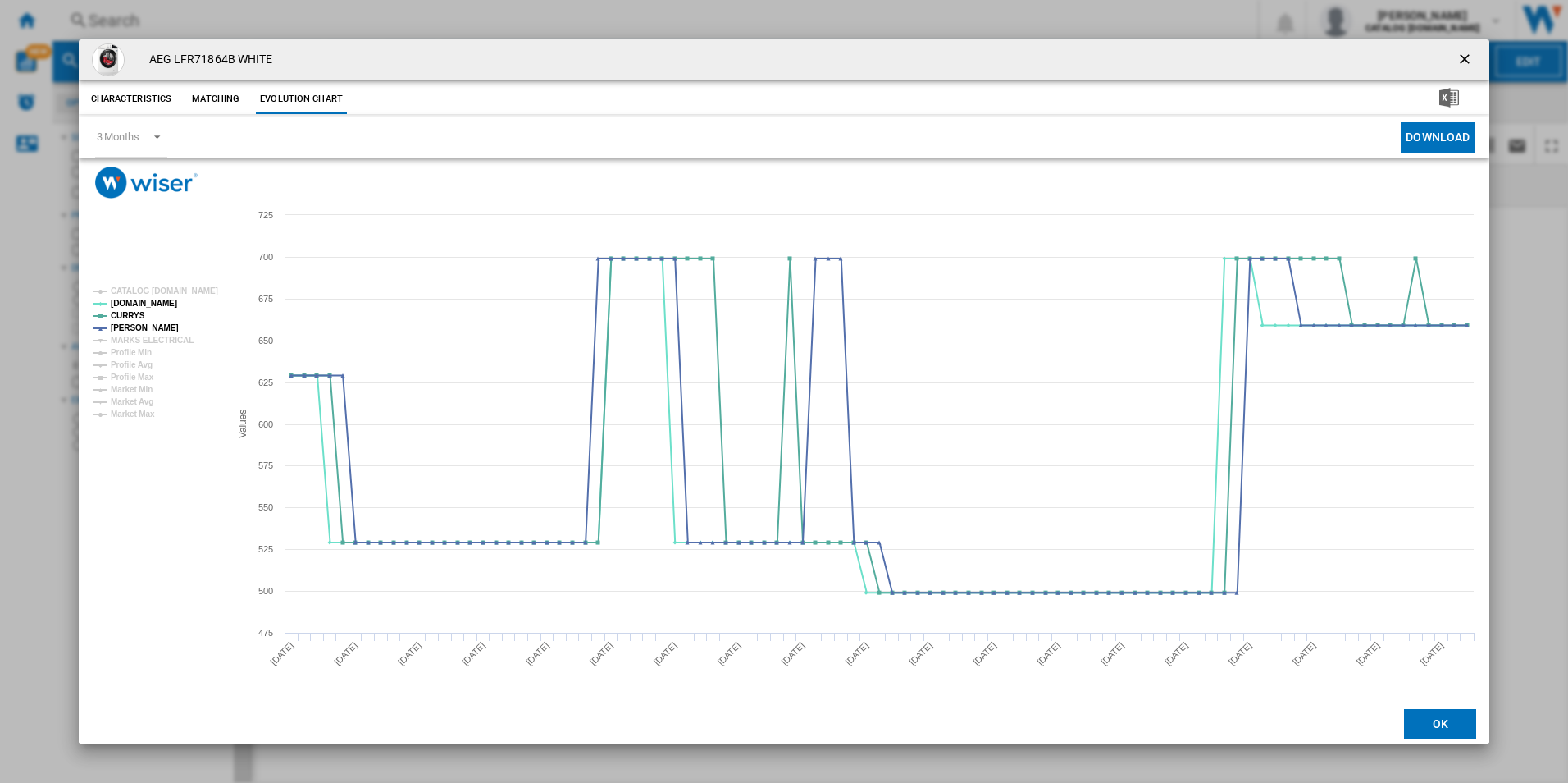
drag, startPoint x: 1468, startPoint y: 59, endPoint x: 1346, endPoint y: 58, distance: 122.0
click at [1468, 59] on ng-md-icon "getI18NText('BUTTONS.CLOSE_DIALOG')" at bounding box center [1466, 60] width 20 height 20
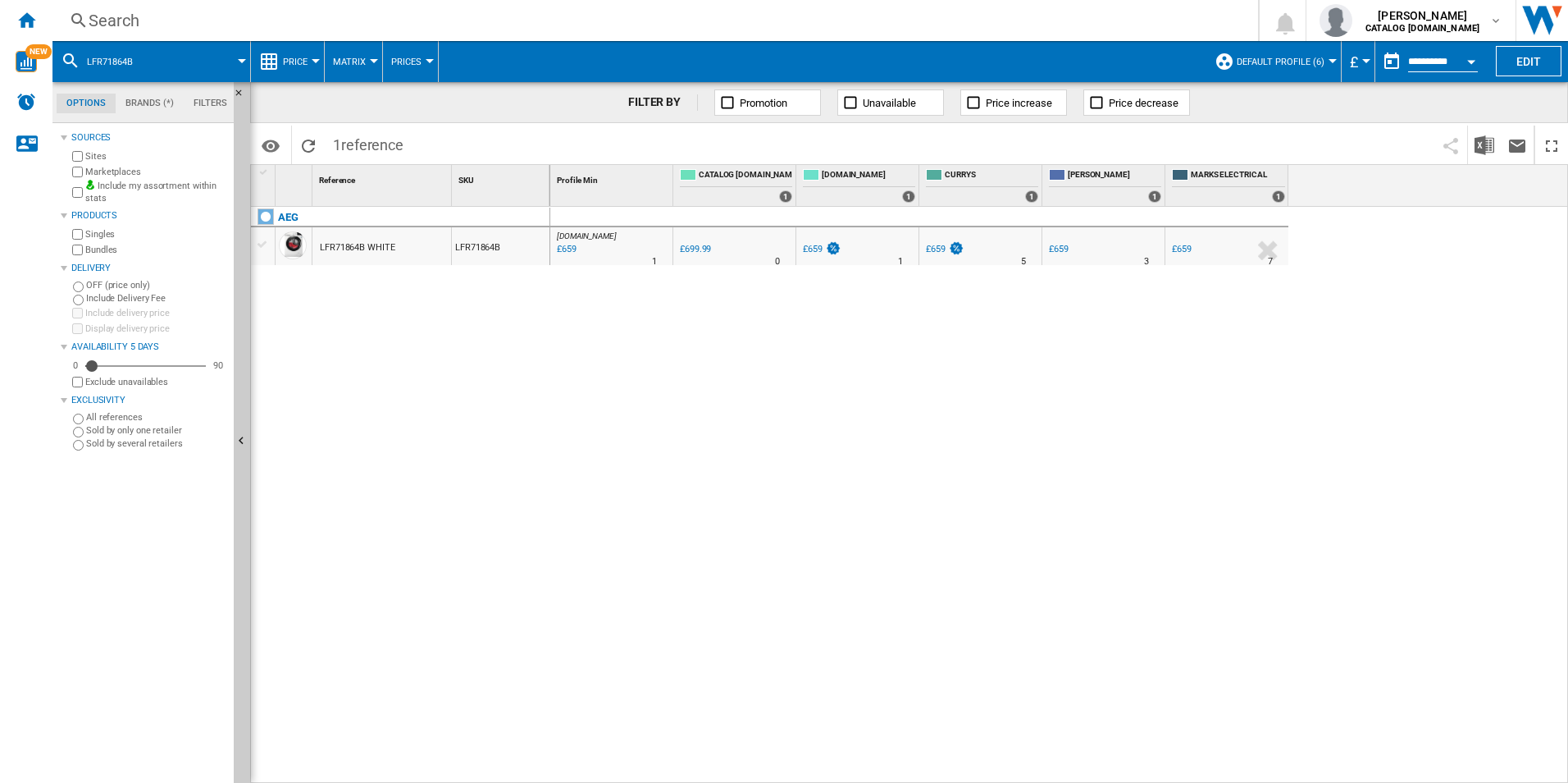
click at [644, 13] on div "Search" at bounding box center [652, 21] width 1127 height 23
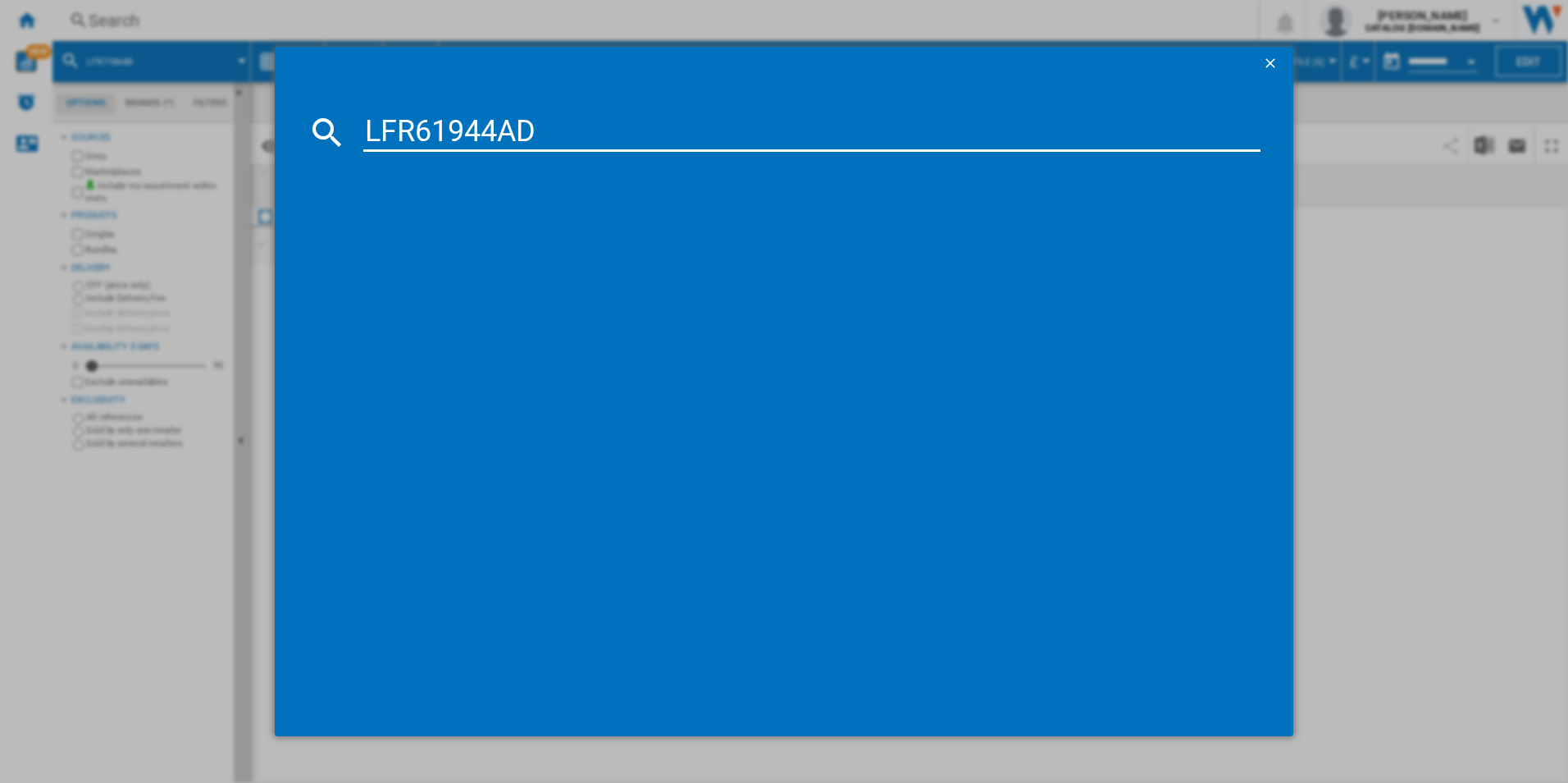
type input "LFR61944AD"
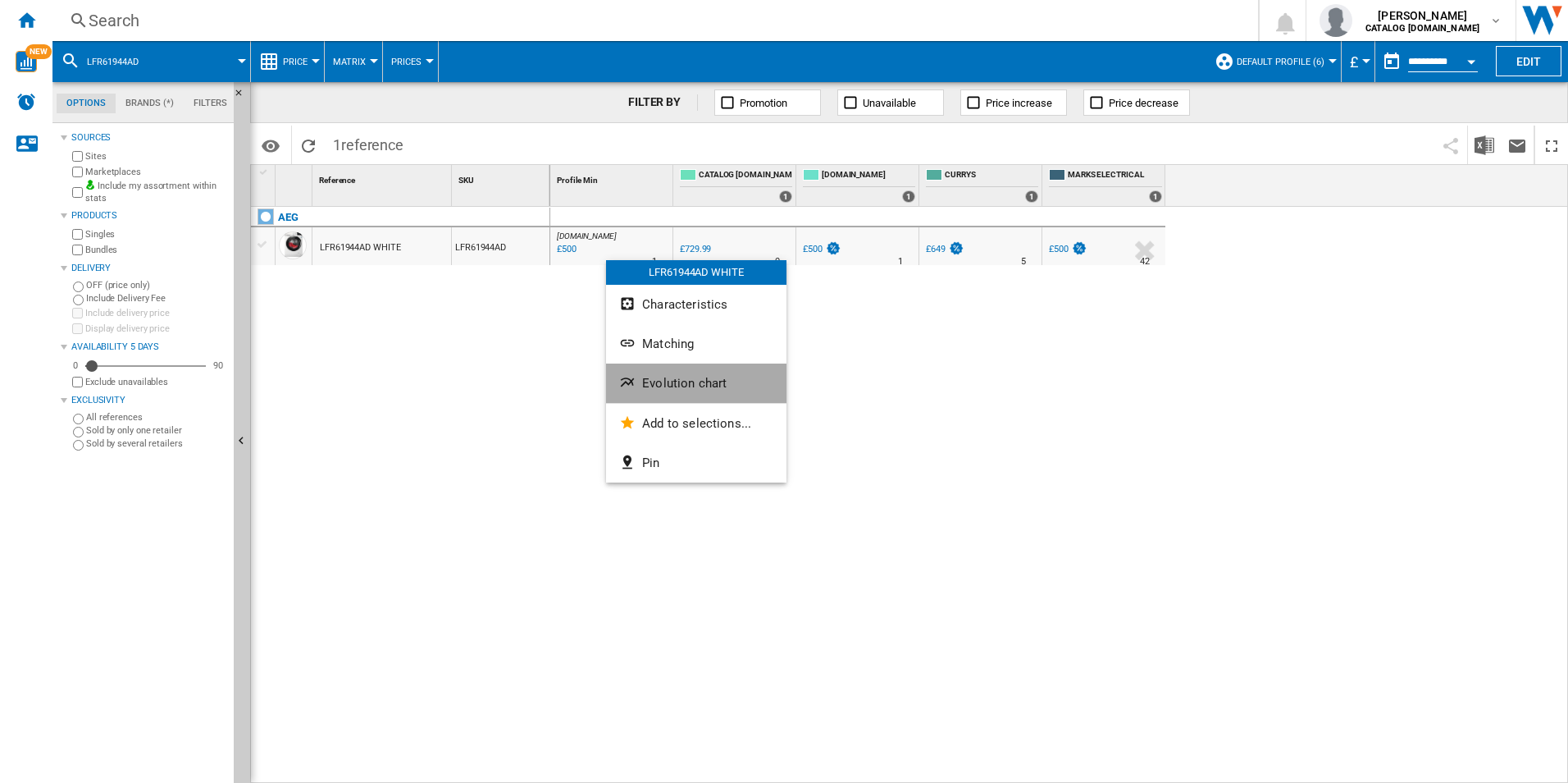
click at [656, 392] on button "Evolution chart" at bounding box center [696, 383] width 181 height 39
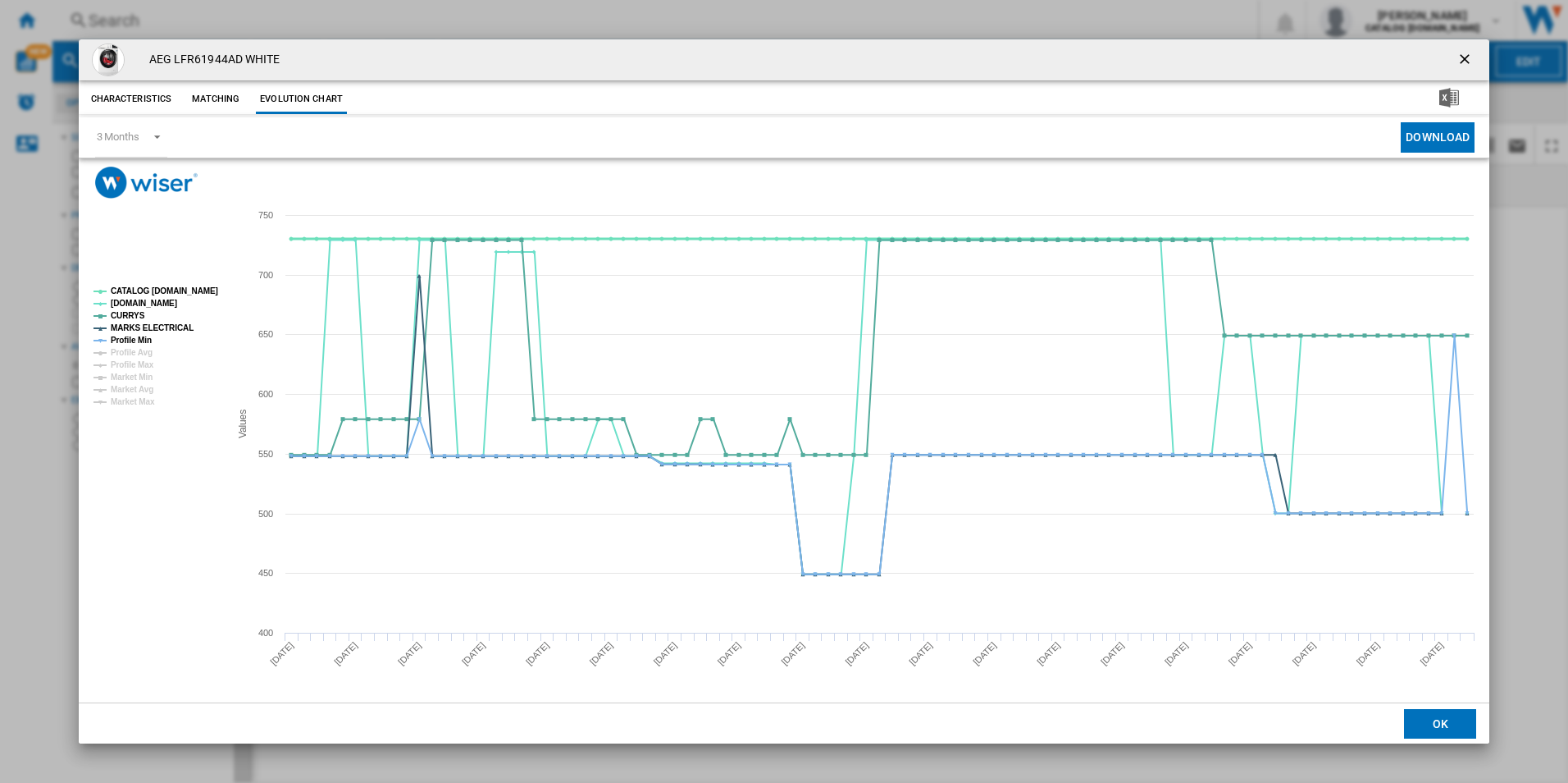
click at [183, 291] on tspan "CATALOG [DOMAIN_NAME]" at bounding box center [164, 291] width 108 height 9
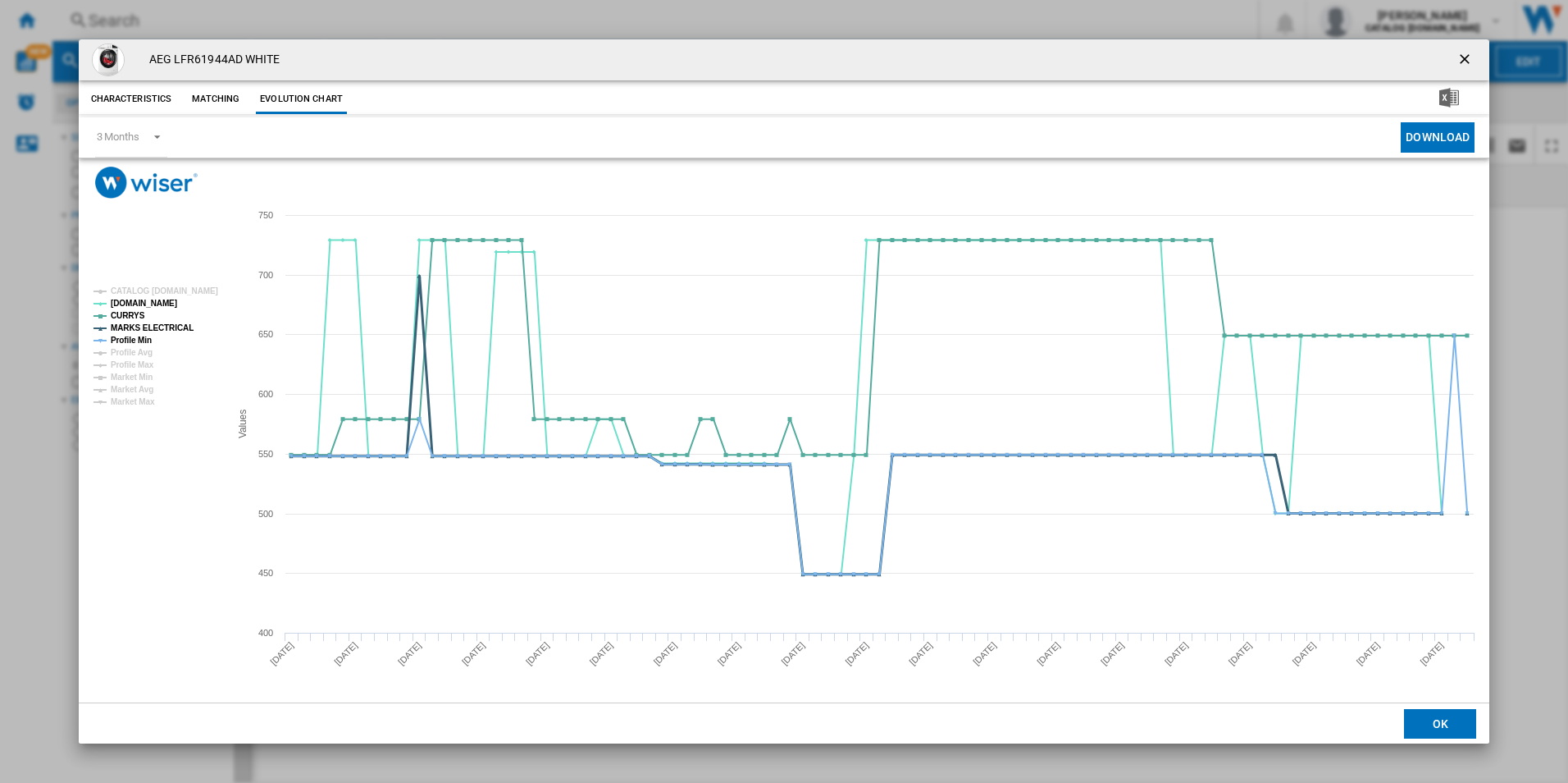
click at [156, 330] on tspan "MARKS ELECTRICAL" at bounding box center [152, 328] width 82 height 9
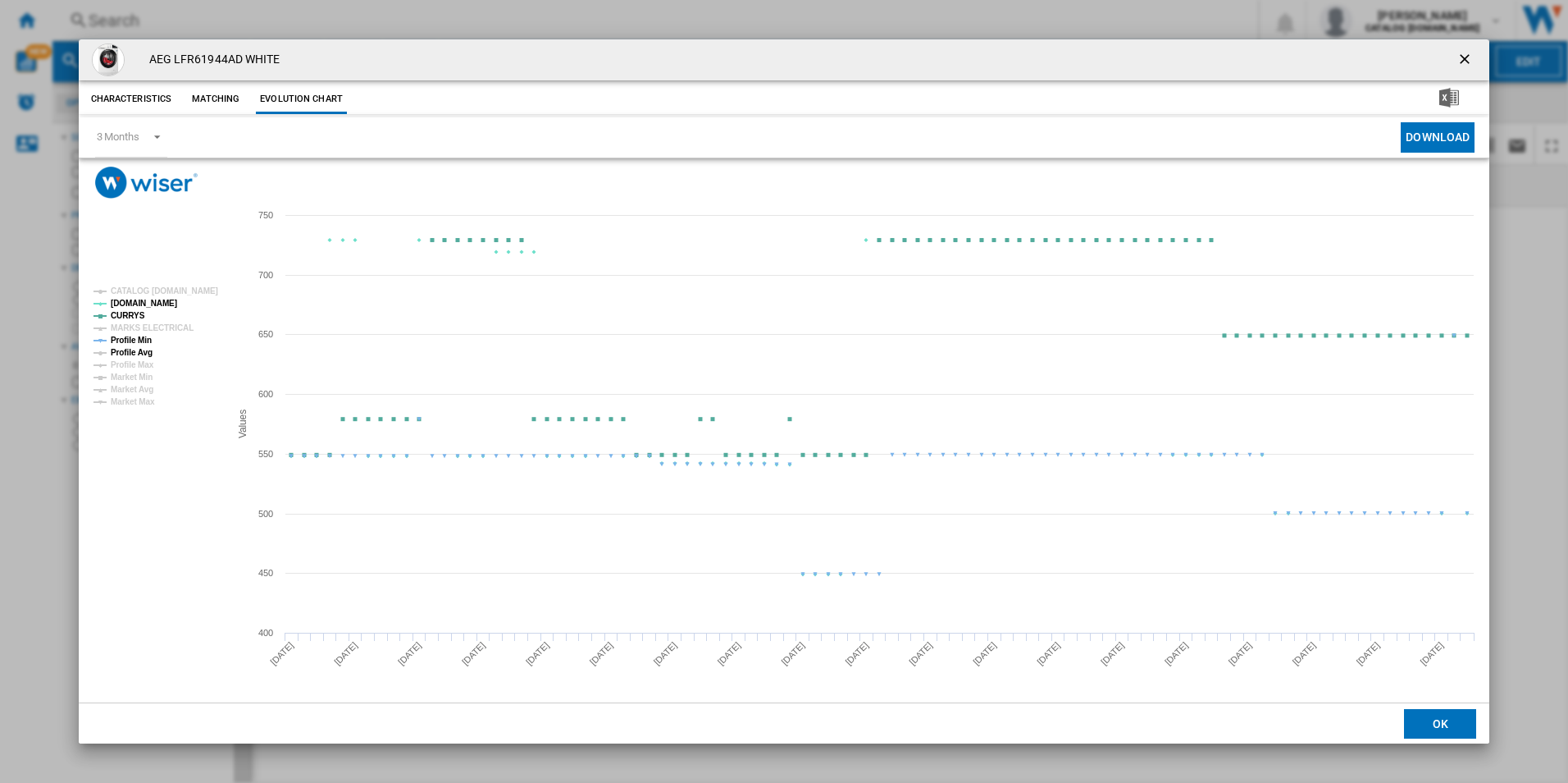
click at [141, 347] on tspan "Profile Avg" at bounding box center [131, 352] width 42 height 9
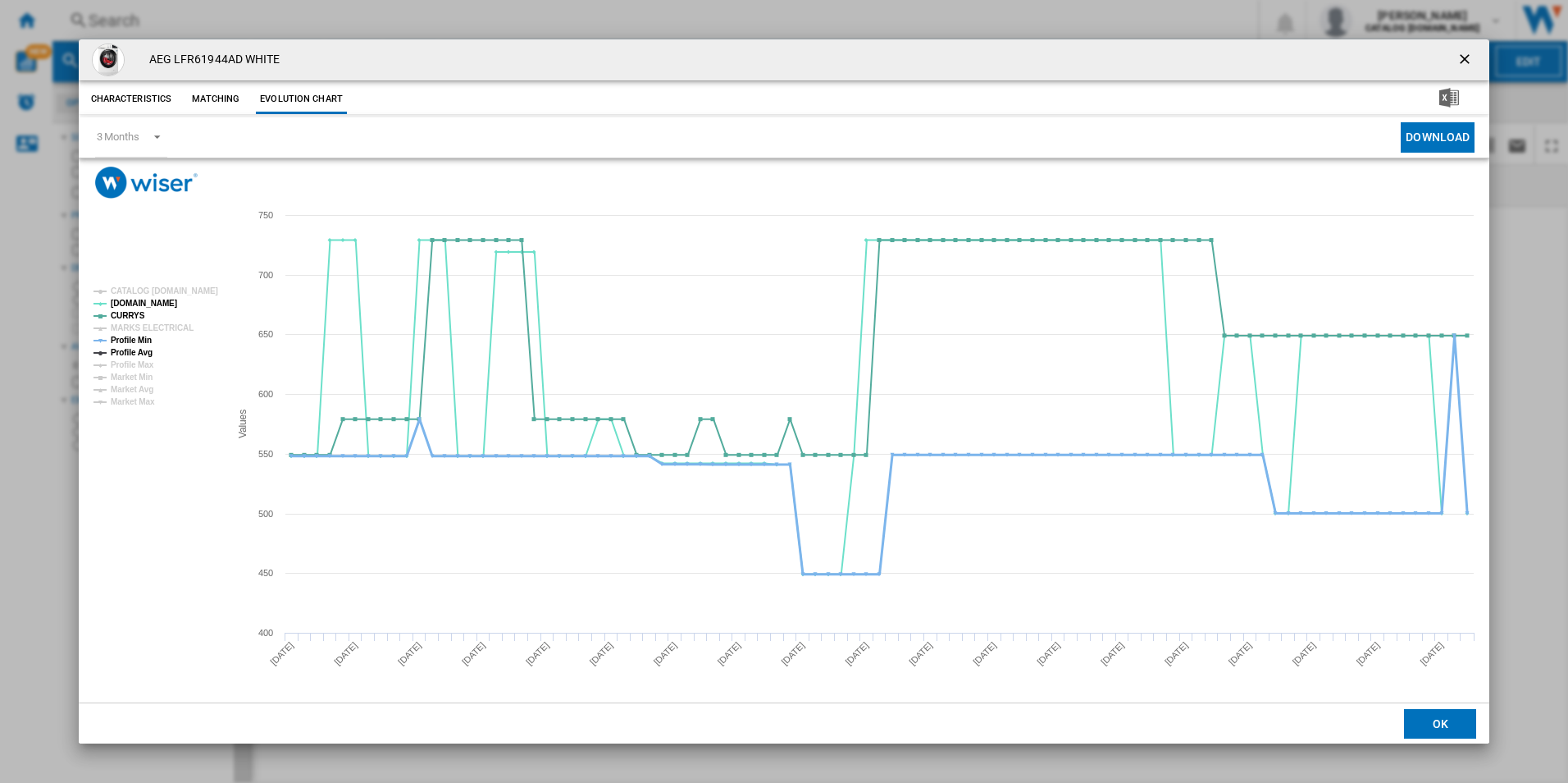
click at [147, 337] on tspan "Profile Min" at bounding box center [131, 340] width 41 height 9
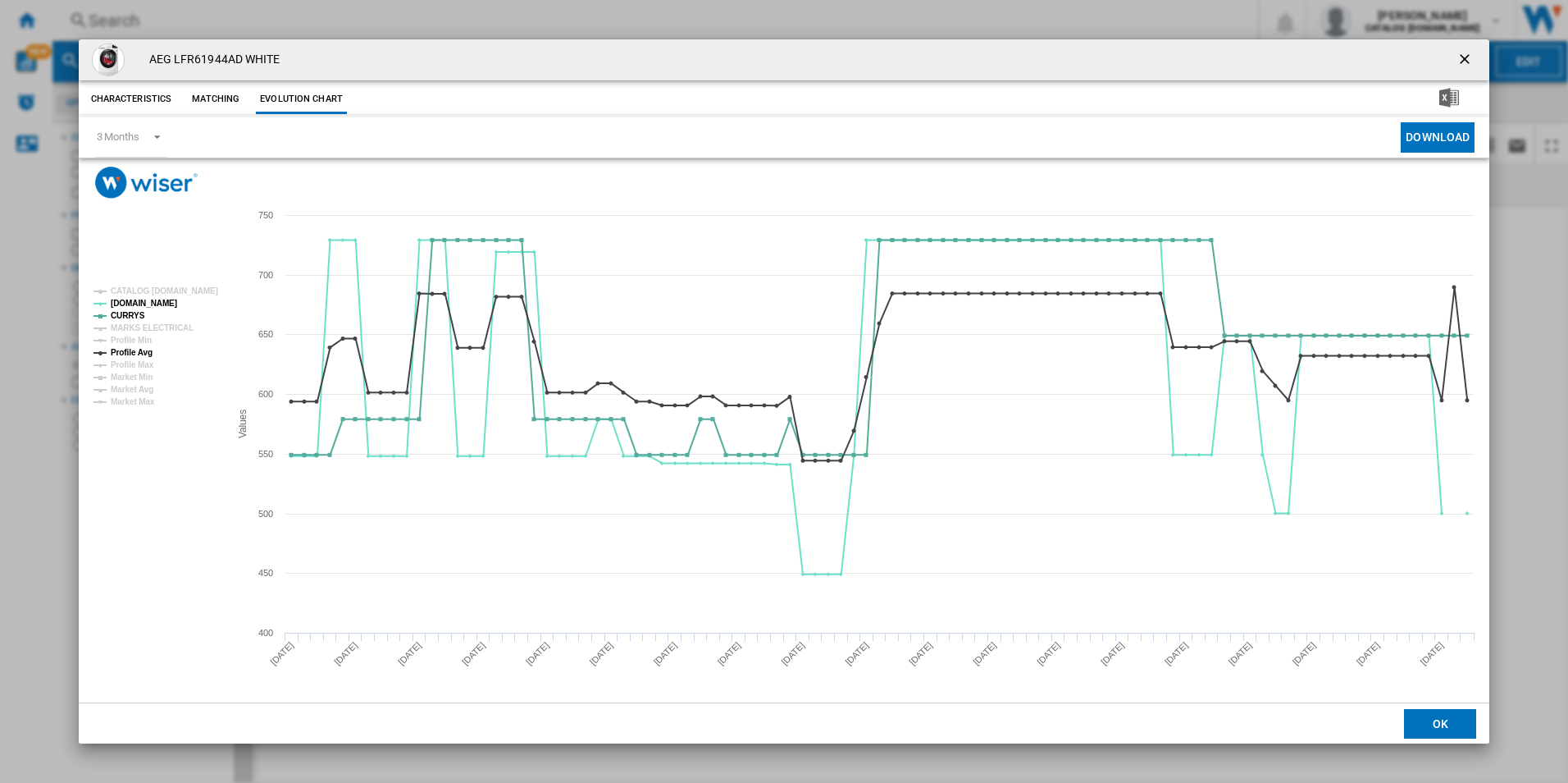
click at [143, 345] on tspan "Profile Min" at bounding box center [131, 340] width 41 height 9
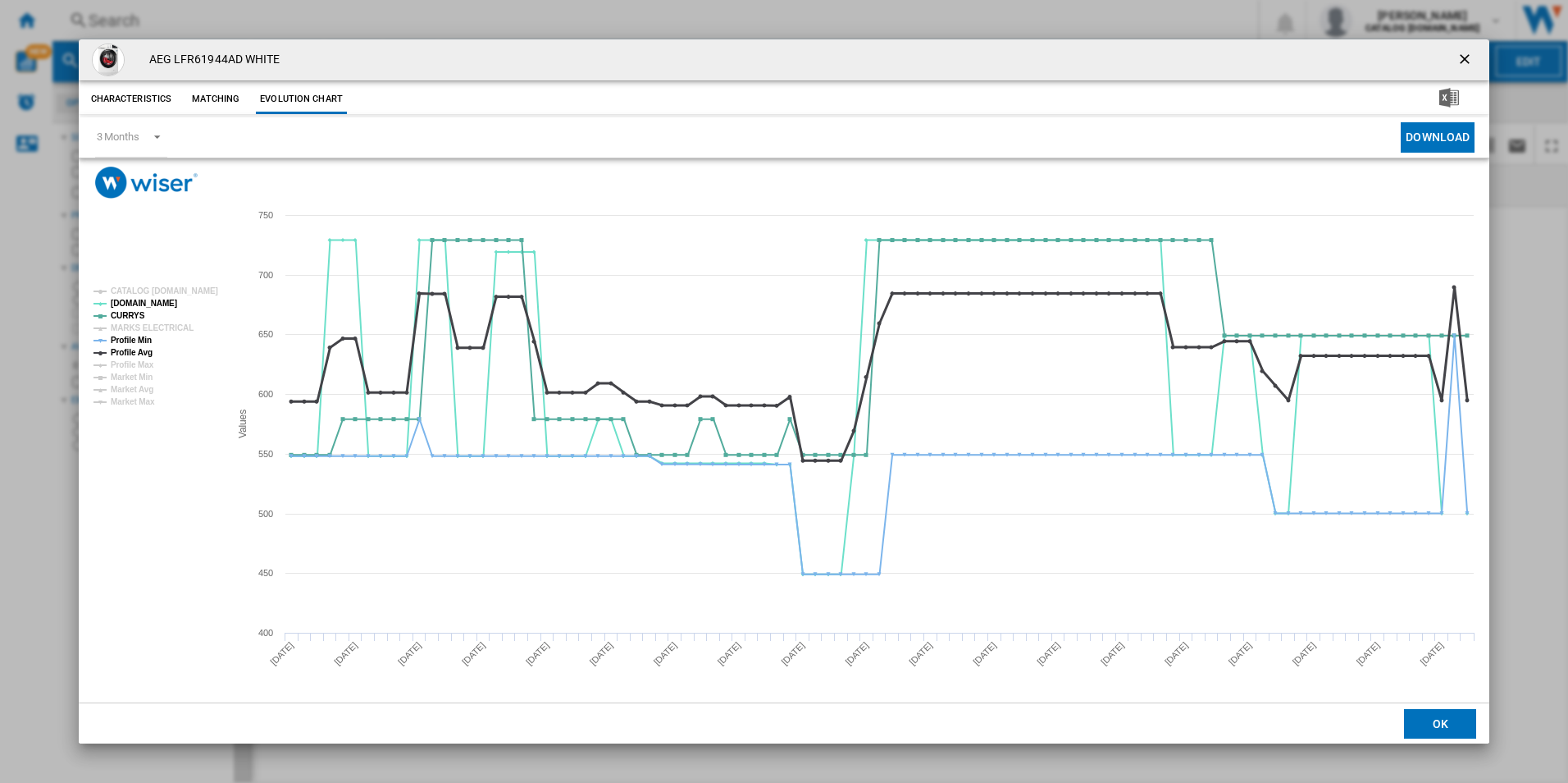
click at [130, 355] on tspan "Profile Avg" at bounding box center [131, 352] width 42 height 9
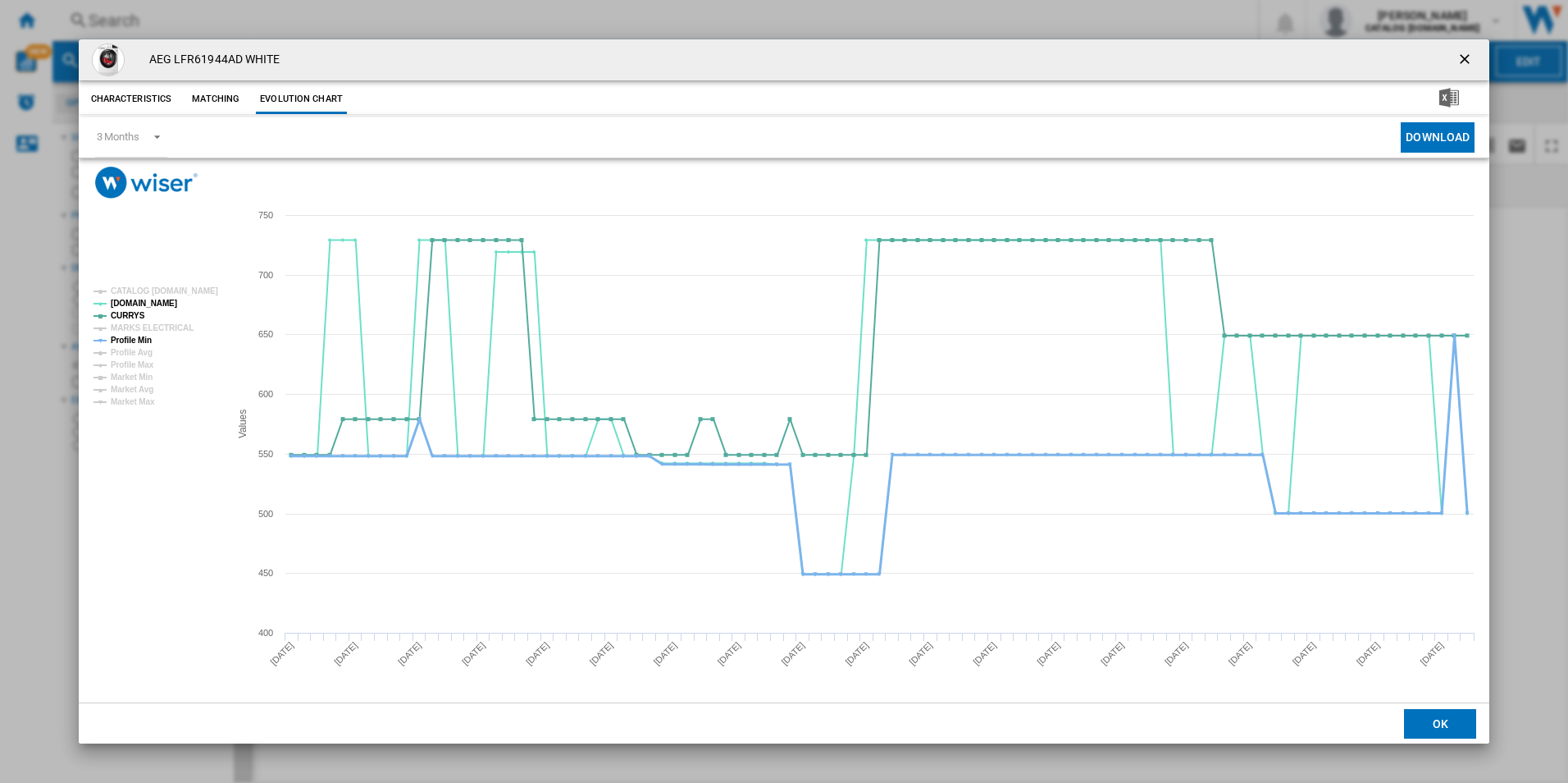
click at [138, 337] on tspan "Profile Min" at bounding box center [131, 340] width 41 height 9
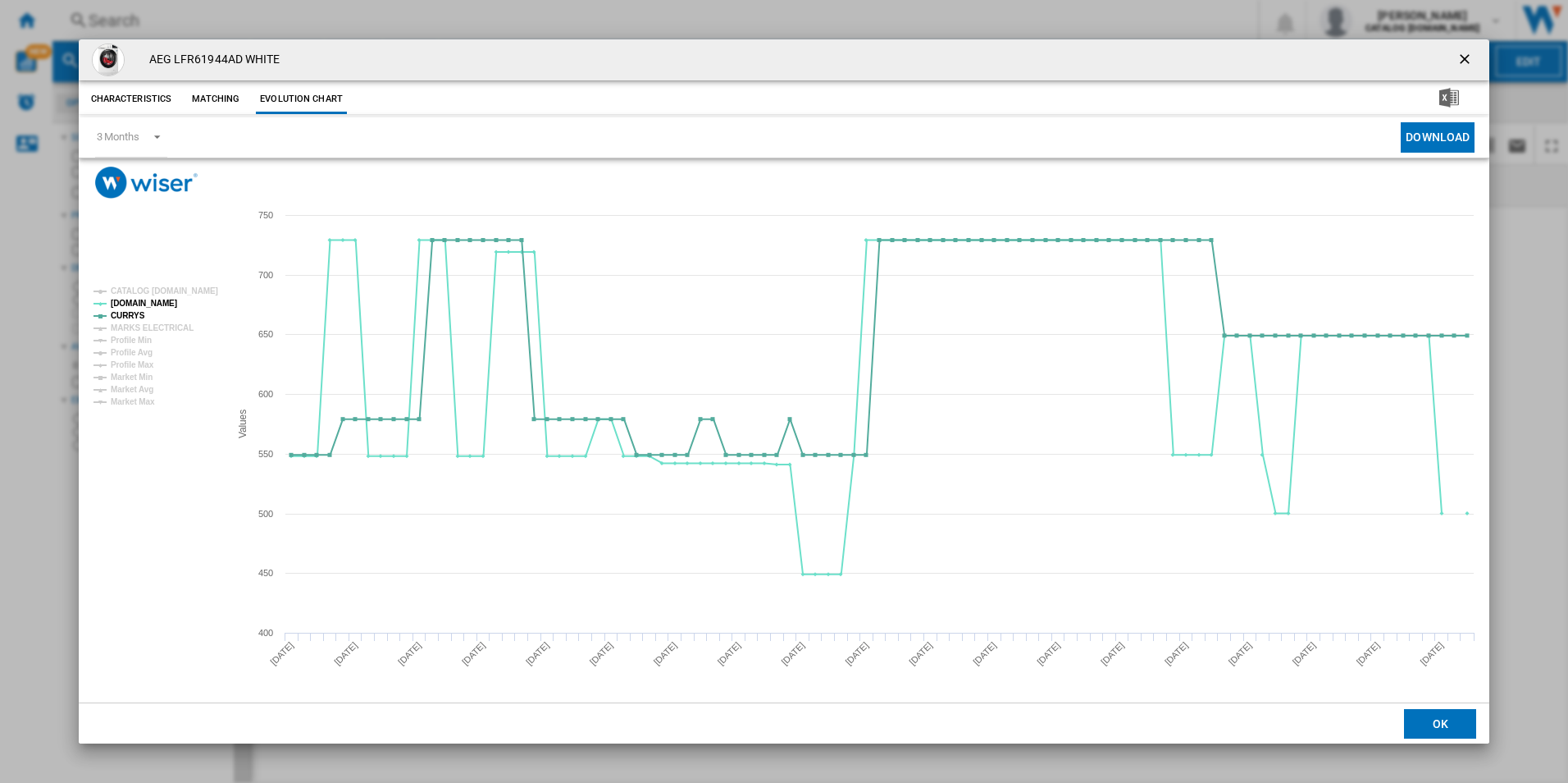
click at [1470, 60] on ng-md-icon "getI18NText('BUTTONS.CLOSE_DIALOG')" at bounding box center [1466, 60] width 20 height 20
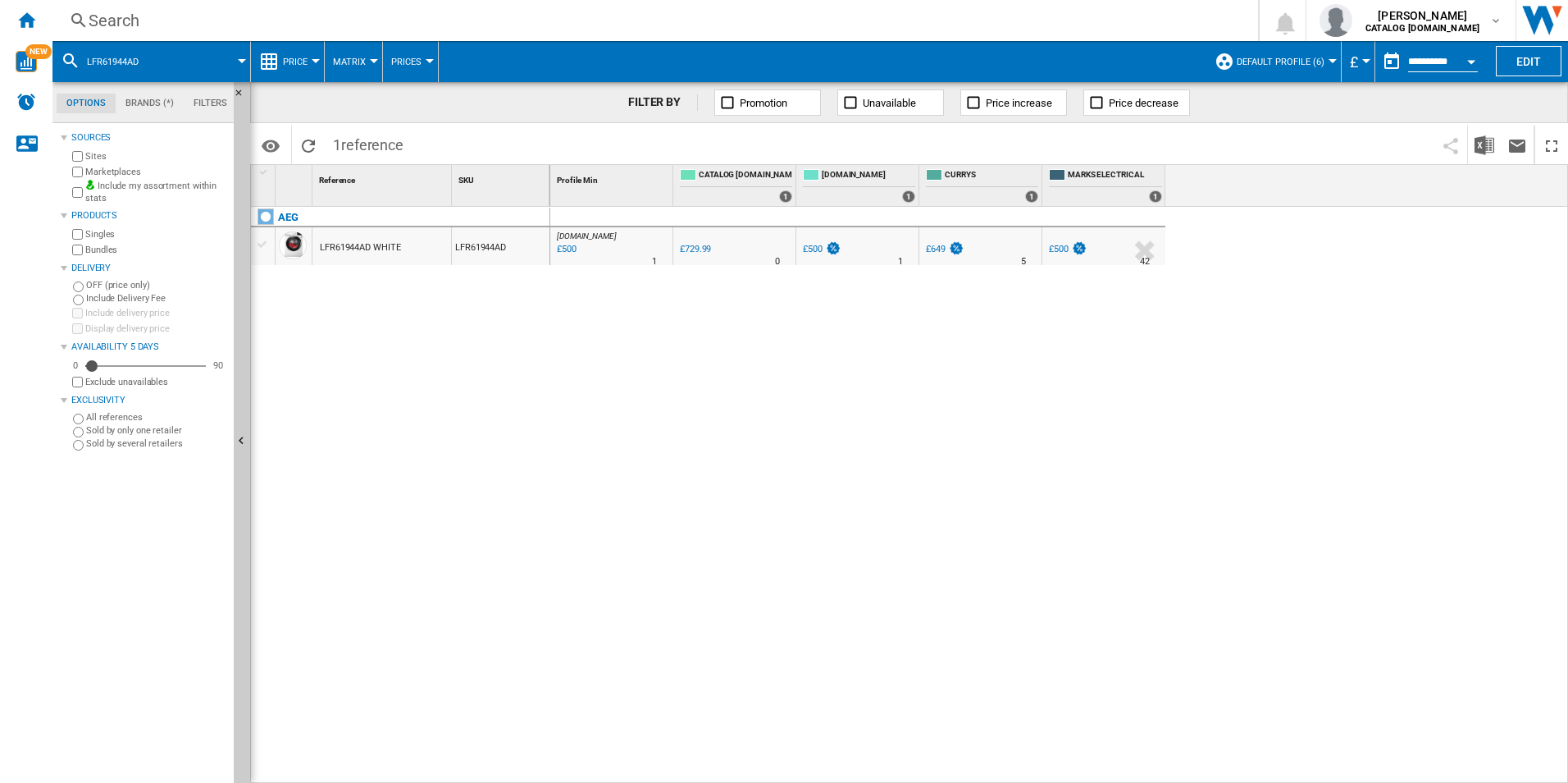
click at [1478, 373] on div "[DOMAIN_NAME] : AO -31.5 % £500 % N/A 1 [DOMAIN_NAME] : AO 0.0 % £729.99 % N/A 0" at bounding box center [1060, 495] width 1018 height 577
click at [533, 350] on div "AEG LFR61944AD WHITE LFR61944AD" at bounding box center [401, 491] width 300 height 568
click at [521, 368] on div "AEG LFR61944AD WHITE LFR61944AD" at bounding box center [401, 491] width 300 height 568
click at [783, 422] on div "[DOMAIN_NAME] : AO -31.5 % £500 % N/A 1 [DOMAIN_NAME] : AO 0.0 % £729.99 % N/A 0" at bounding box center [1060, 495] width 1018 height 577
click at [1055, 460] on div "[DOMAIN_NAME] : AO -31.5 % £500 % N/A 1 [DOMAIN_NAME] : AO 0.0 % £729.99 % N/A 0" at bounding box center [1060, 495] width 1018 height 577
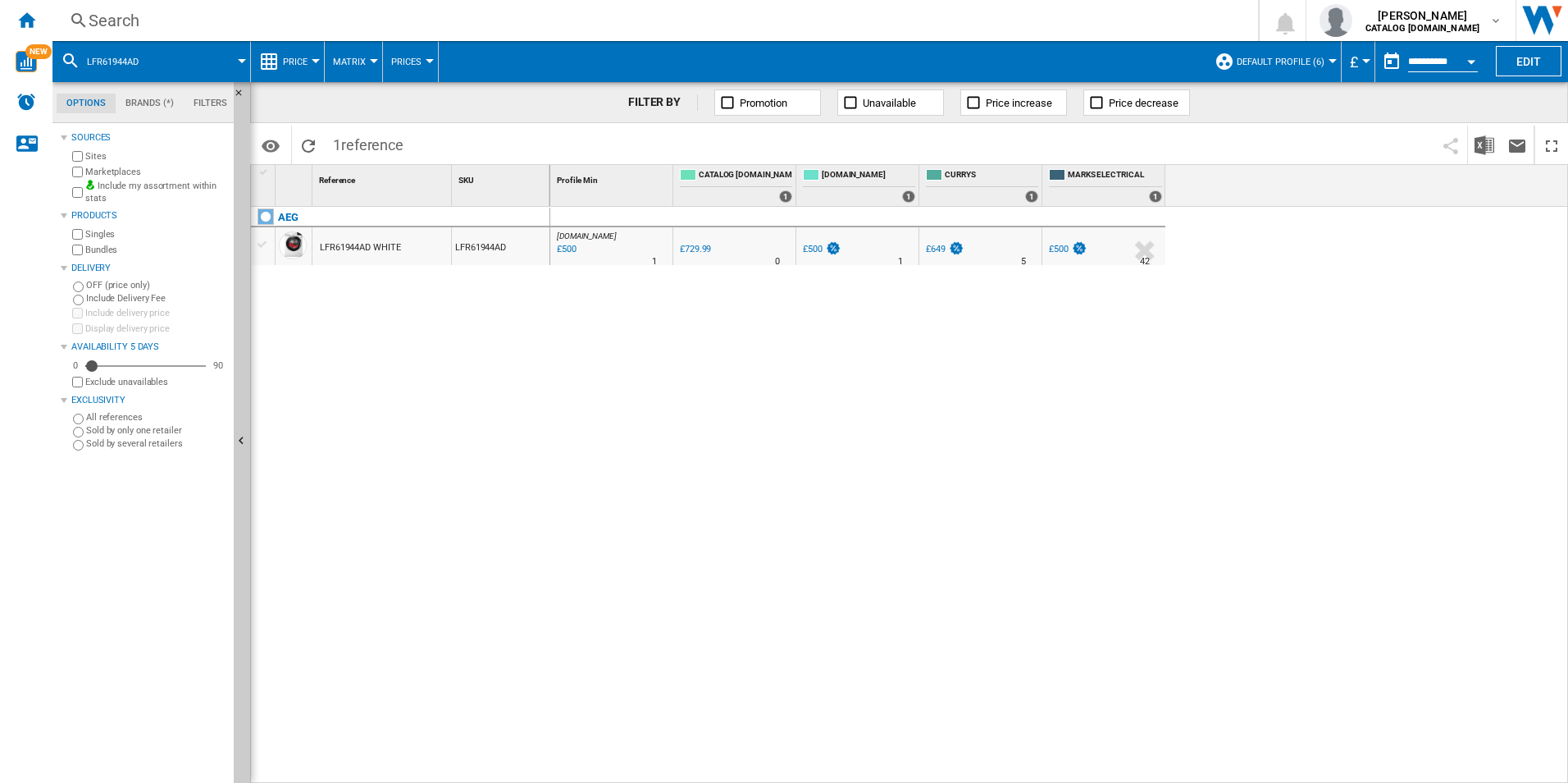
click at [1123, 503] on div "[DOMAIN_NAME] : AO -31.5 % £500 % N/A 1 [DOMAIN_NAME] : AO 0.0 % £729.99 % N/A 0" at bounding box center [1060, 495] width 1018 height 577
drag, startPoint x: 960, startPoint y: 388, endPoint x: 1060, endPoint y: 393, distance: 100.1
click at [982, 391] on div "[DOMAIN_NAME] : AO -31.5 % £500 % N/A 1 [DOMAIN_NAME] : AO 0.0 % £729.99 % N/A 0" at bounding box center [1060, 495] width 1018 height 577
click at [498, 374] on div "AEG LFR61944AD WHITE LFR61944AD" at bounding box center [401, 491] width 300 height 568
click at [1477, 478] on div "[DOMAIN_NAME] : AO -31.5 % £500 % N/A 1 [DOMAIN_NAME] : AO 0.0 % £729.99 % N/A 0" at bounding box center [1060, 495] width 1018 height 577
